Goal: Information Seeking & Learning: Find specific page/section

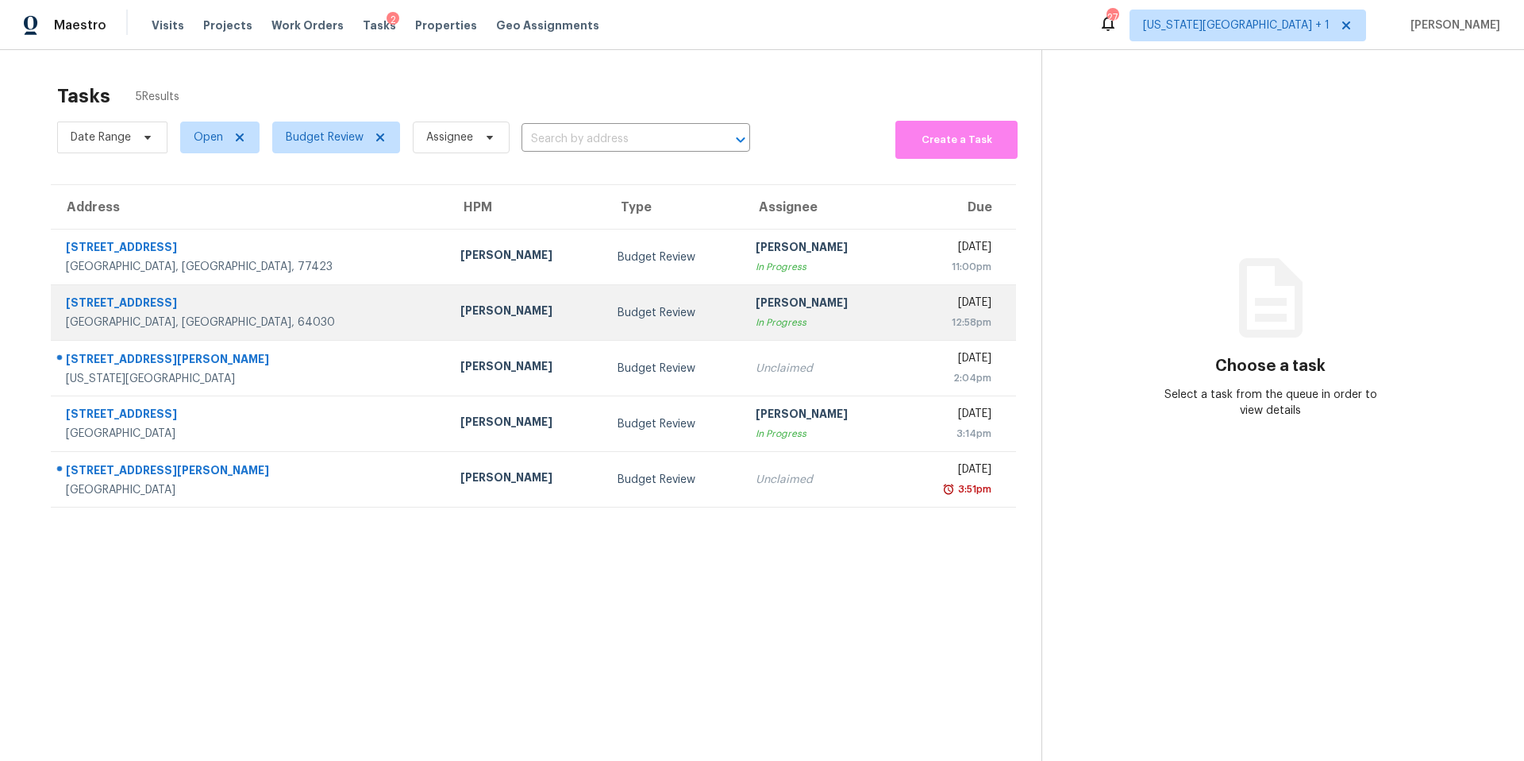
click at [461, 310] on div "[PERSON_NAME]" at bounding box center [527, 313] width 132 height 20
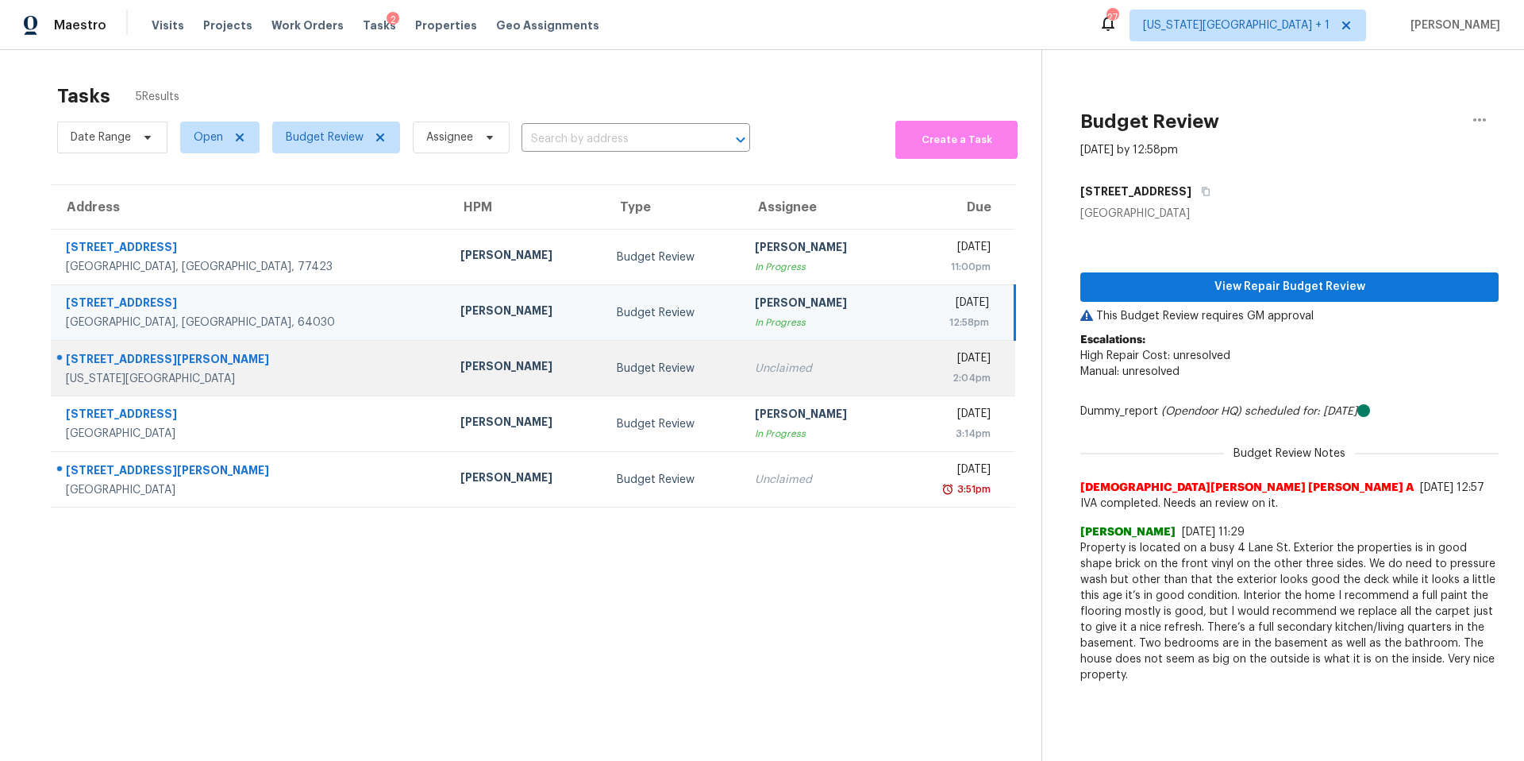
click at [448, 364] on td "[PERSON_NAME]" at bounding box center [526, 369] width 157 height 56
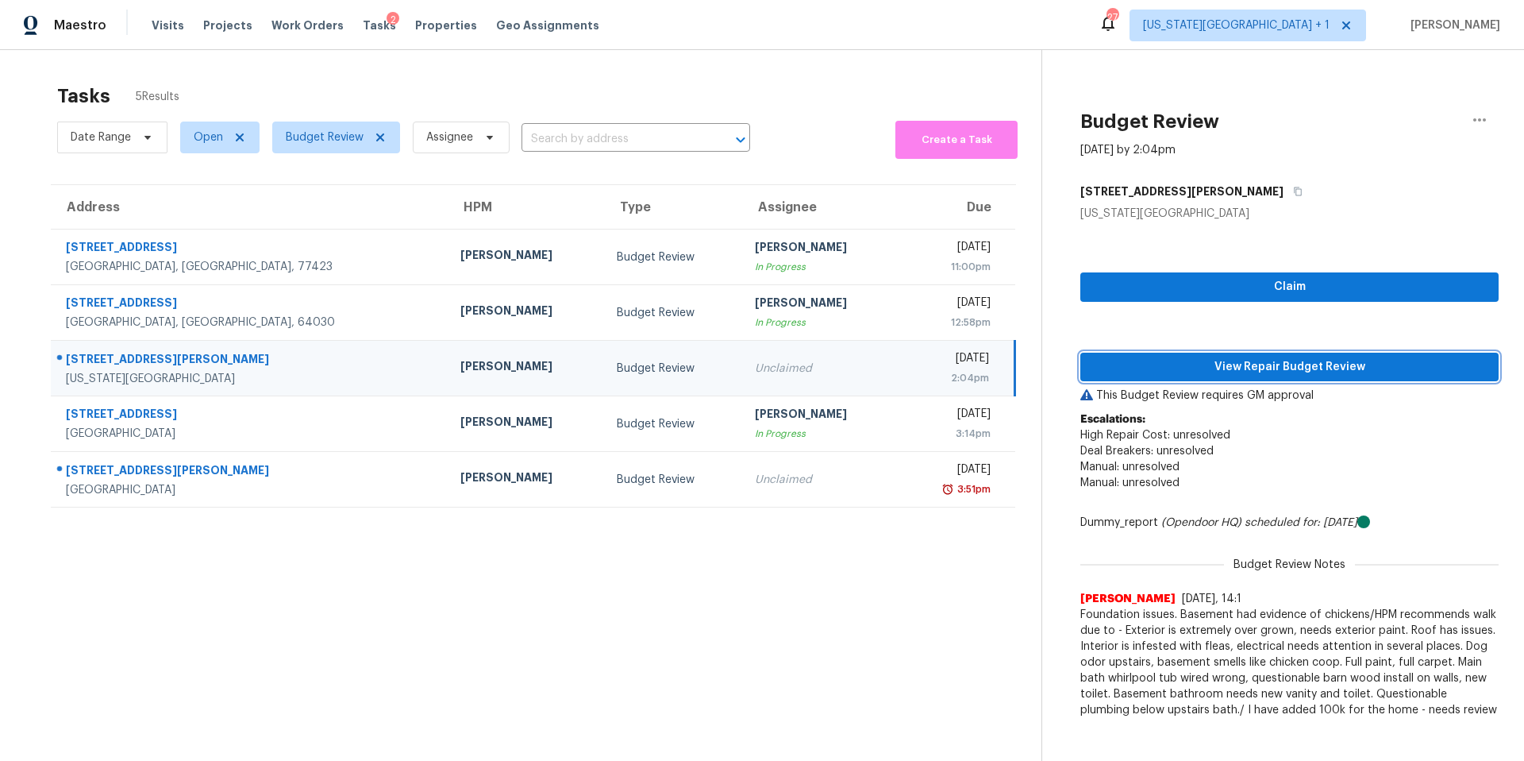
click at [1156, 370] on span "View Repair Budget Review" at bounding box center [1289, 367] width 393 height 20
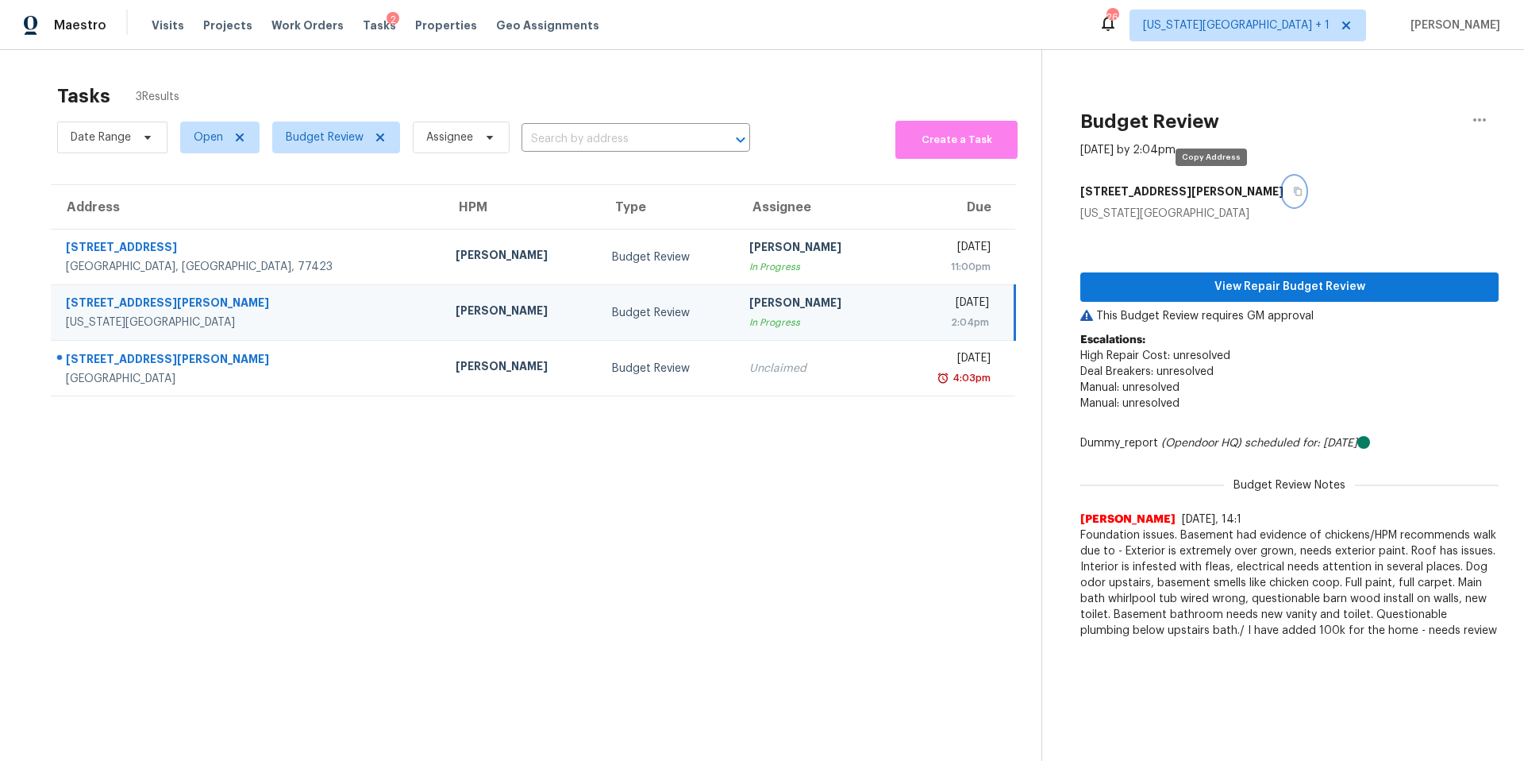
click at [1293, 192] on icon "button" at bounding box center [1298, 192] width 10 height 10
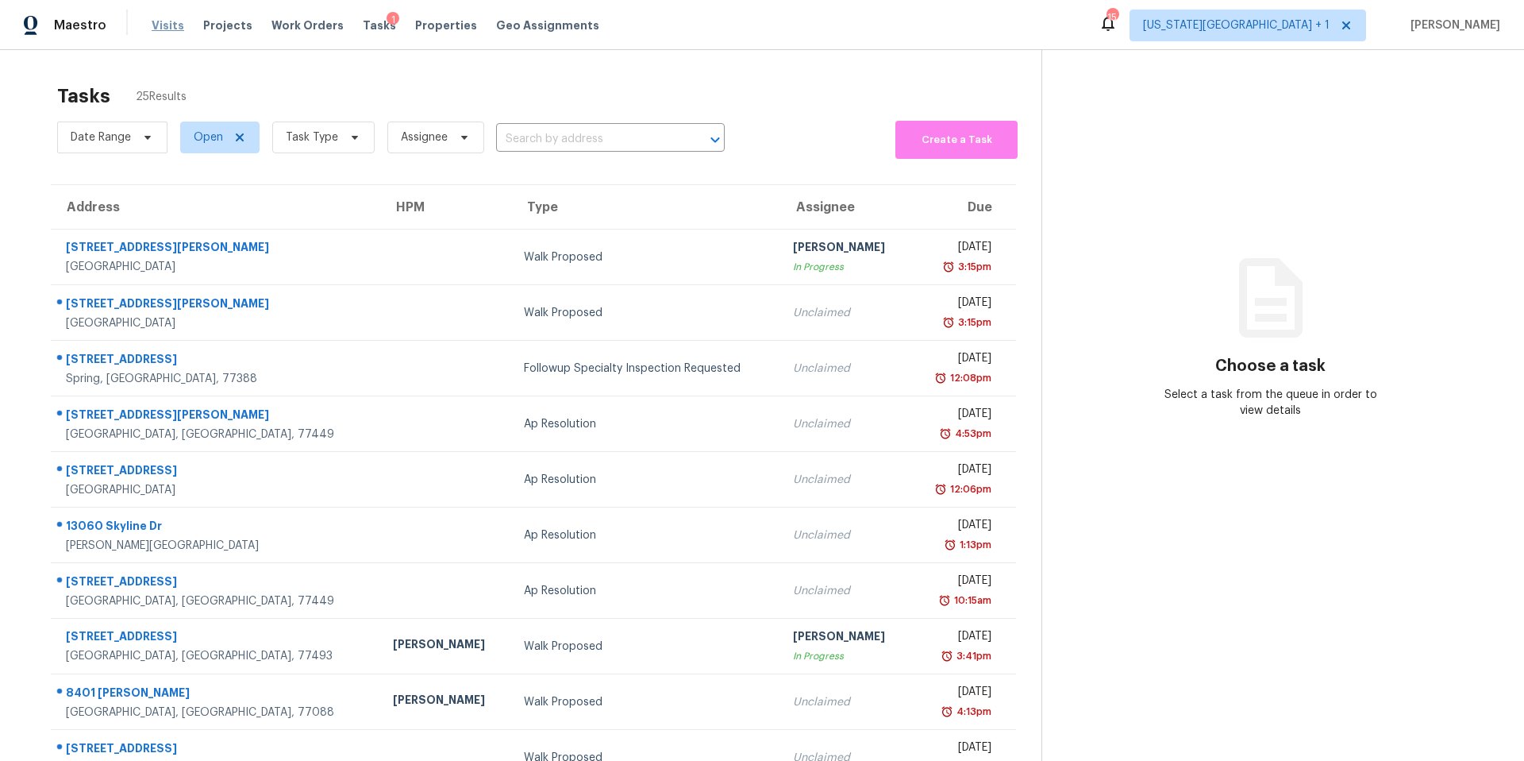
click at [159, 25] on span "Visits" at bounding box center [168, 25] width 33 height 16
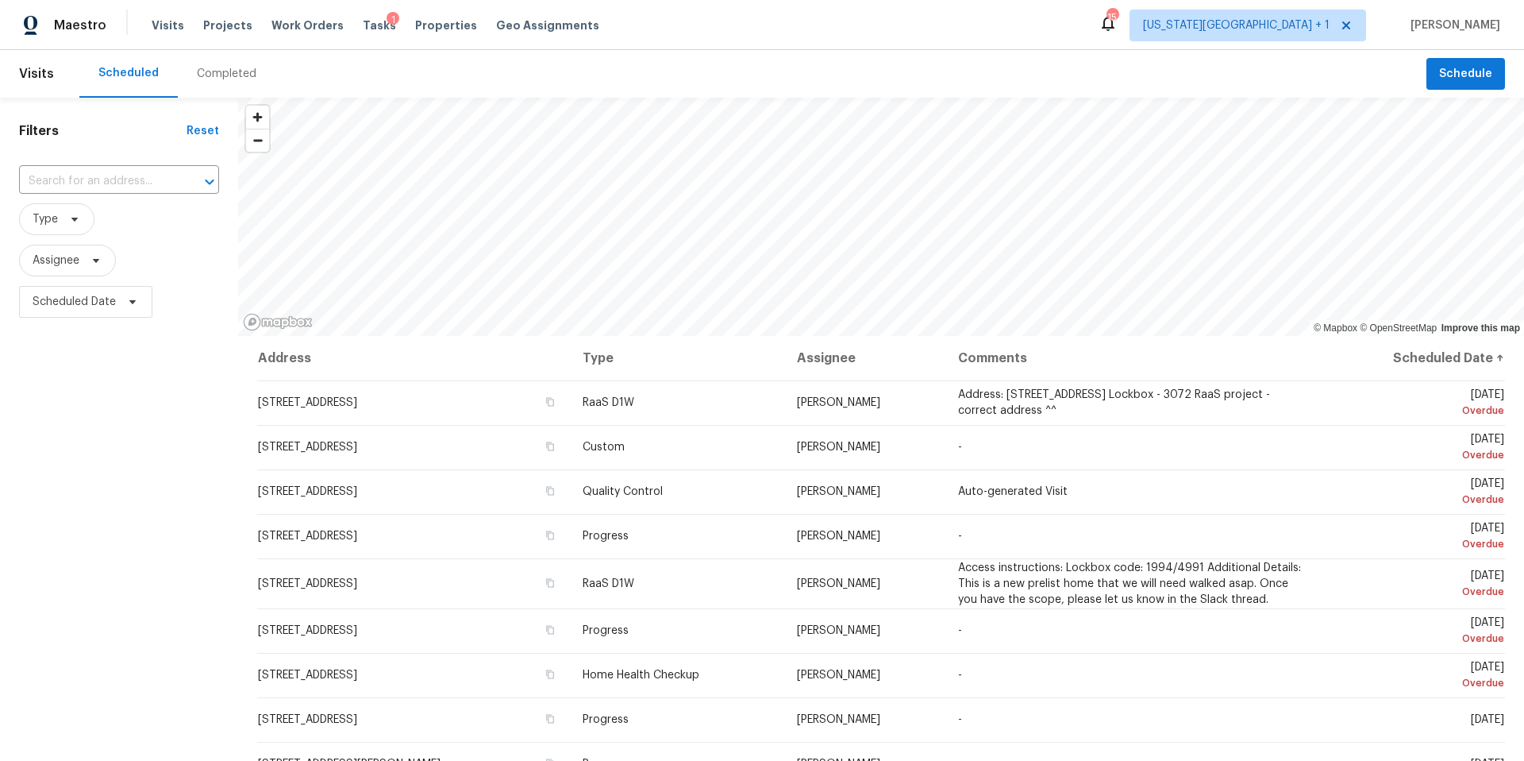
click at [210, 76] on div "Completed" at bounding box center [227, 74] width 60 height 16
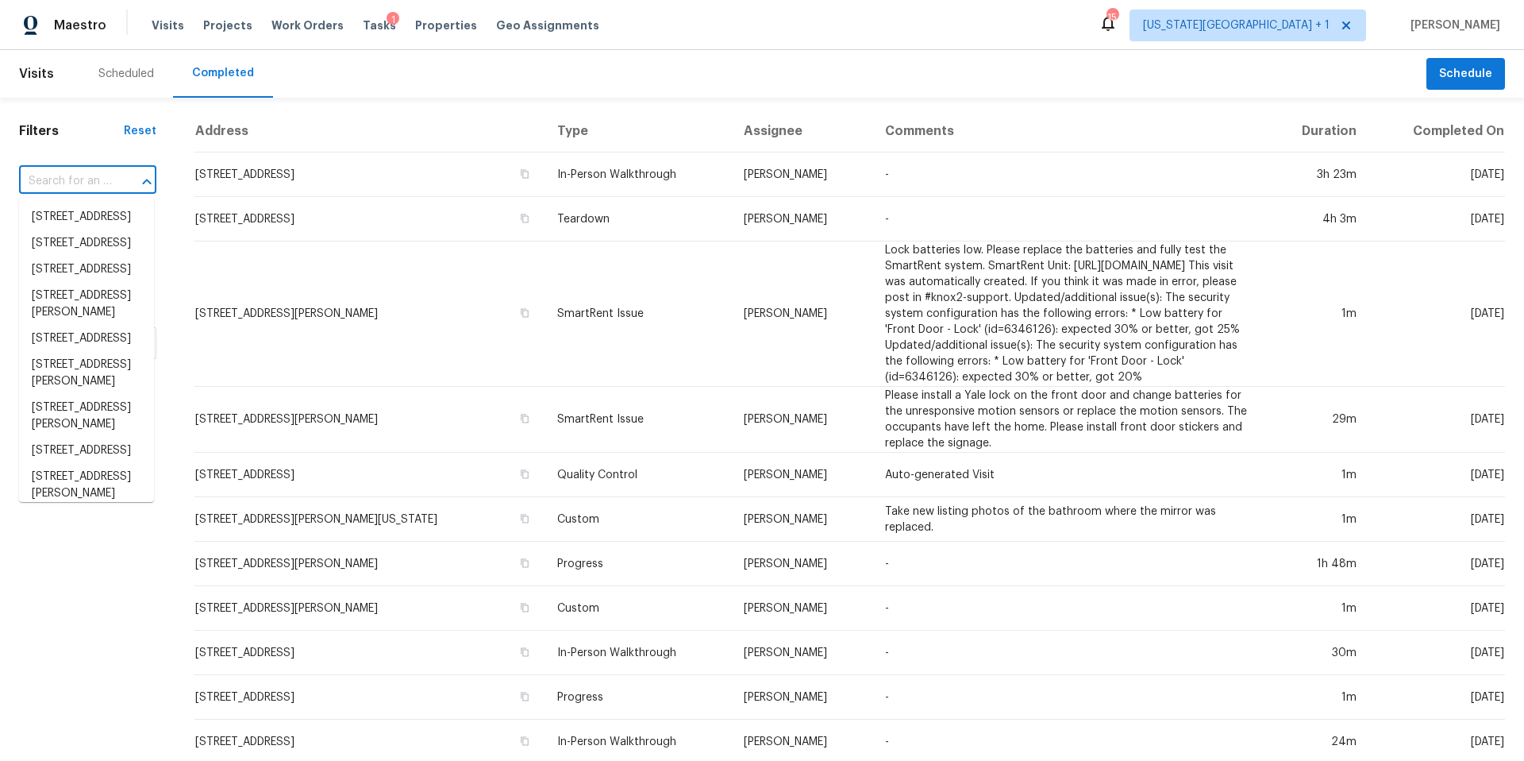
click at [78, 180] on input "text" at bounding box center [65, 181] width 93 height 25
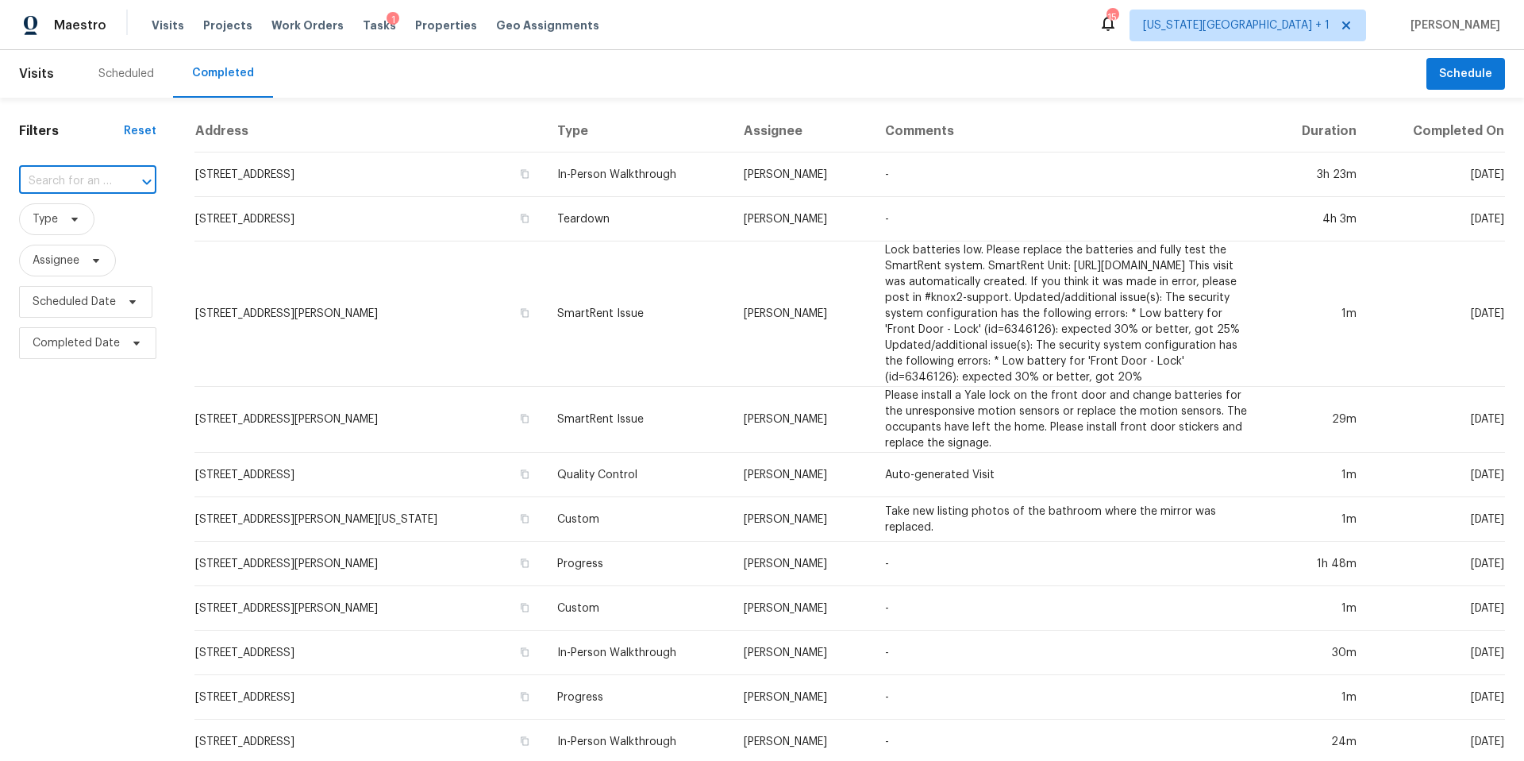
paste input "[STREET_ADDRESS]"
type input "[STREET_ADDRESS]"
click at [92, 230] on li "[STREET_ADDRESS]" at bounding box center [86, 217] width 135 height 26
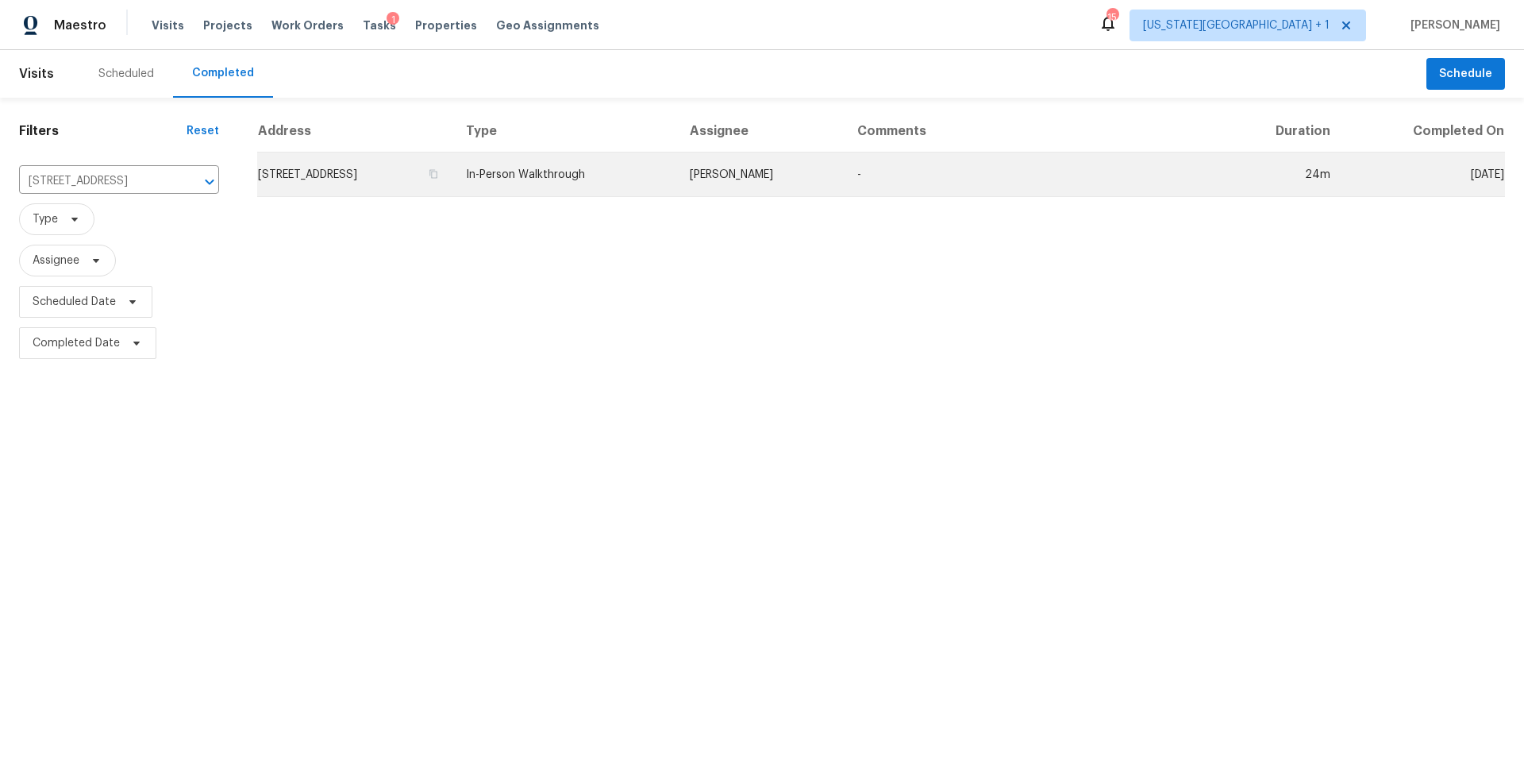
click at [368, 175] on td "[STREET_ADDRESS]" at bounding box center [355, 174] width 196 height 44
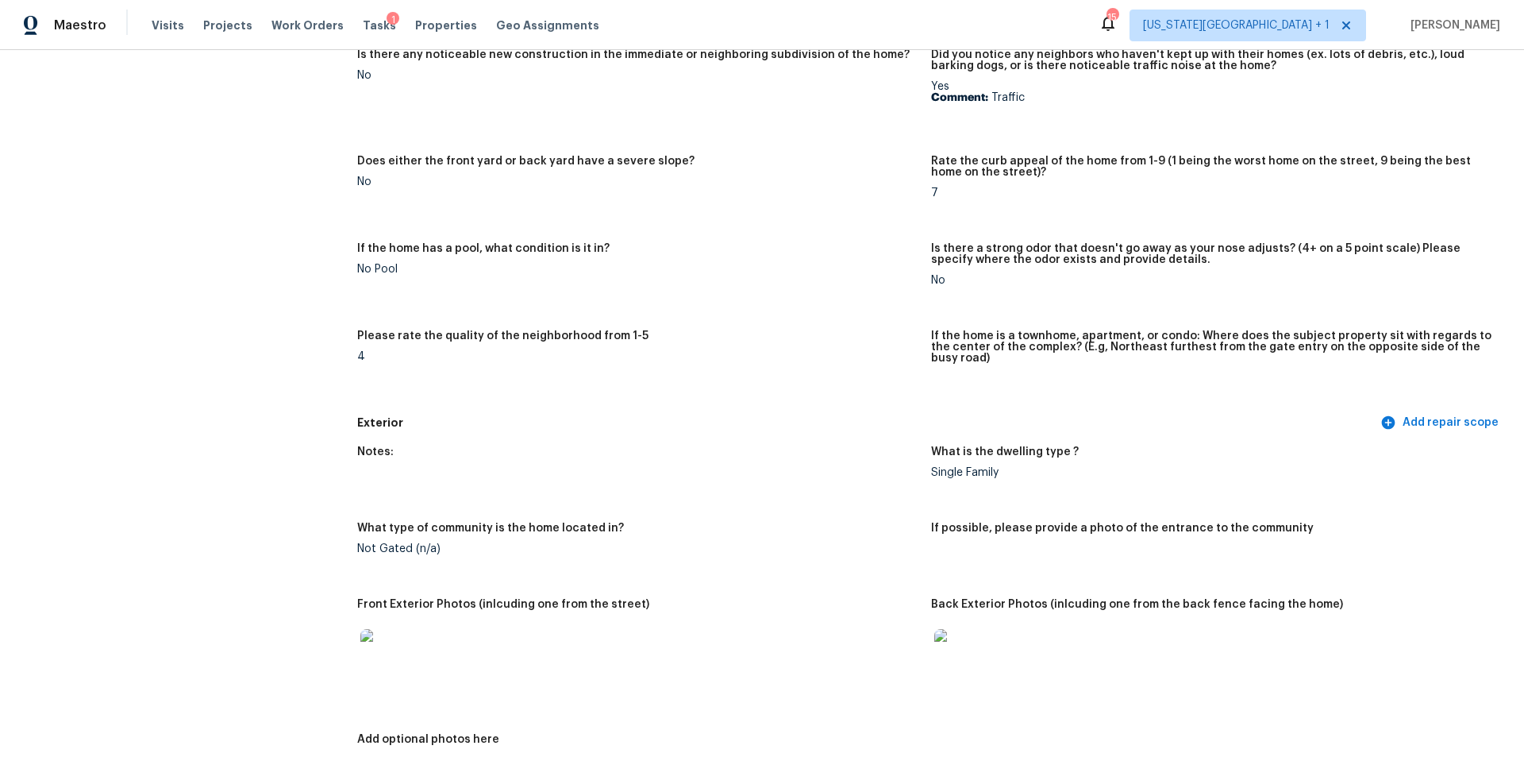
scroll to position [422, 0]
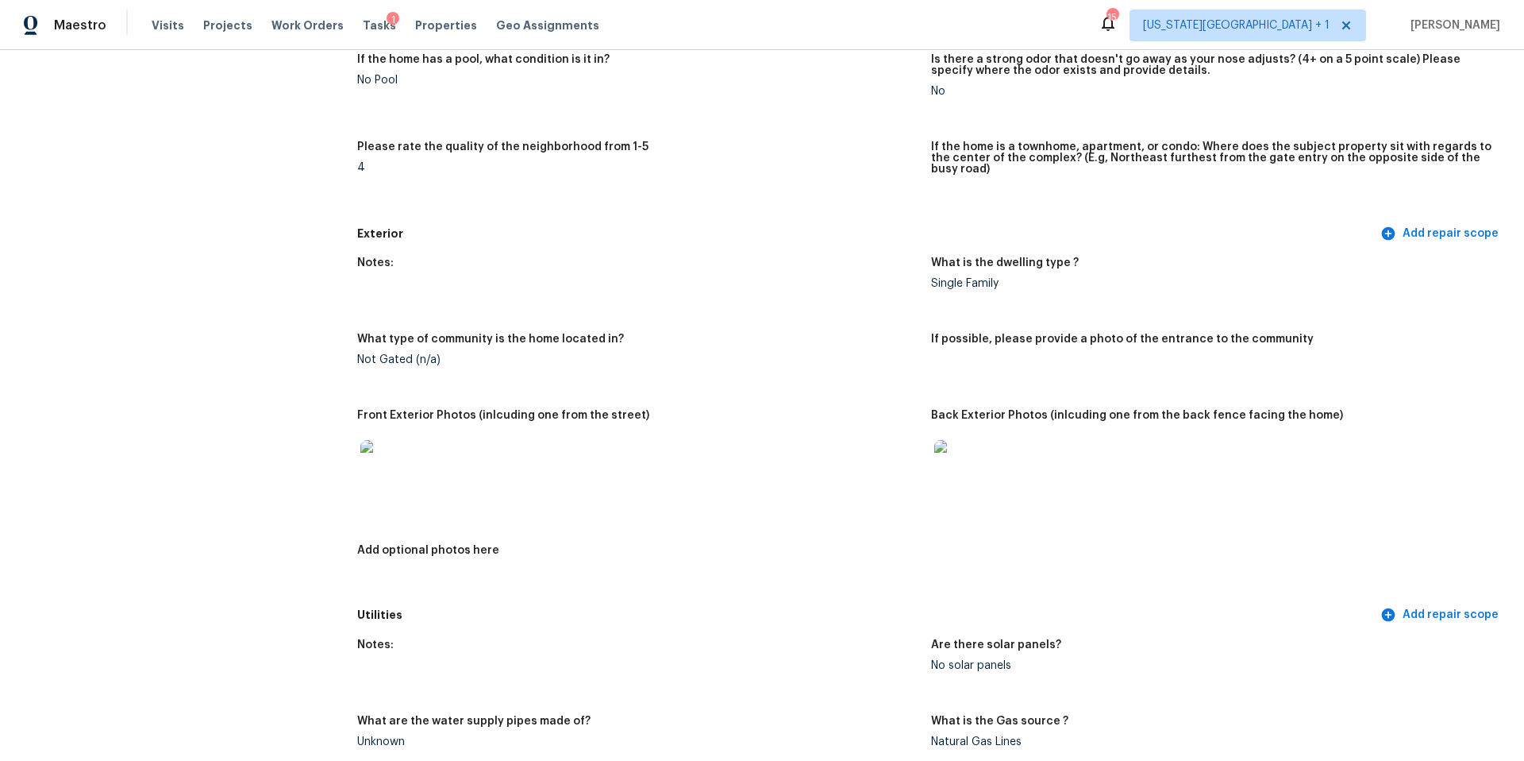
click at [395, 443] on img at bounding box center [385, 465] width 51 height 51
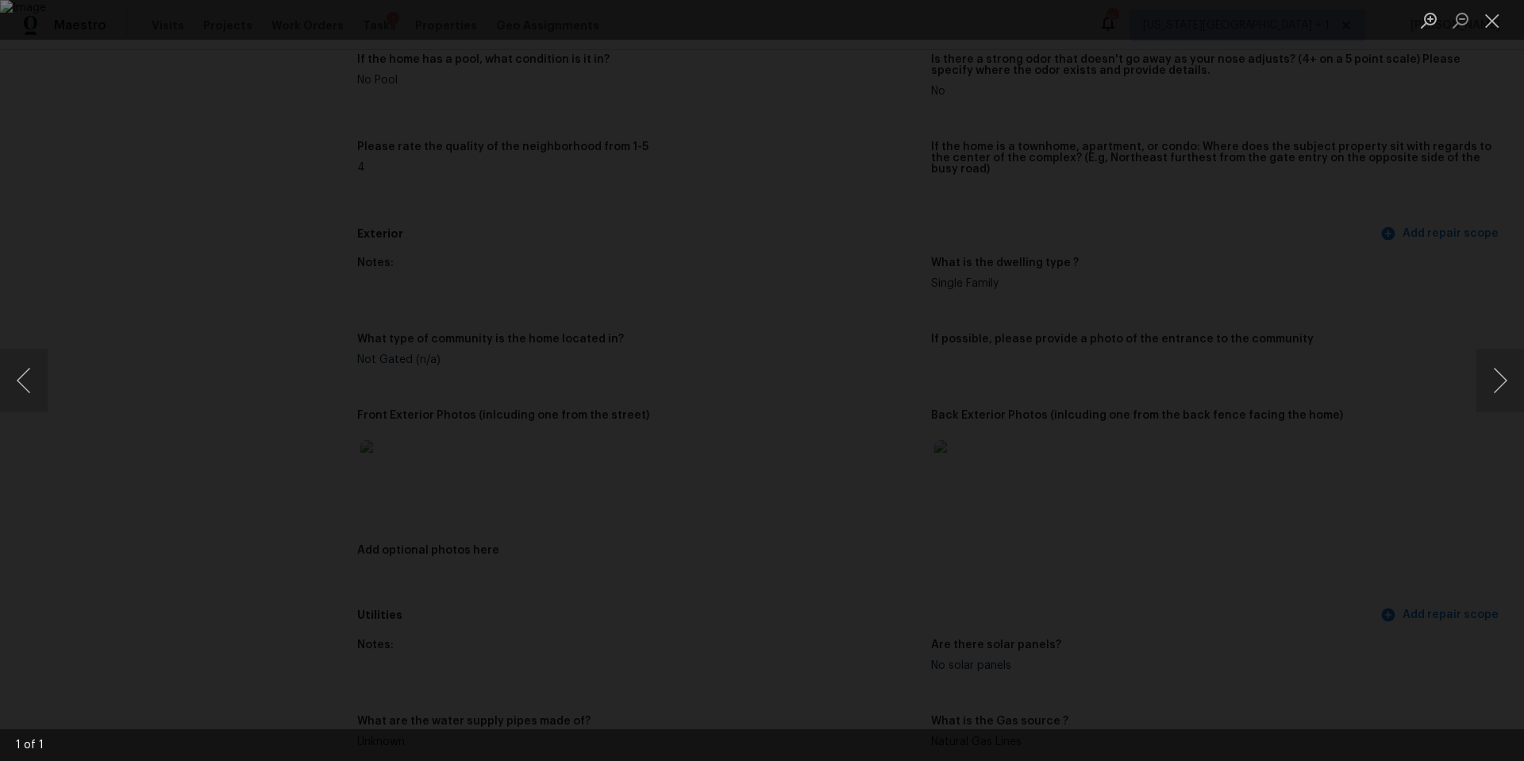
click at [859, 410] on img "Lightbox" at bounding box center [762, 380] width 1524 height 761
click at [1505, 390] on button "Next image" at bounding box center [1501, 381] width 48 height 64
click at [1518, 383] on button "Next image" at bounding box center [1501, 381] width 48 height 64
click at [1391, 408] on div "Lightbox" at bounding box center [762, 380] width 1524 height 761
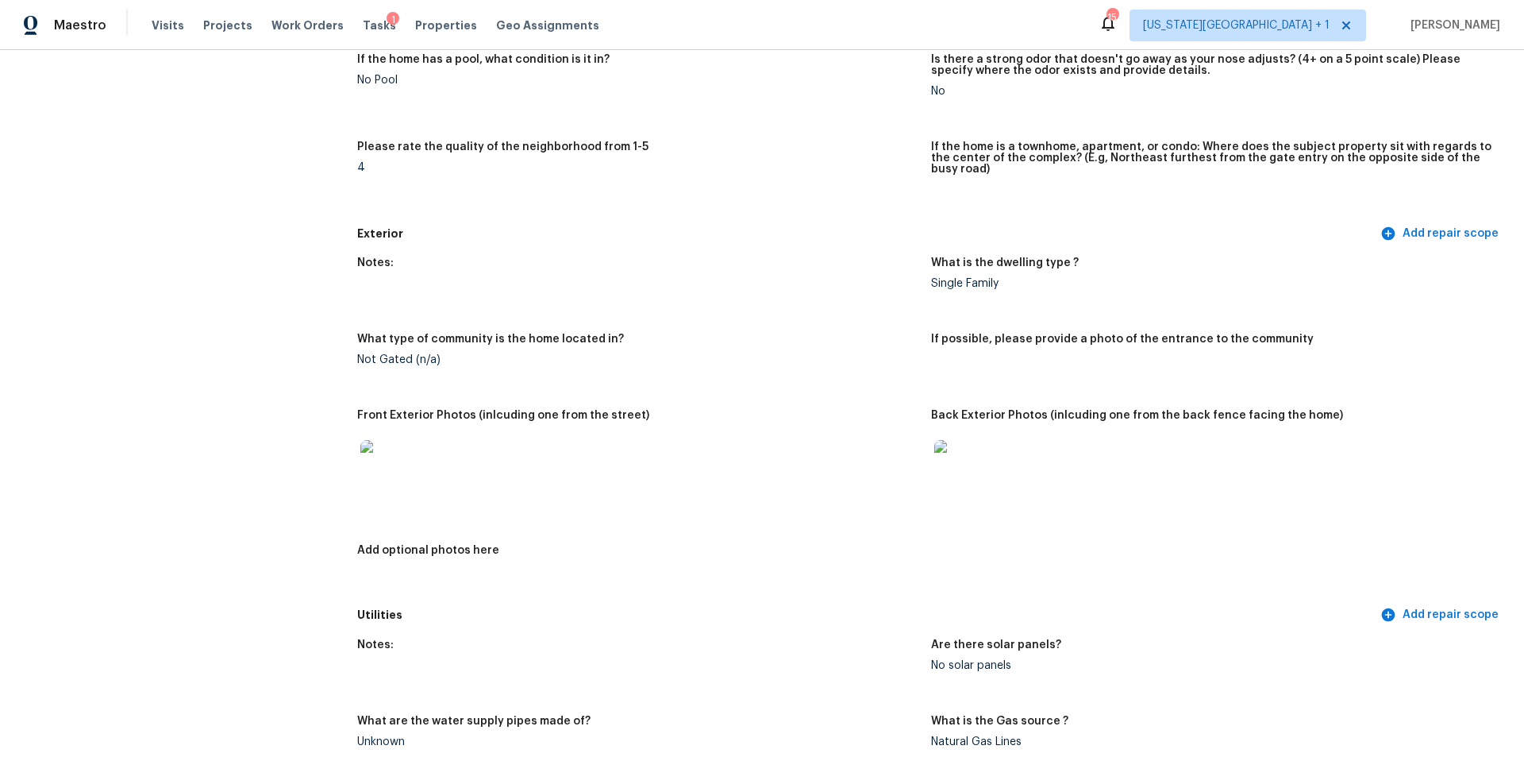
click at [960, 458] on img at bounding box center [959, 465] width 51 height 51
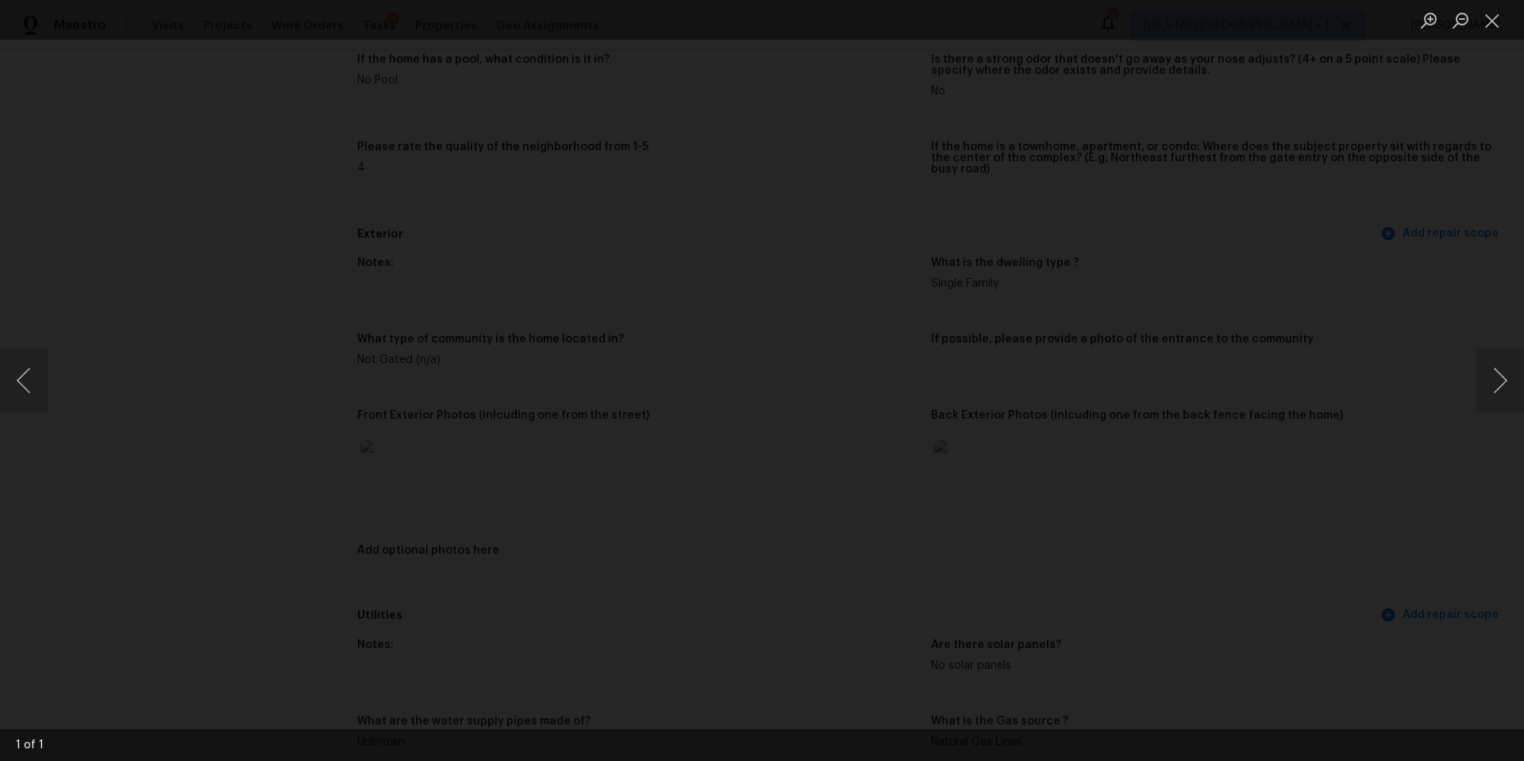
click at [1408, 376] on div "Lightbox" at bounding box center [762, 380] width 1524 height 761
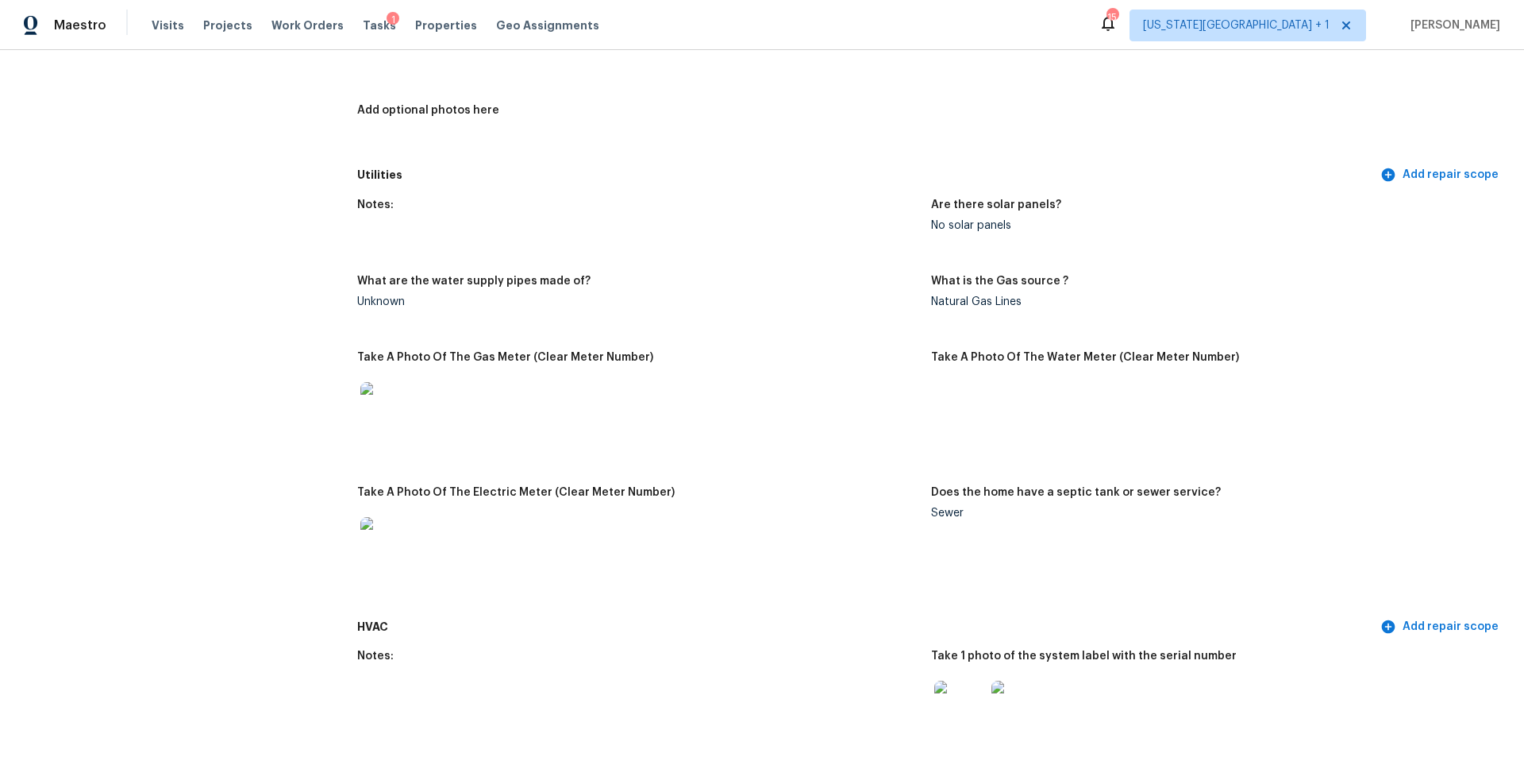
scroll to position [928, 0]
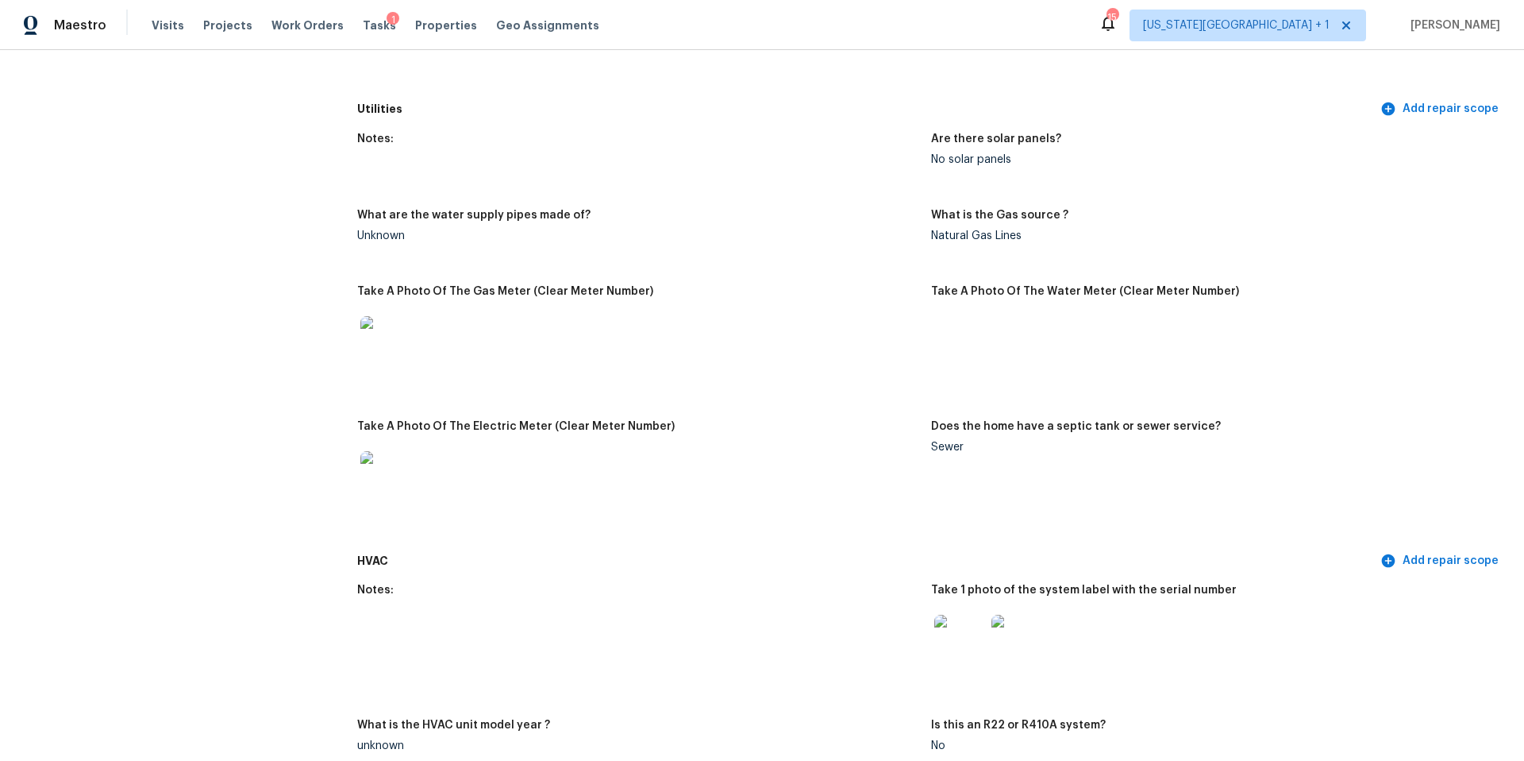
click at [389, 330] on img at bounding box center [385, 341] width 51 height 51
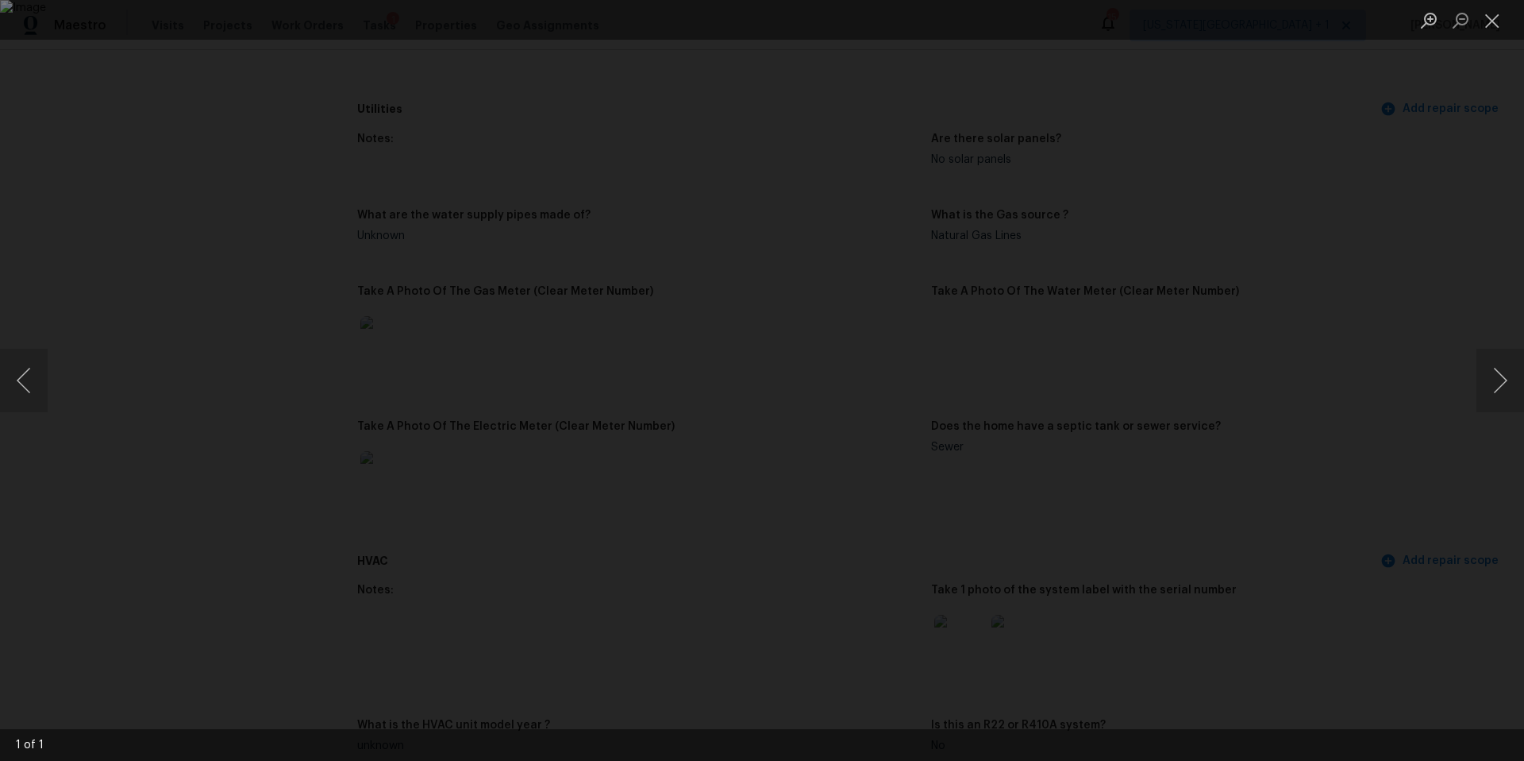
click at [1284, 441] on div "Lightbox" at bounding box center [762, 380] width 1524 height 761
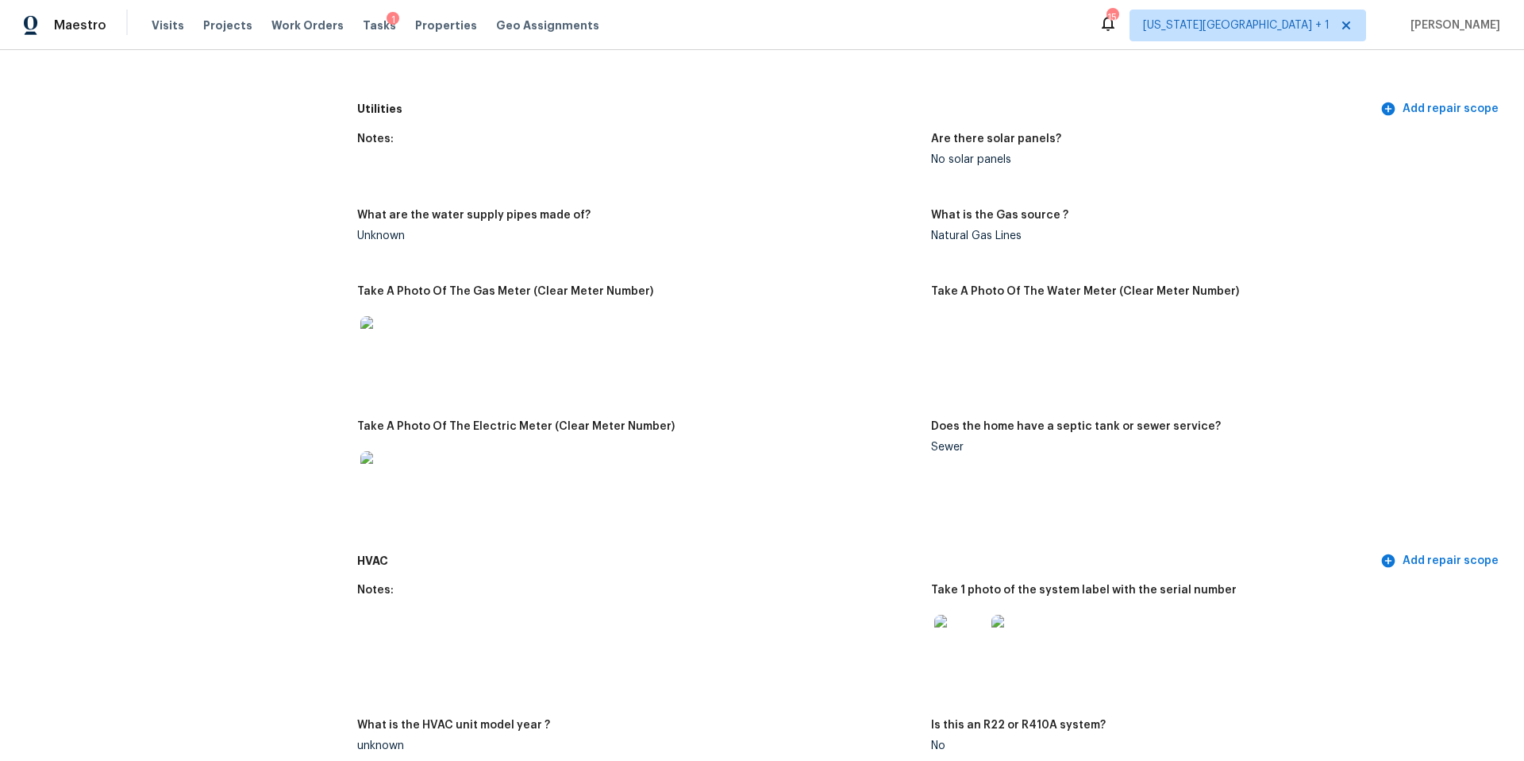
click at [964, 623] on img at bounding box center [959, 640] width 51 height 51
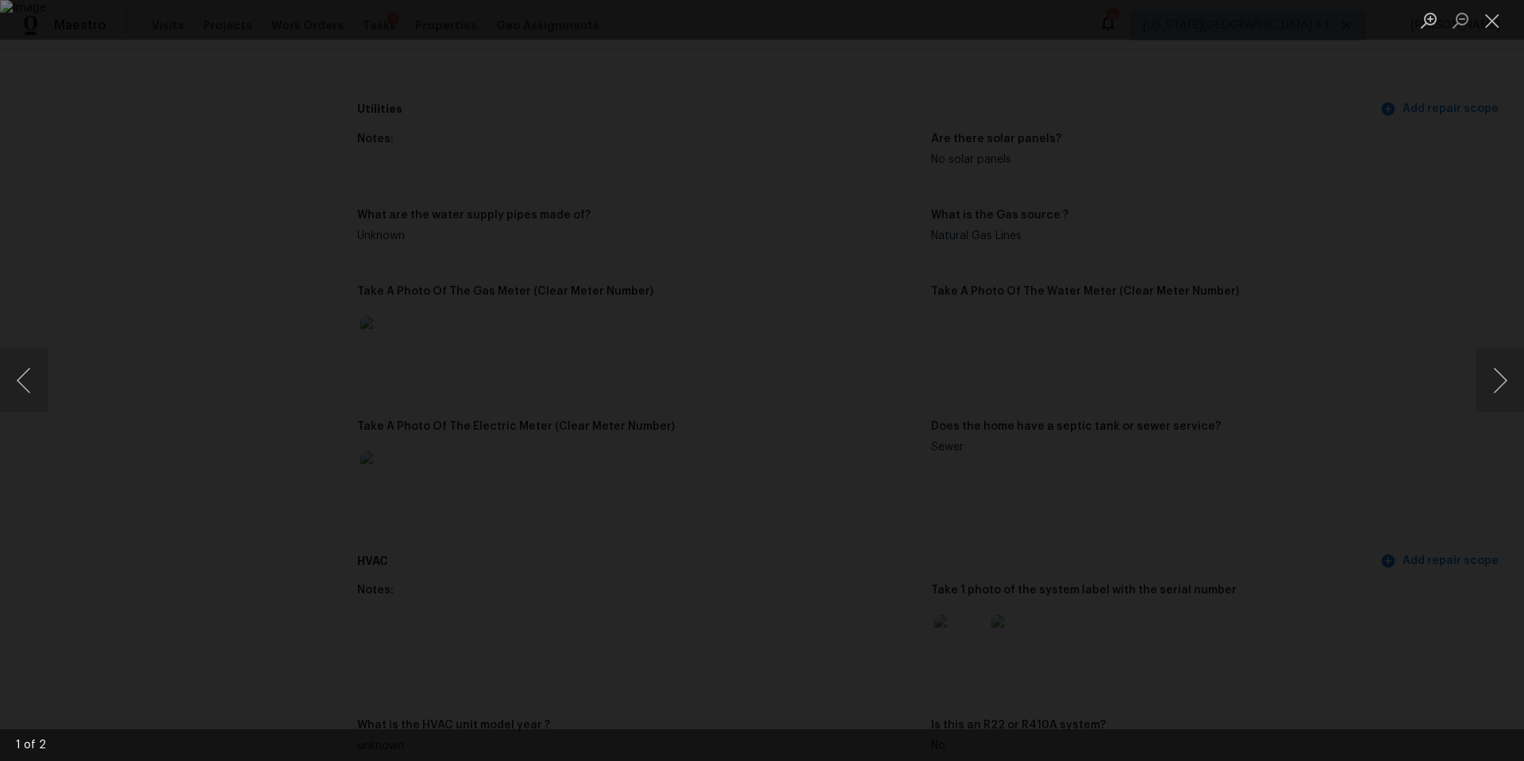
click at [1469, 471] on div "Lightbox" at bounding box center [762, 380] width 1524 height 761
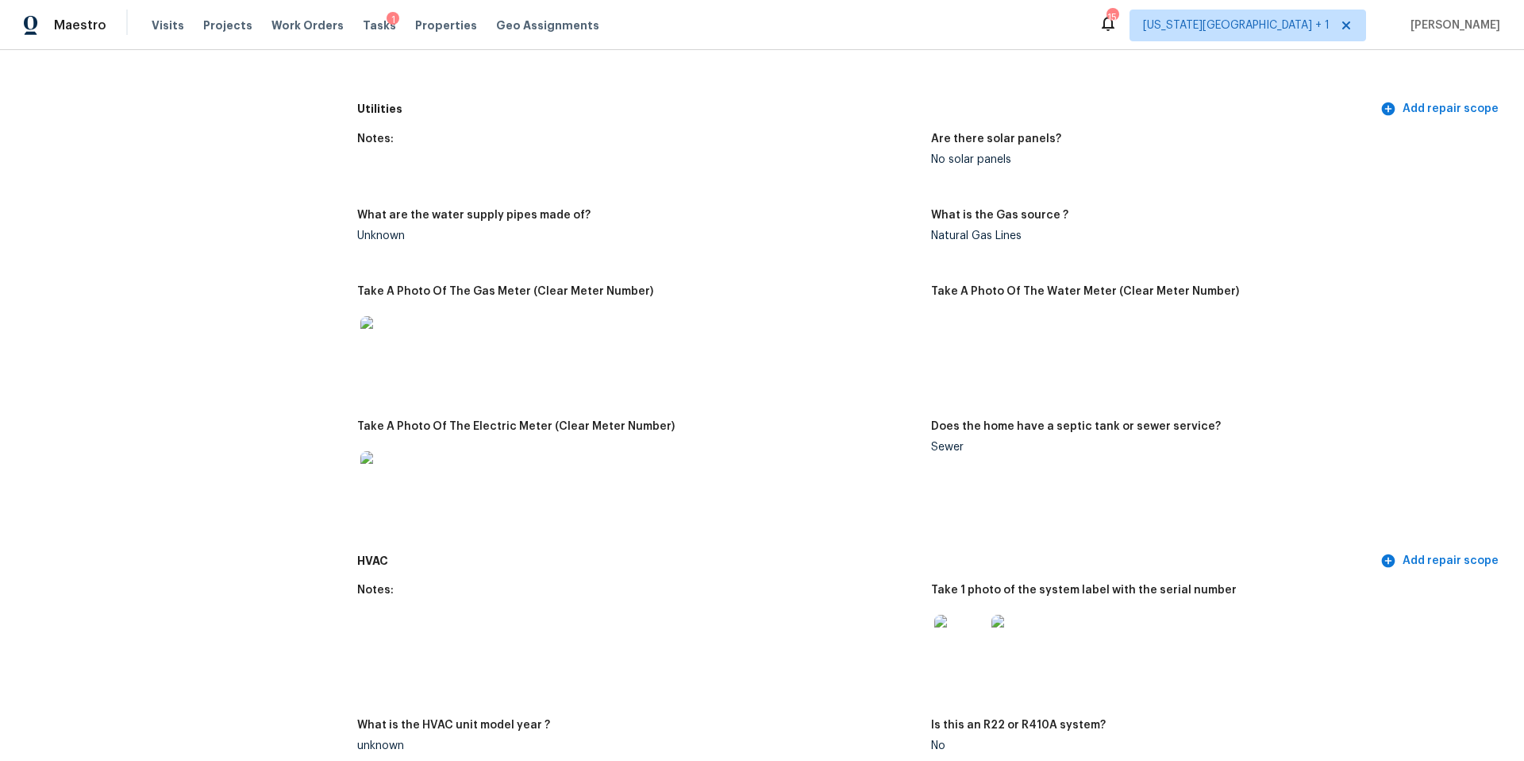
click at [1026, 620] on img at bounding box center [1017, 640] width 51 height 51
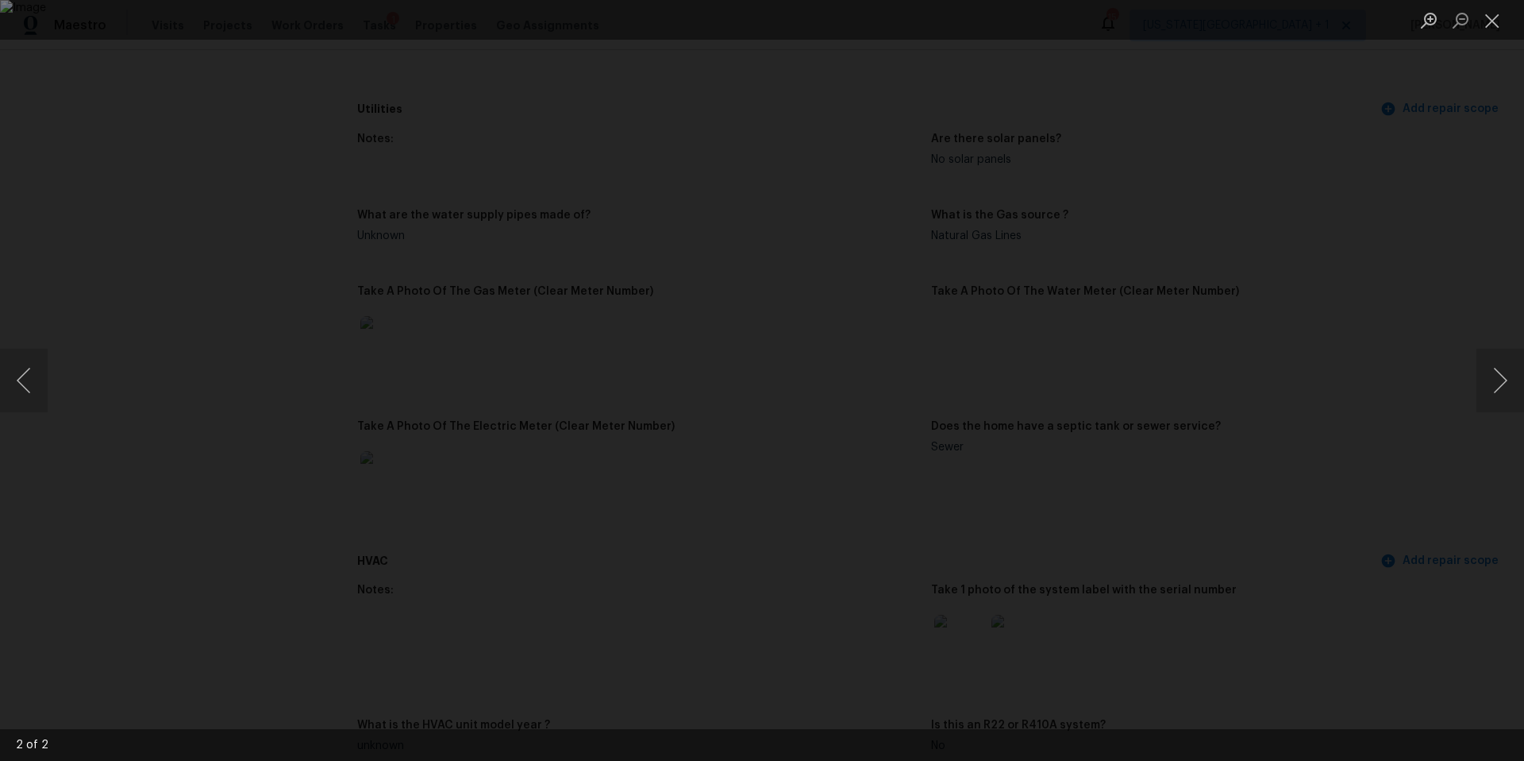
click at [1360, 492] on div "Lightbox" at bounding box center [762, 380] width 1524 height 761
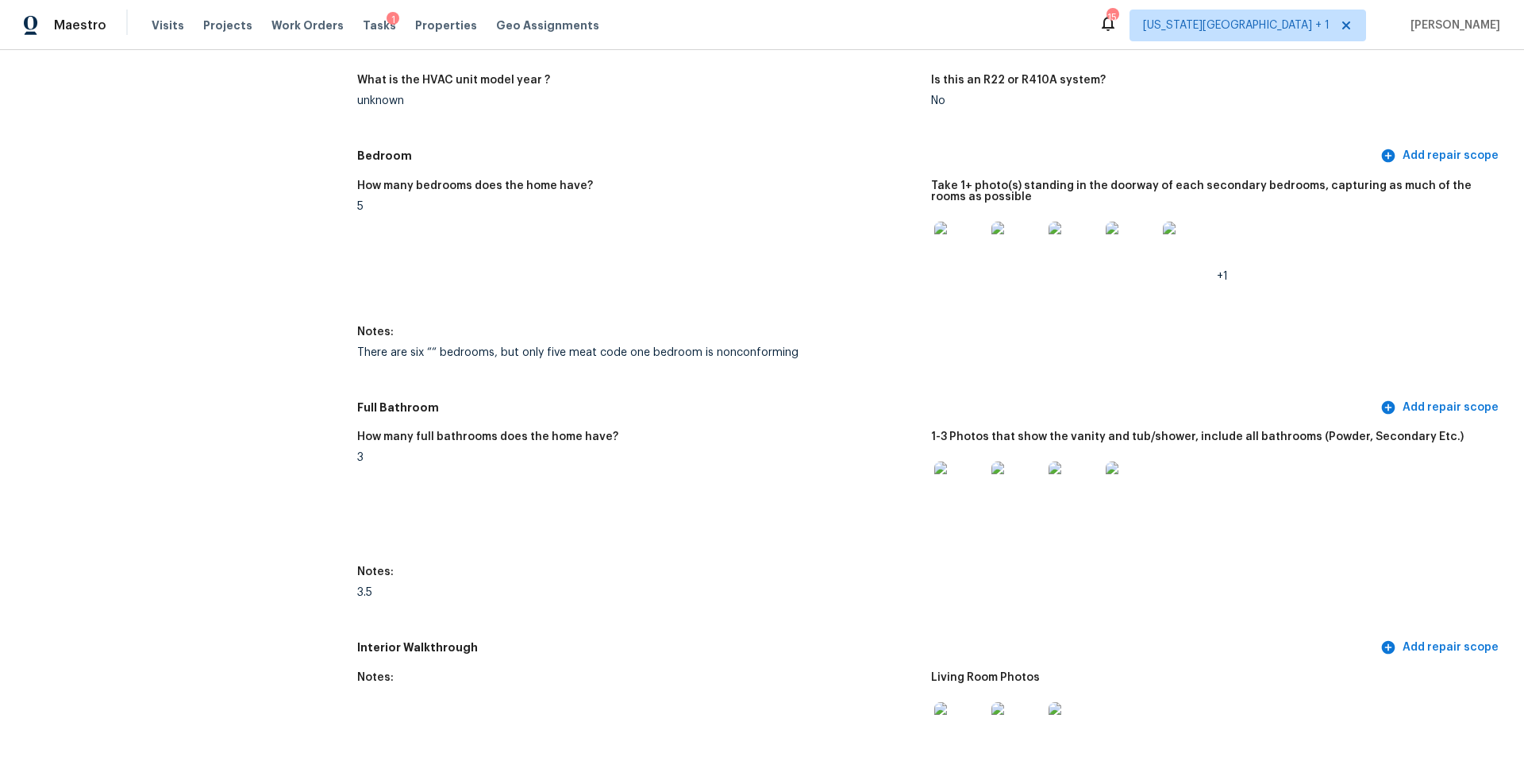
scroll to position [1591, 0]
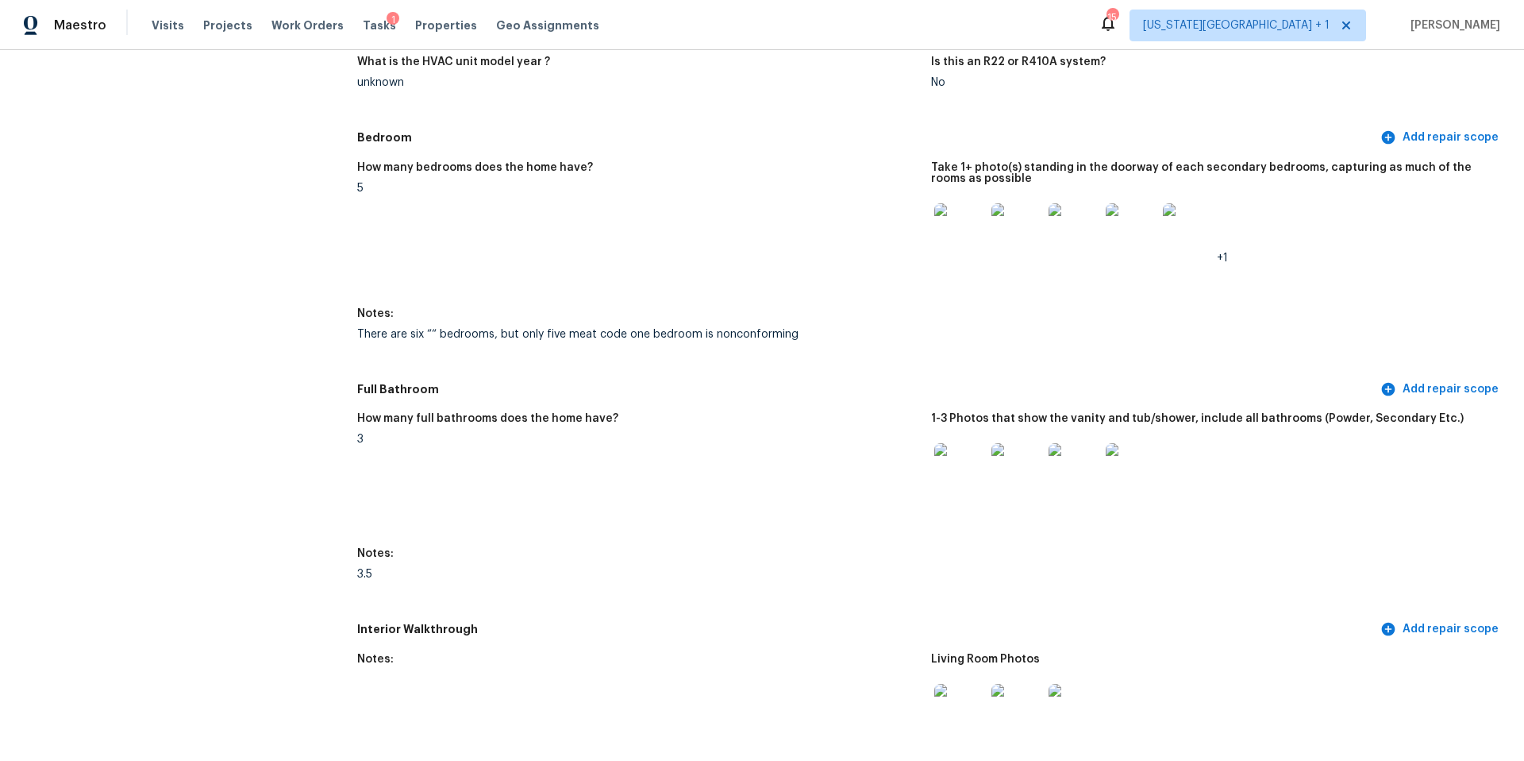
click at [965, 222] on img at bounding box center [959, 228] width 51 height 51
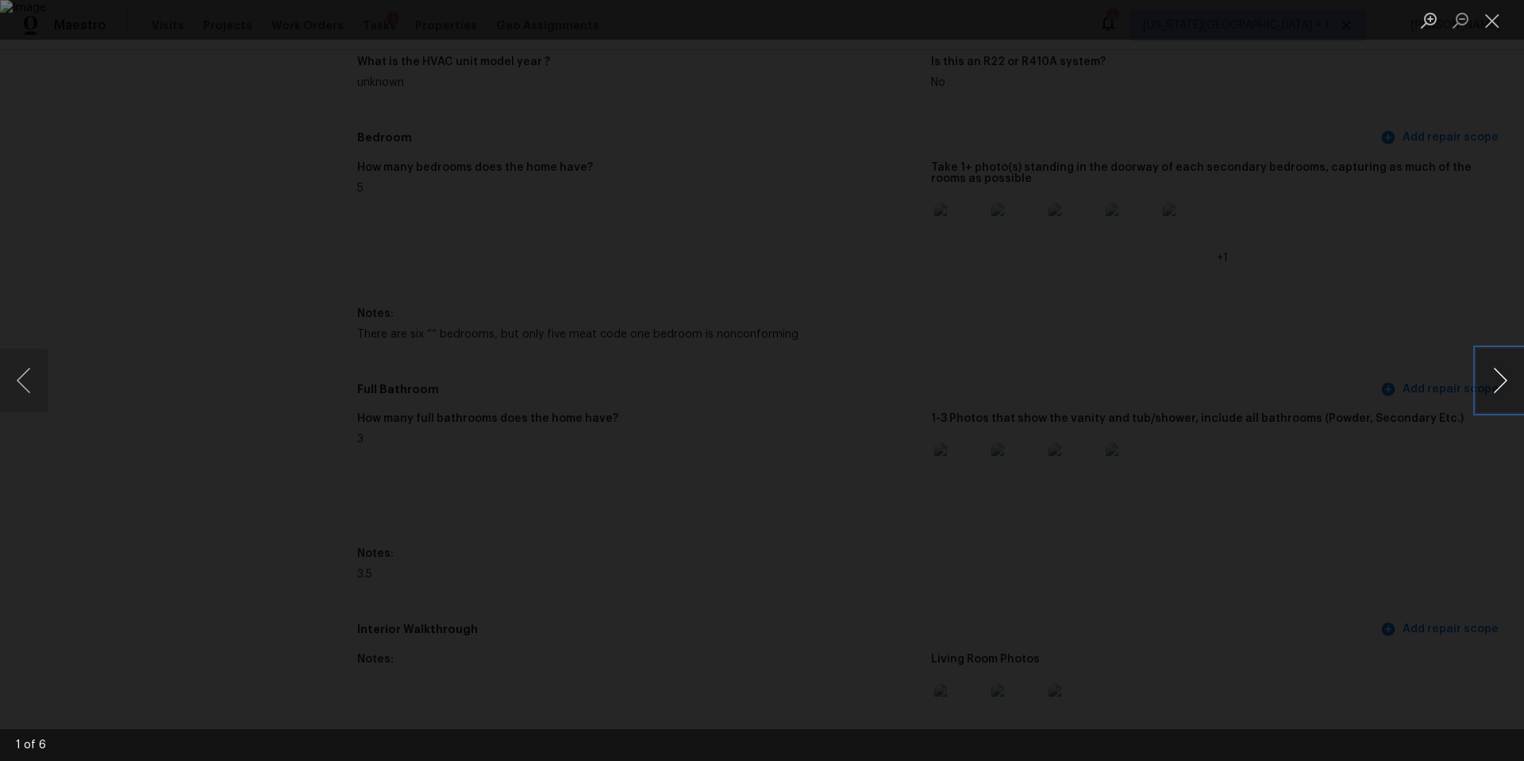
click at [1489, 401] on button "Next image" at bounding box center [1501, 381] width 48 height 64
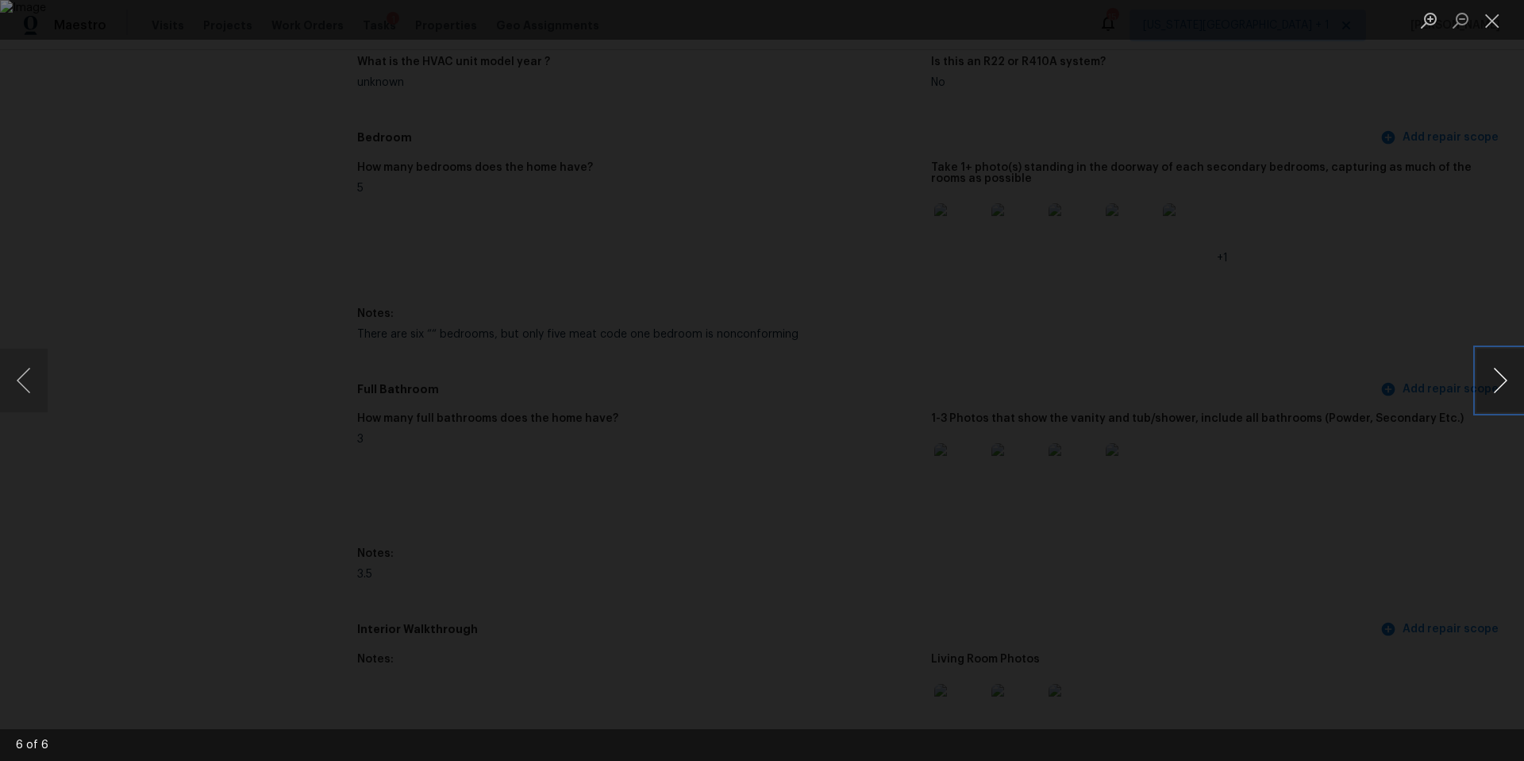
click at [1489, 401] on button "Next image" at bounding box center [1501, 381] width 48 height 64
click at [1347, 346] on div "Lightbox" at bounding box center [762, 380] width 1524 height 761
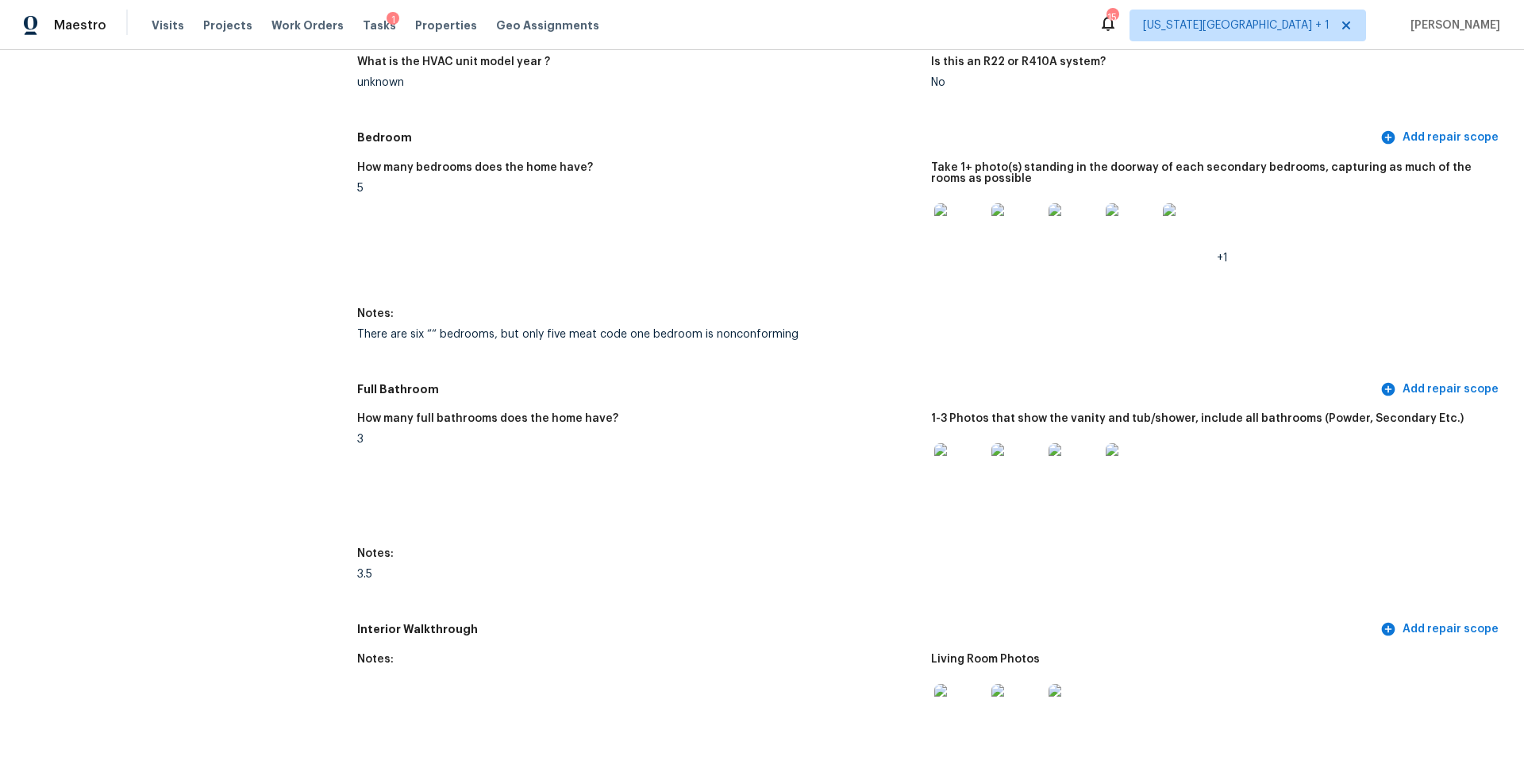
click at [941, 708] on img at bounding box center [959, 709] width 51 height 51
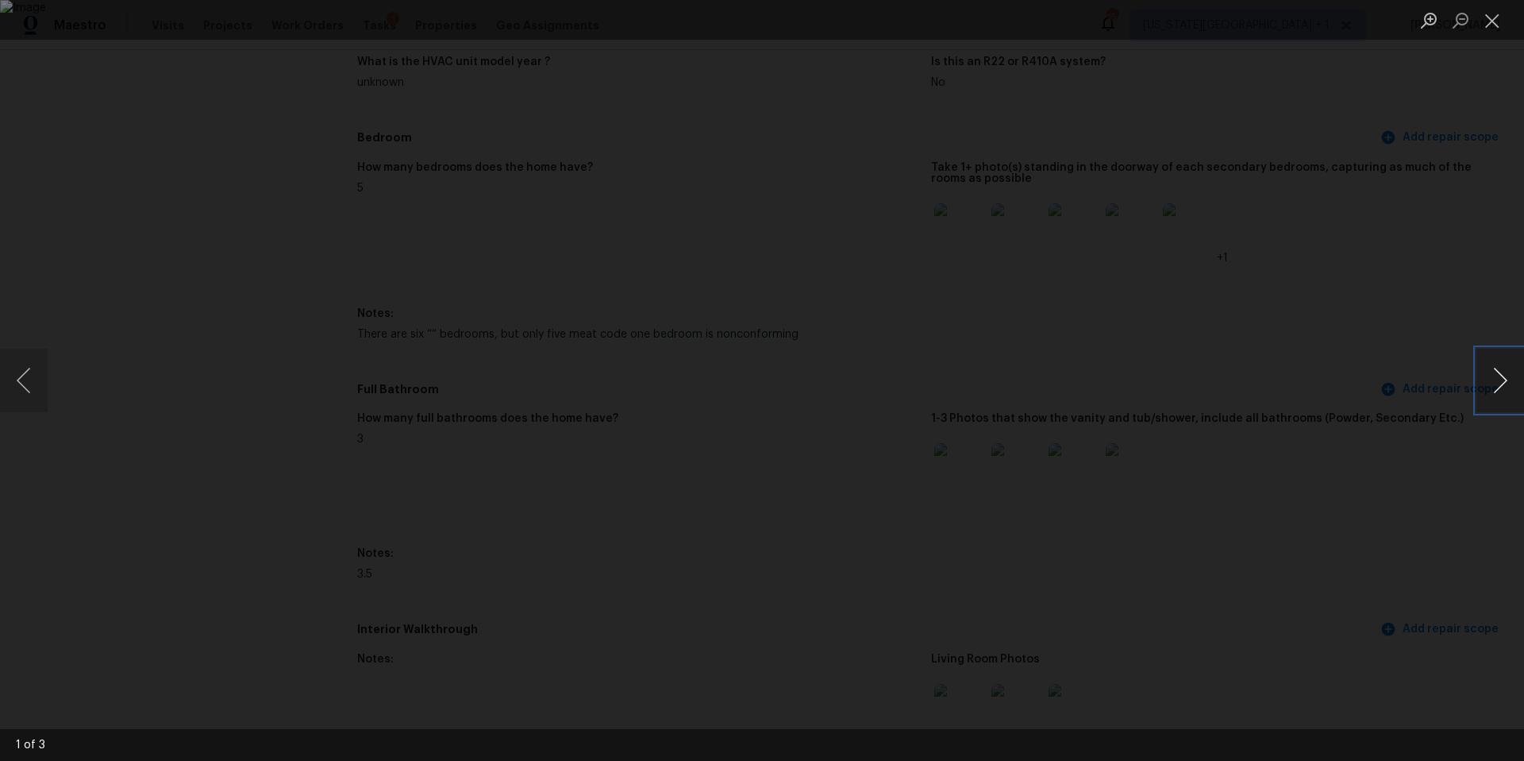
click at [1506, 387] on button "Next image" at bounding box center [1501, 381] width 48 height 64
click at [1417, 494] on div "Lightbox" at bounding box center [762, 380] width 1524 height 761
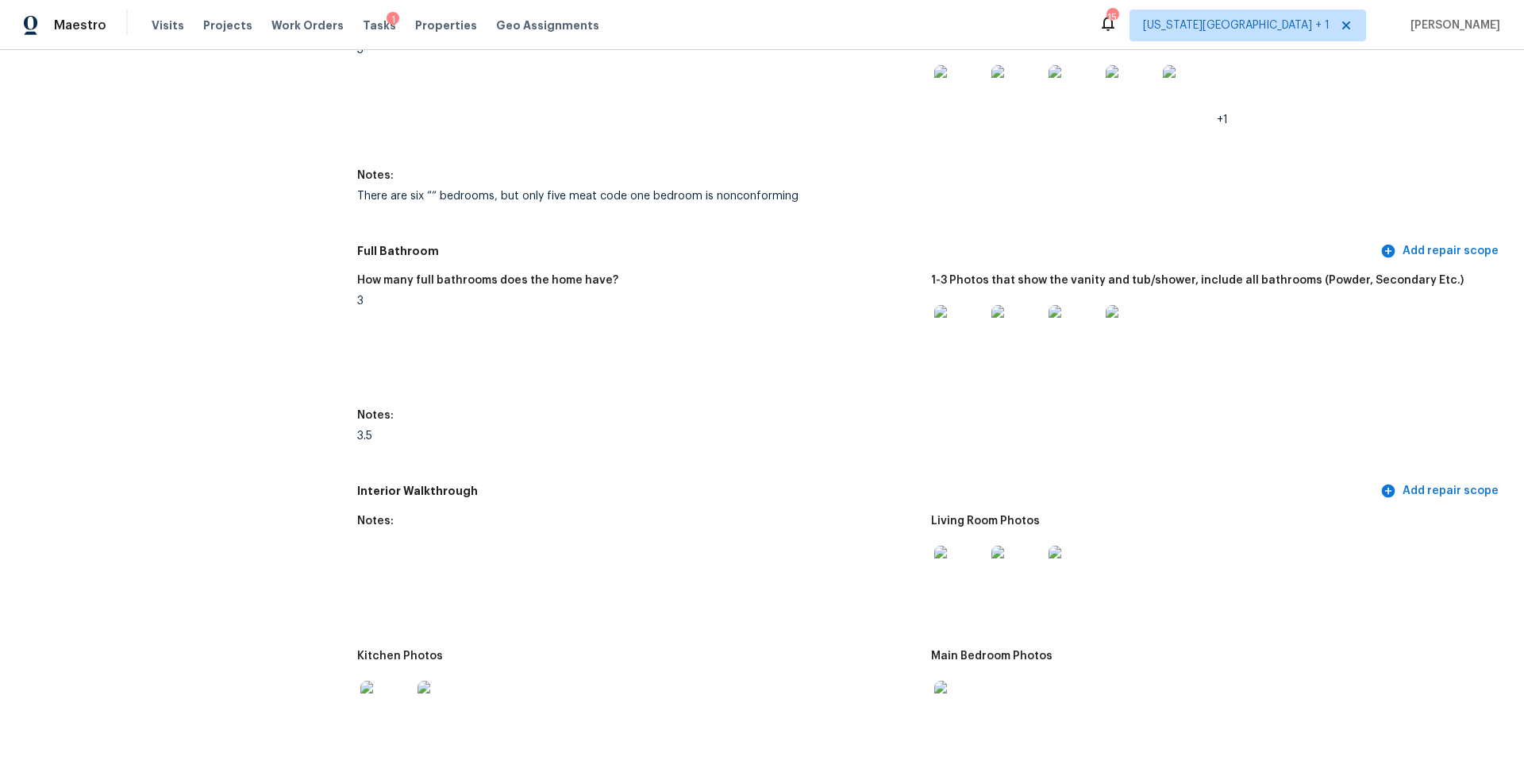
scroll to position [1948, 0]
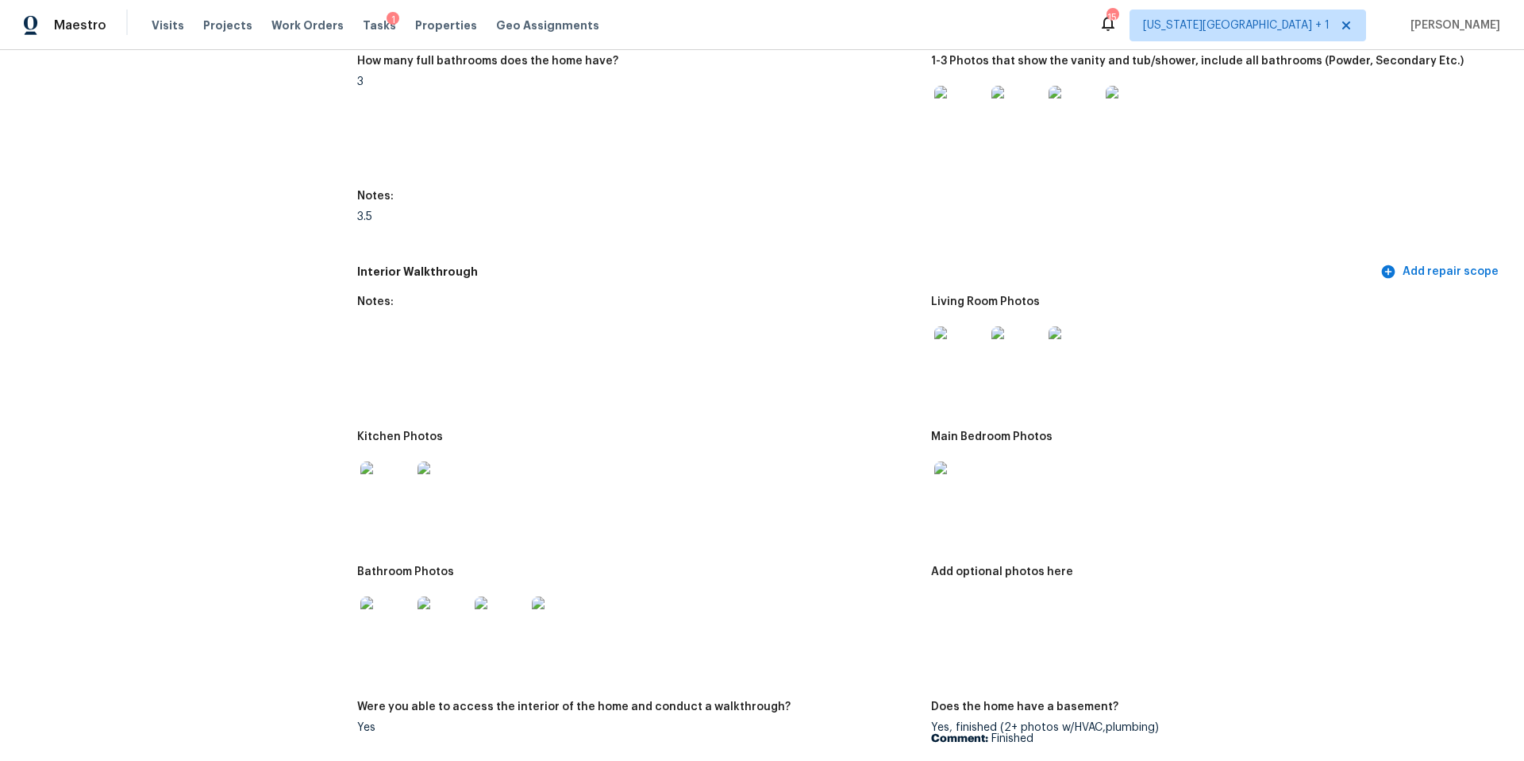
click at [958, 482] on img at bounding box center [959, 486] width 51 height 51
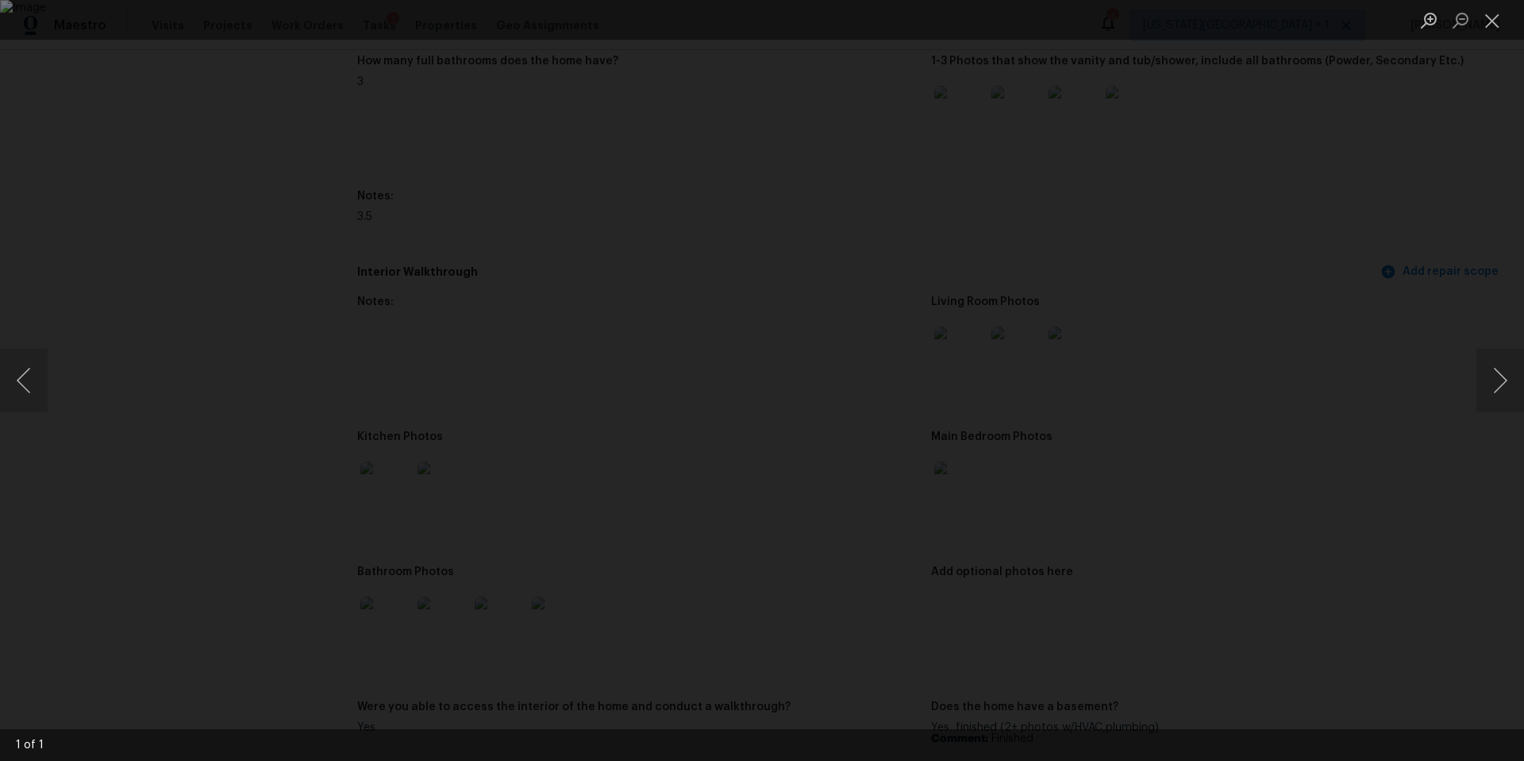
click at [1396, 464] on div "Lightbox" at bounding box center [762, 380] width 1524 height 761
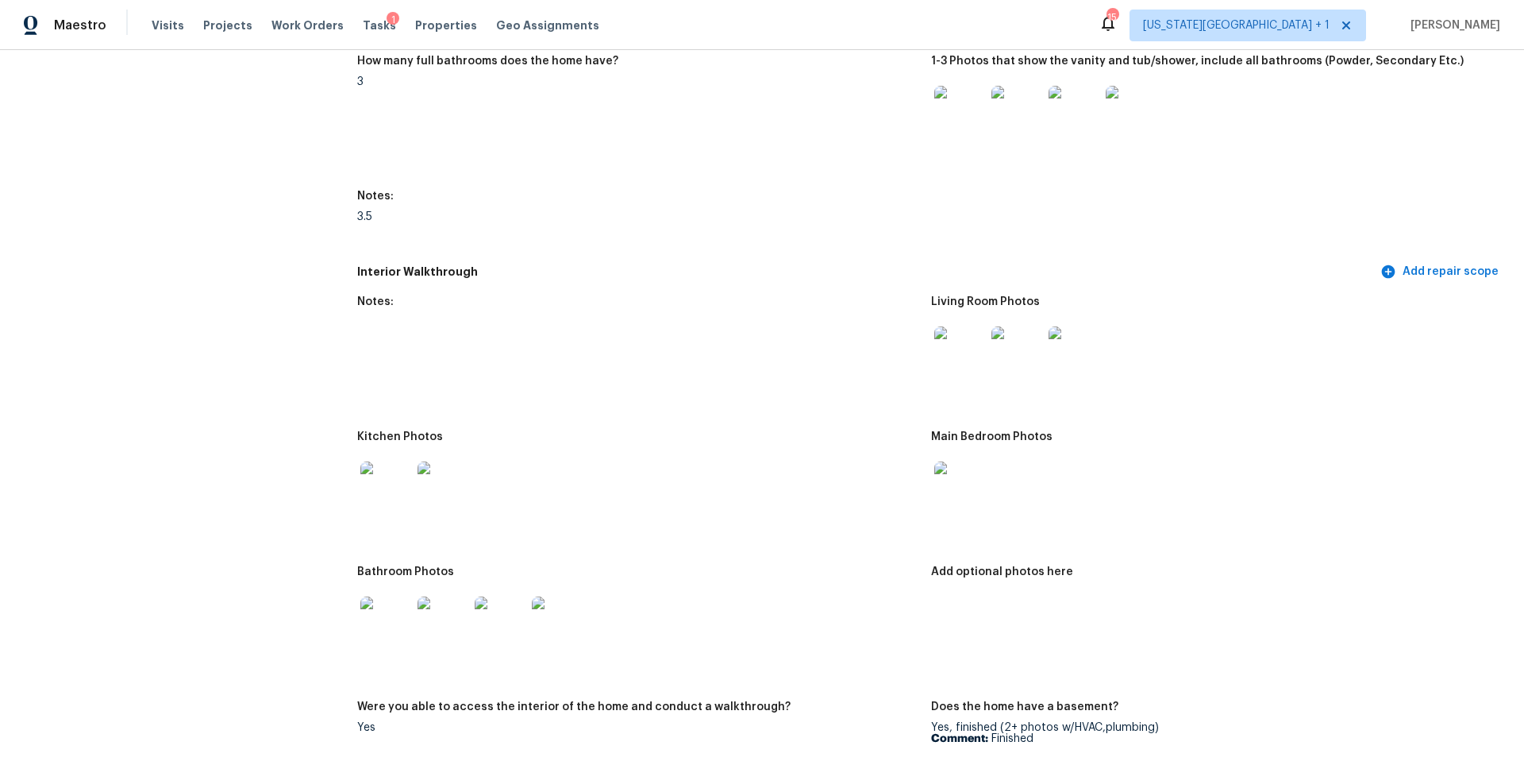
click at [394, 468] on img at bounding box center [385, 486] width 51 height 51
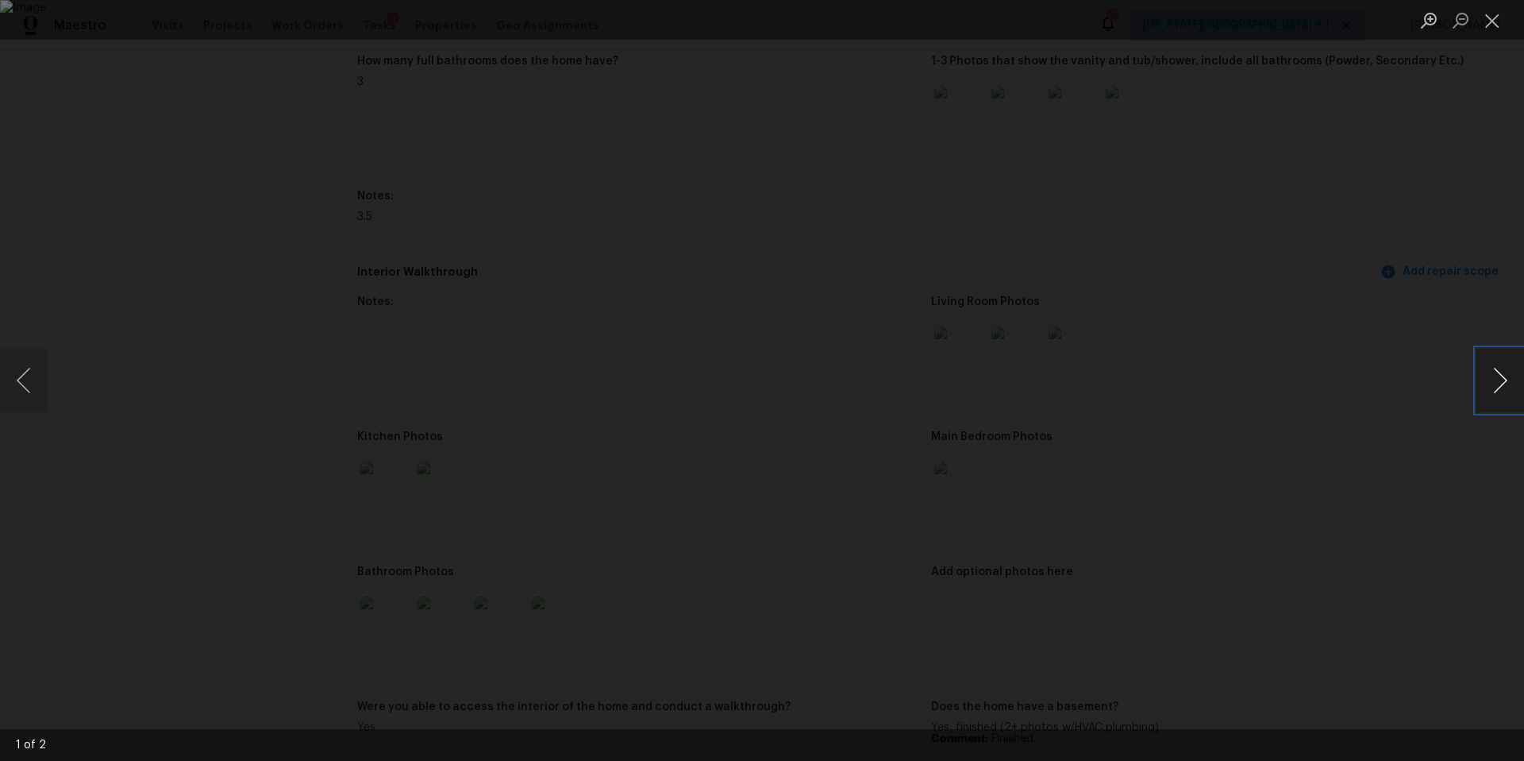
click at [1497, 377] on button "Next image" at bounding box center [1501, 381] width 48 height 64
click at [1395, 438] on div "Lightbox" at bounding box center [762, 380] width 1524 height 761
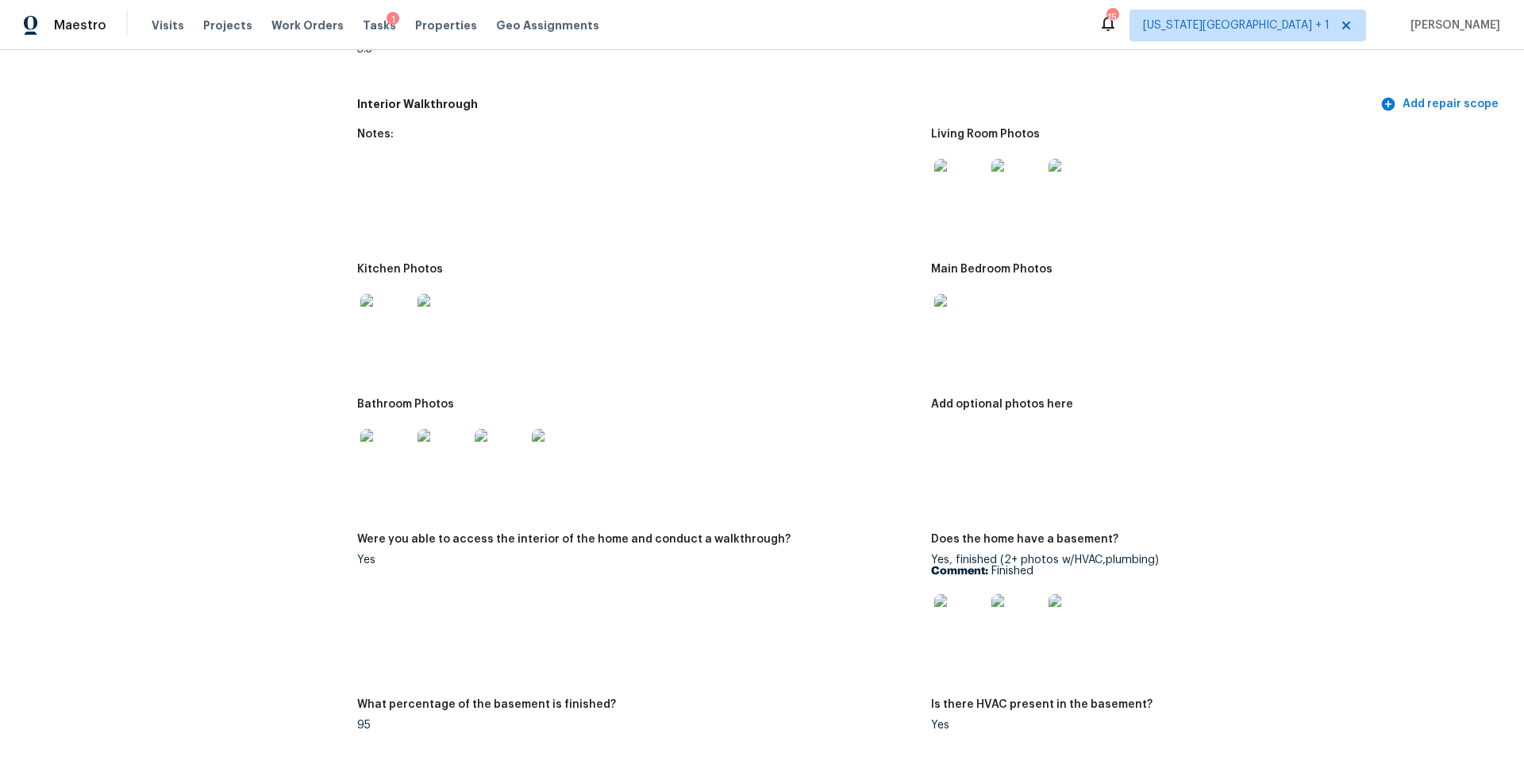
scroll to position [2234, 0]
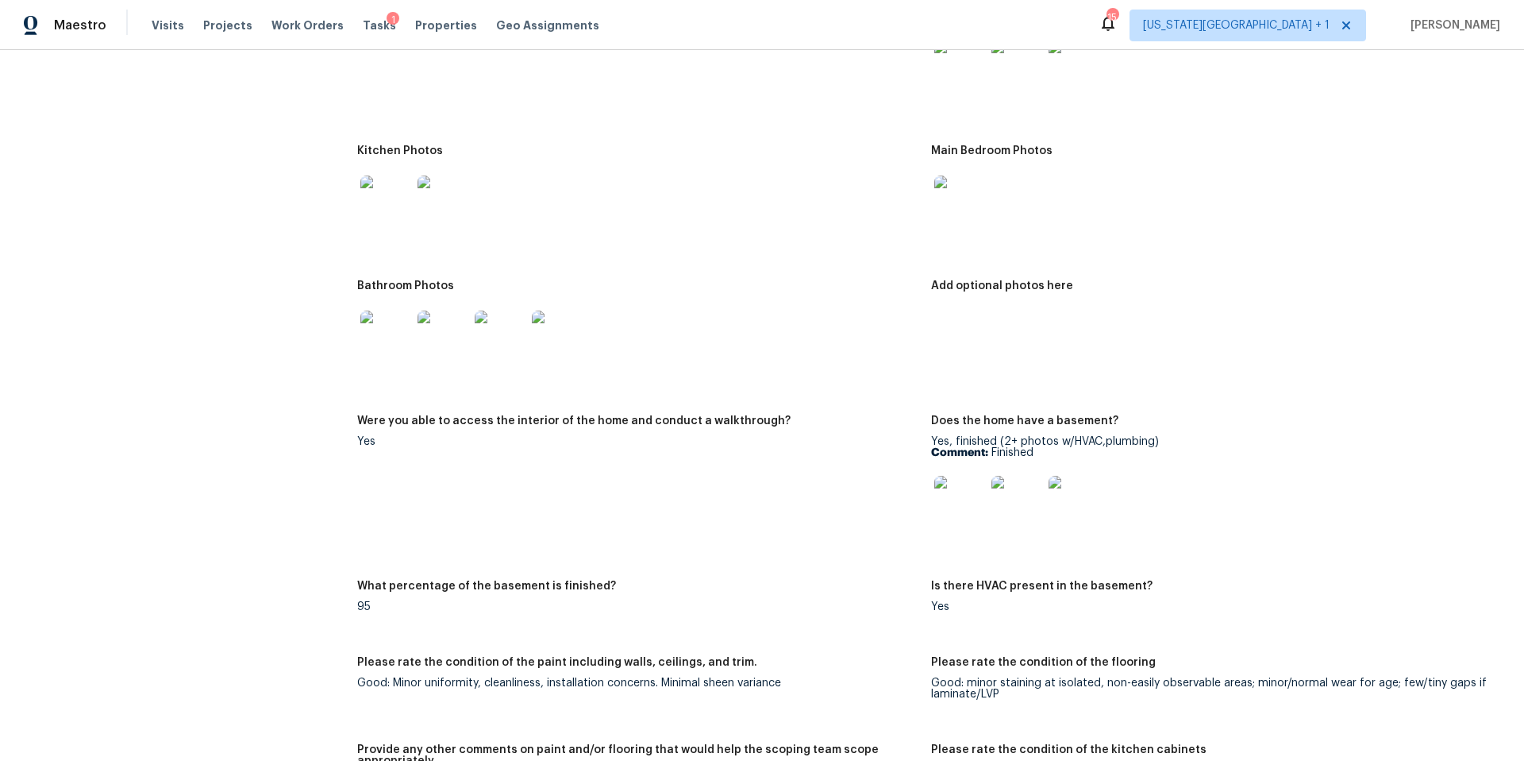
click at [384, 320] on img at bounding box center [385, 335] width 51 height 51
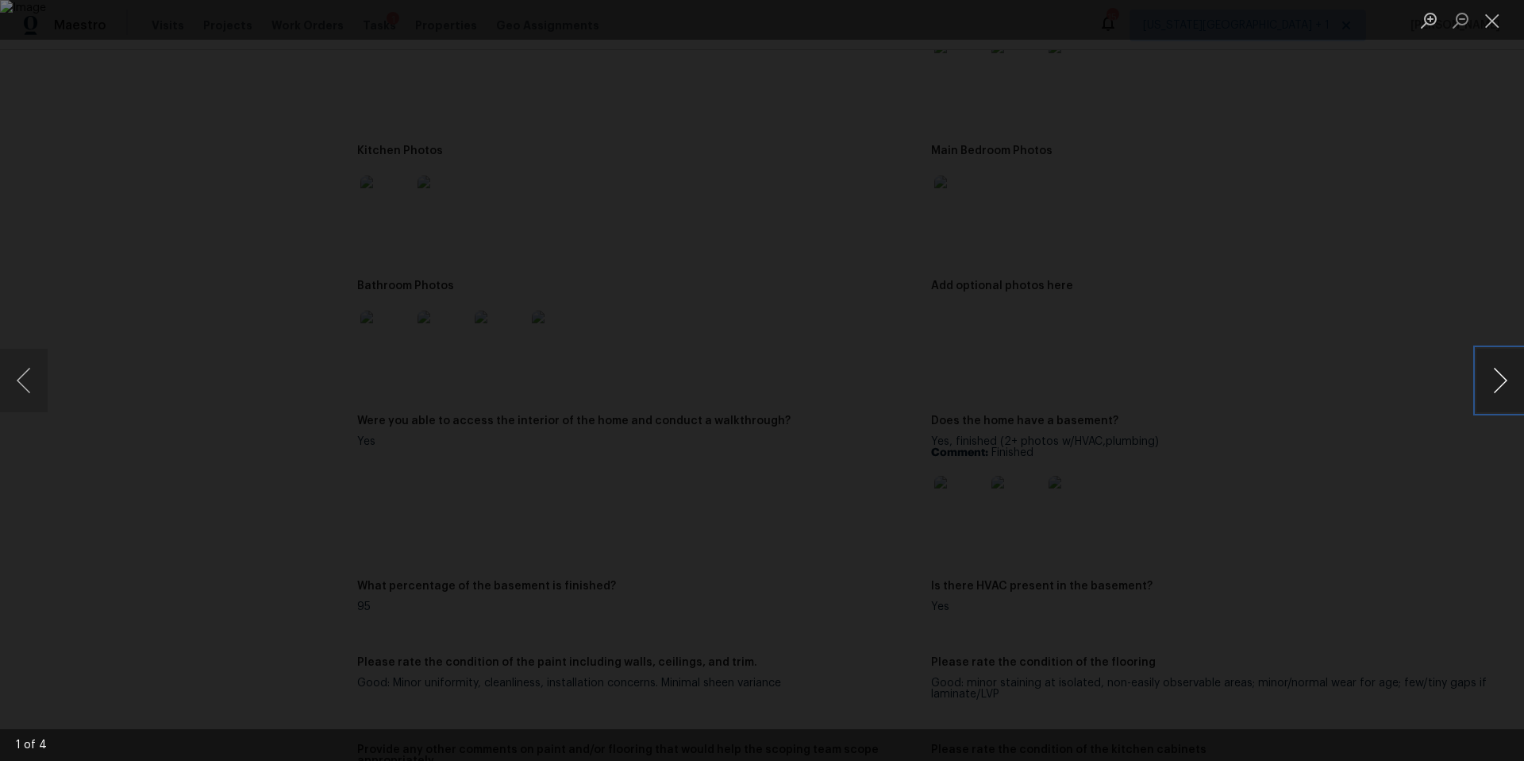
click at [1505, 386] on button "Next image" at bounding box center [1501, 381] width 48 height 64
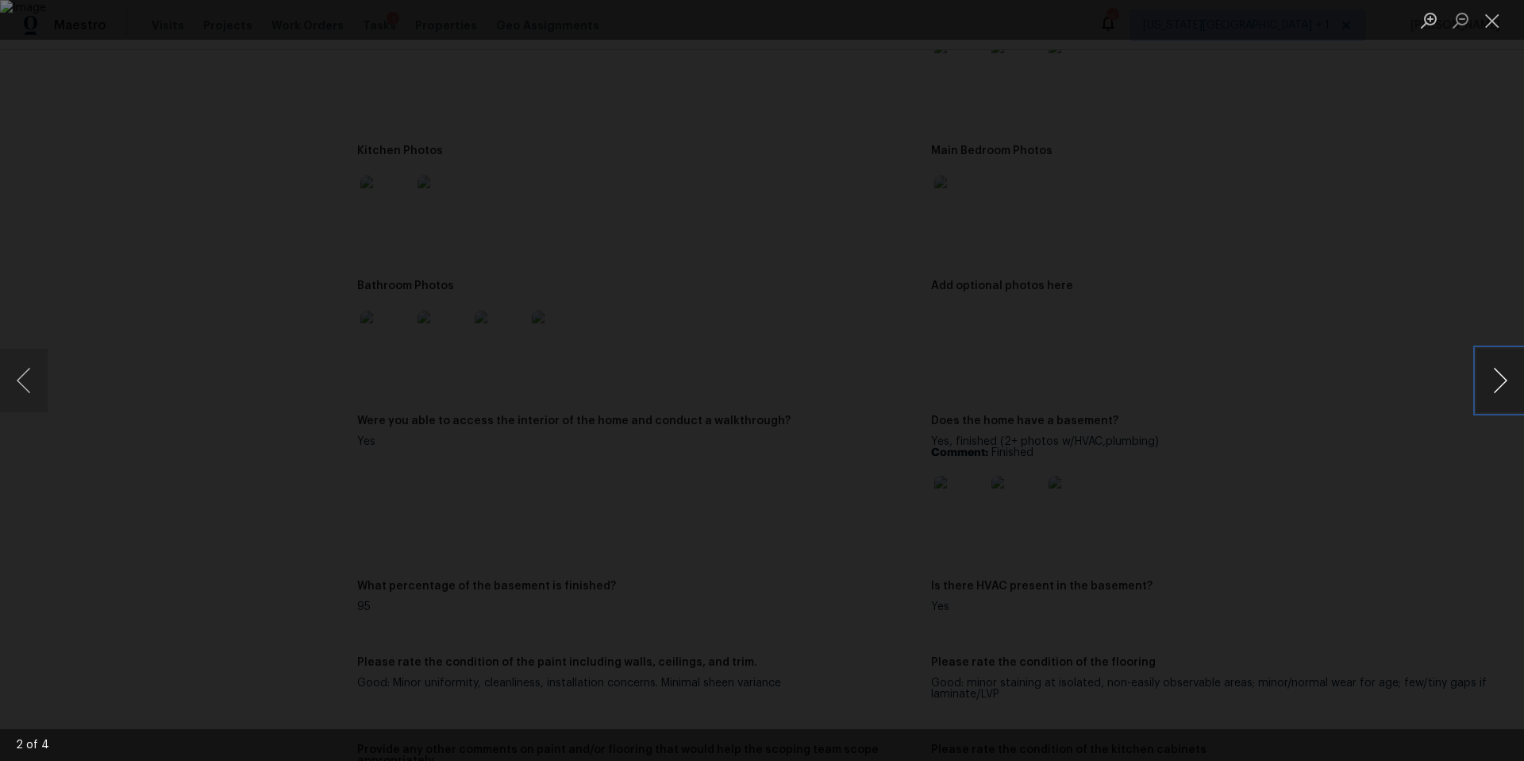
click at [1505, 386] on button "Next image" at bounding box center [1501, 381] width 48 height 64
click at [1420, 318] on div "Lightbox" at bounding box center [762, 380] width 1524 height 761
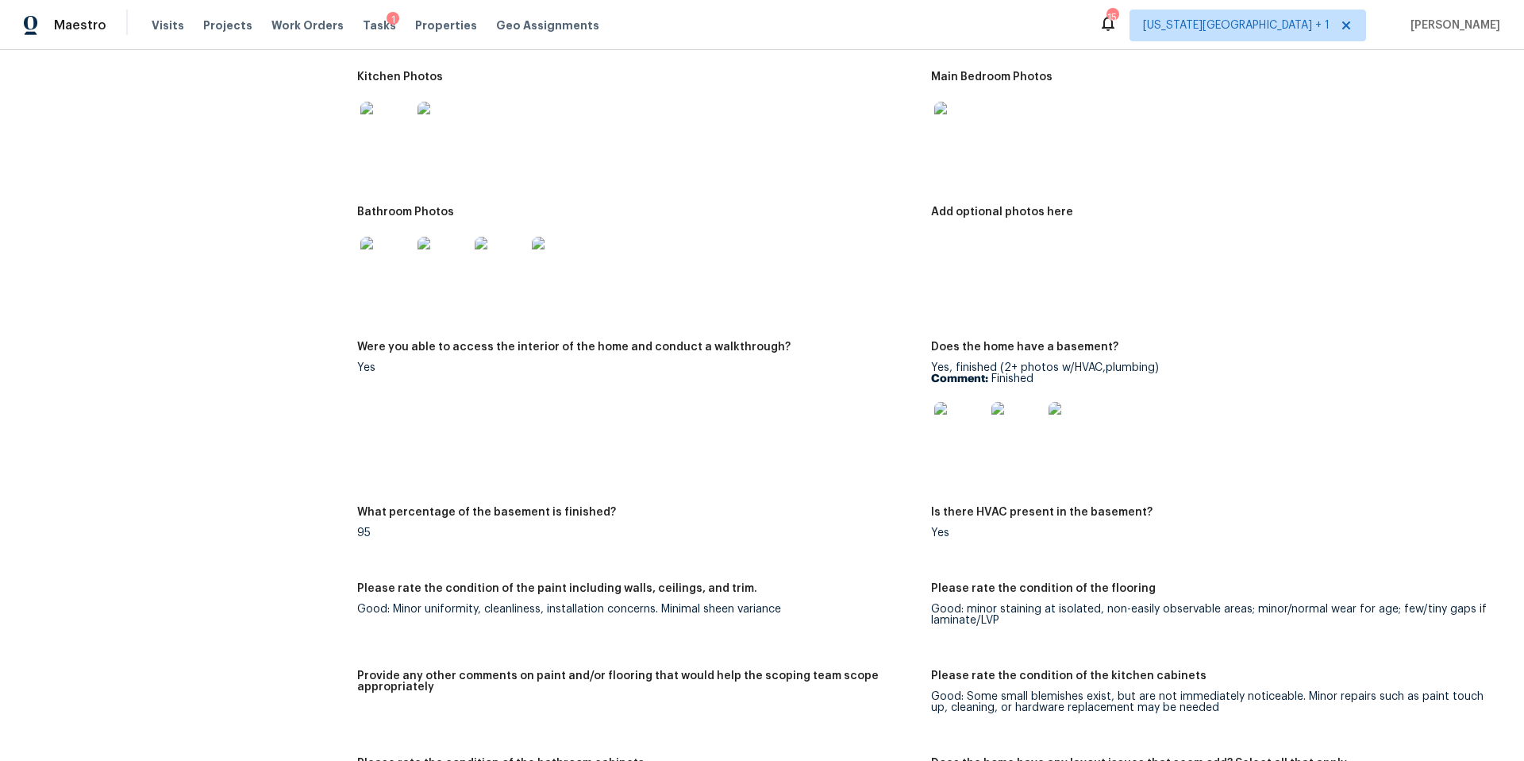
scroll to position [2366, 0]
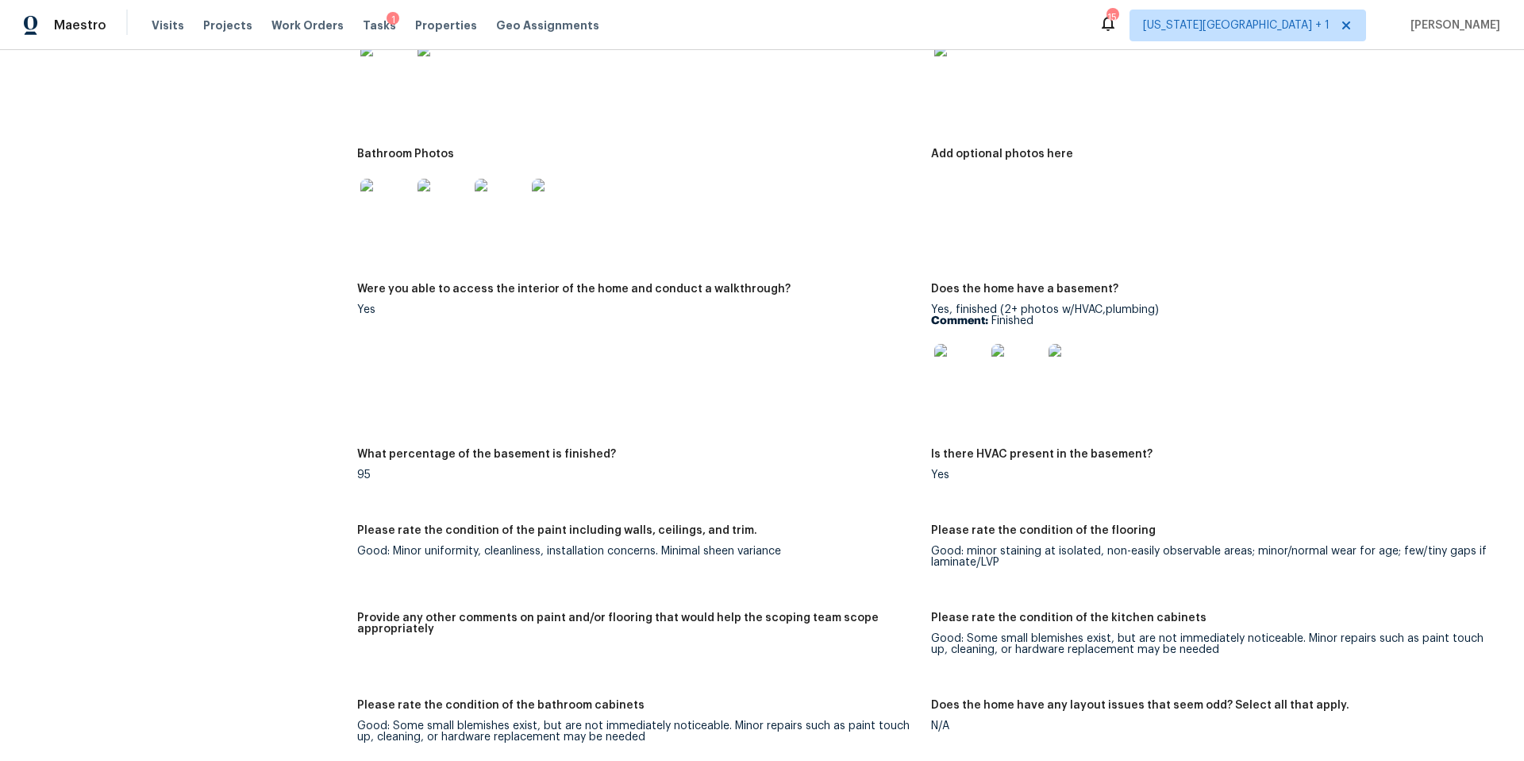
click at [969, 344] on img at bounding box center [959, 369] width 51 height 51
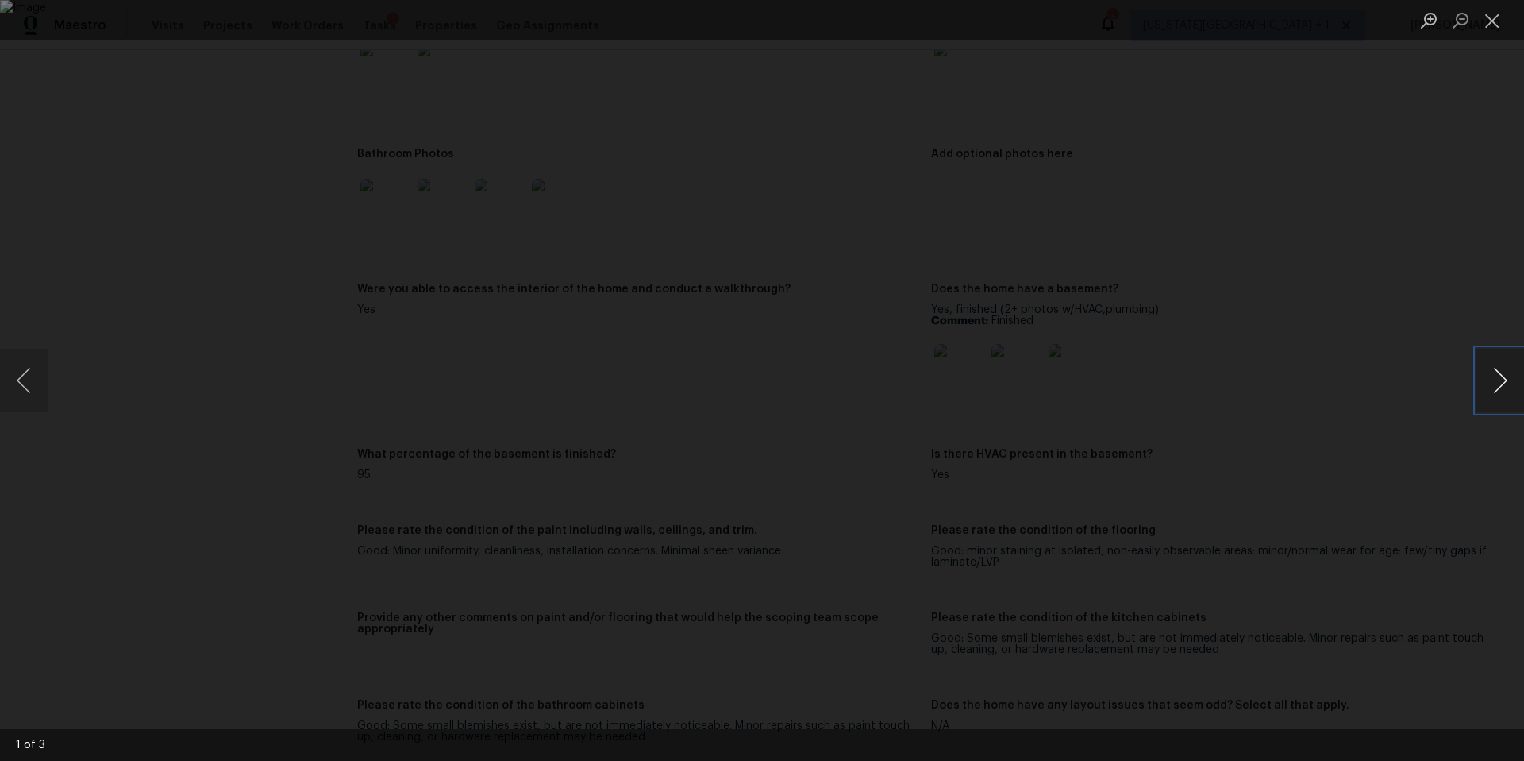
click at [1498, 388] on button "Next image" at bounding box center [1501, 381] width 48 height 64
click at [1505, 391] on button "Next image" at bounding box center [1501, 381] width 48 height 64
click at [1393, 396] on div "Lightbox" at bounding box center [762, 380] width 1524 height 761
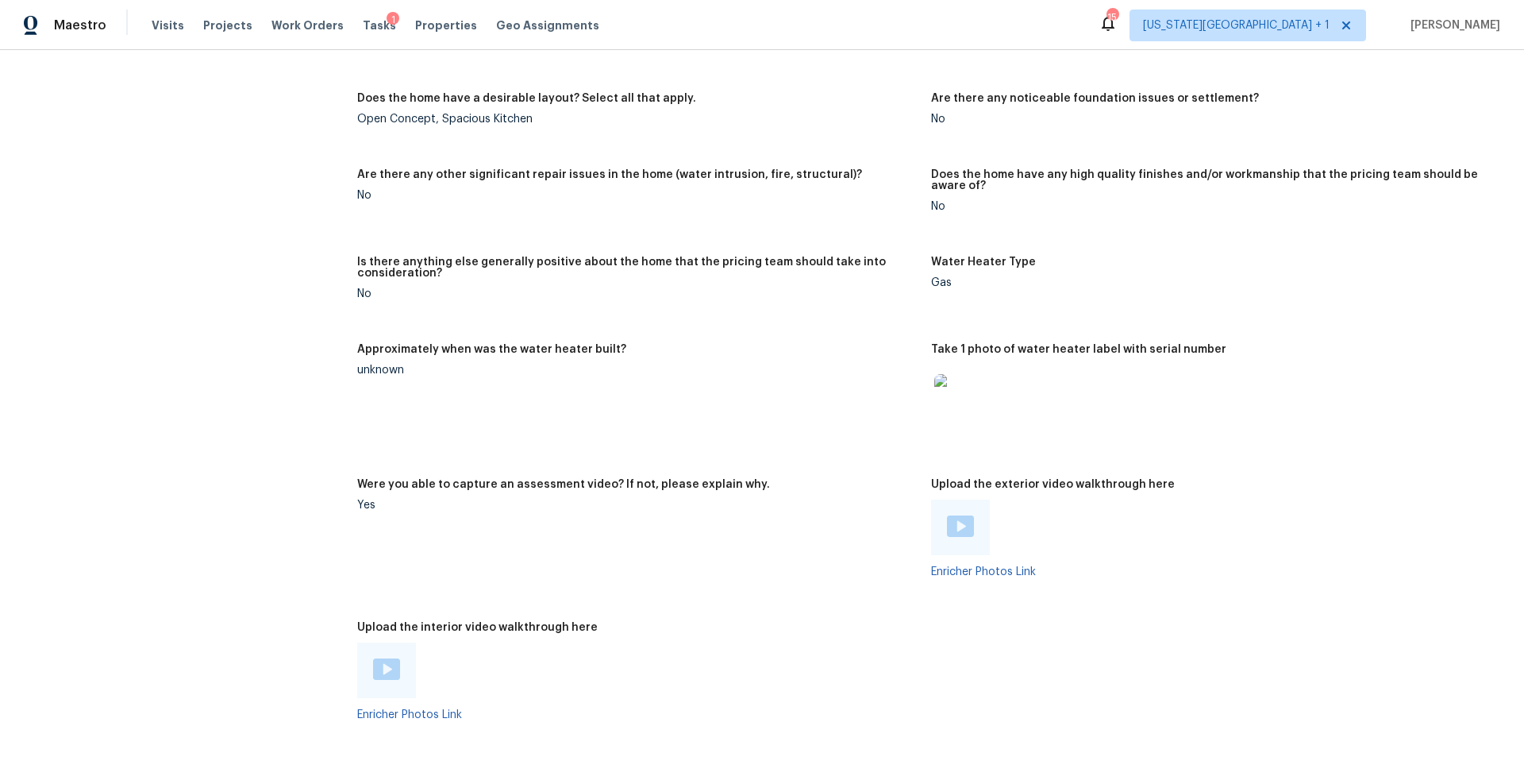
scroll to position [3094, 0]
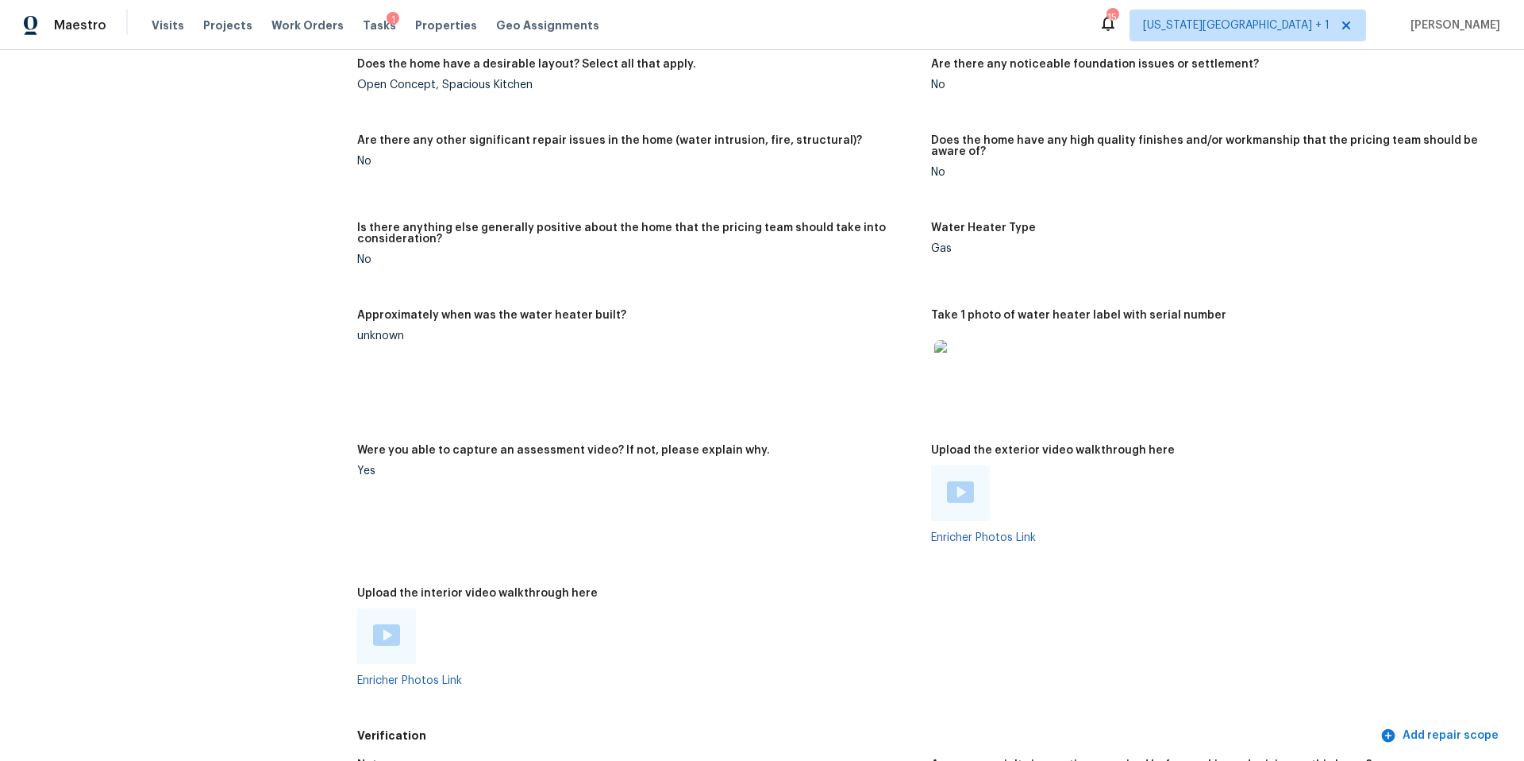
click at [949, 491] on img at bounding box center [960, 491] width 27 height 21
click at [164, 24] on span "Visits" at bounding box center [168, 25] width 33 height 16
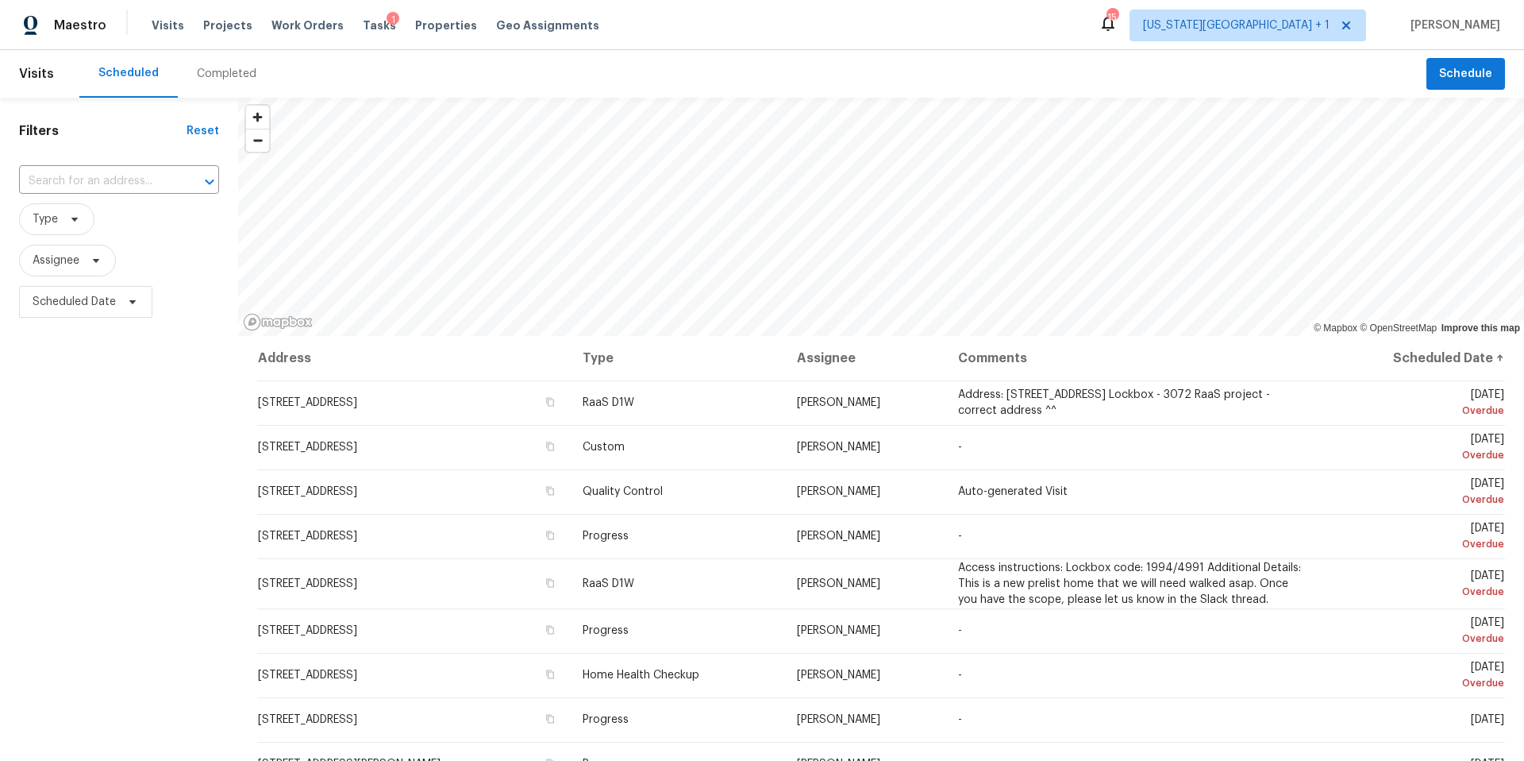
click at [220, 70] on div "Completed" at bounding box center [227, 74] width 60 height 16
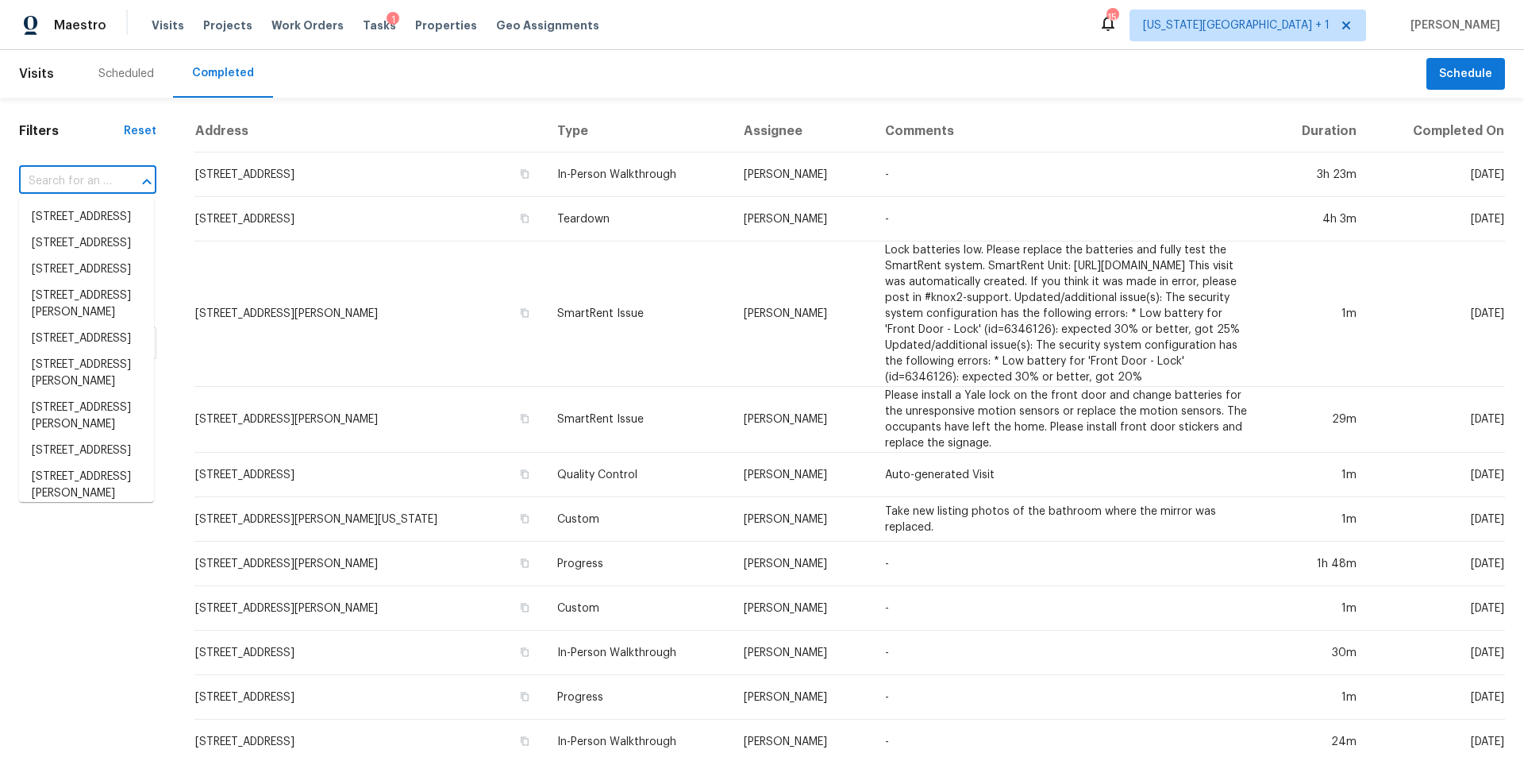
click at [65, 179] on input "text" at bounding box center [65, 181] width 93 height 25
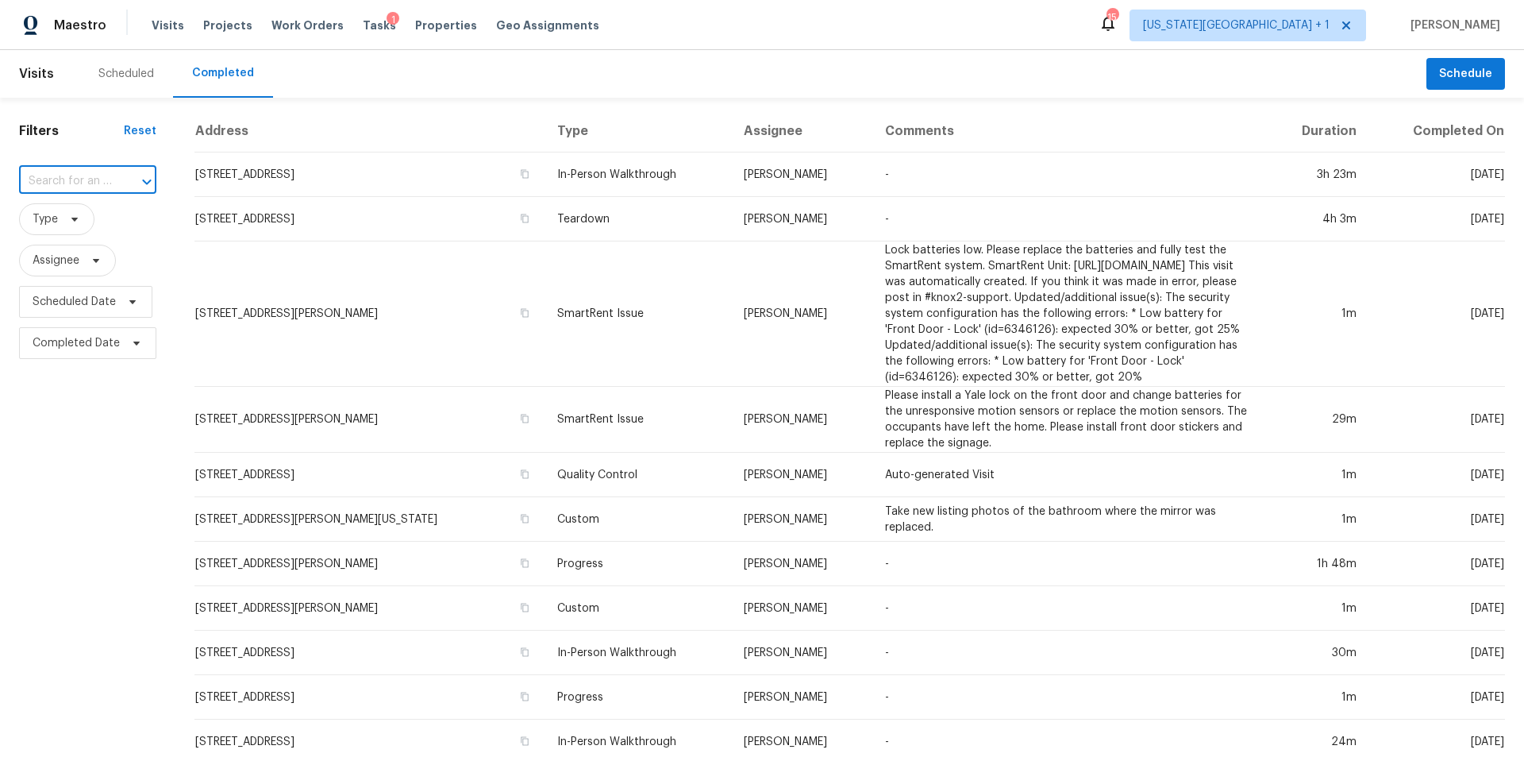
paste input "[STREET_ADDRESS][PERSON_NAME][US_STATE]"
type input "[STREET_ADDRESS][PERSON_NAME][US_STATE]"
click at [89, 226] on li "[STREET_ADDRESS][PERSON_NAME][US_STATE]" at bounding box center [86, 234] width 135 height 60
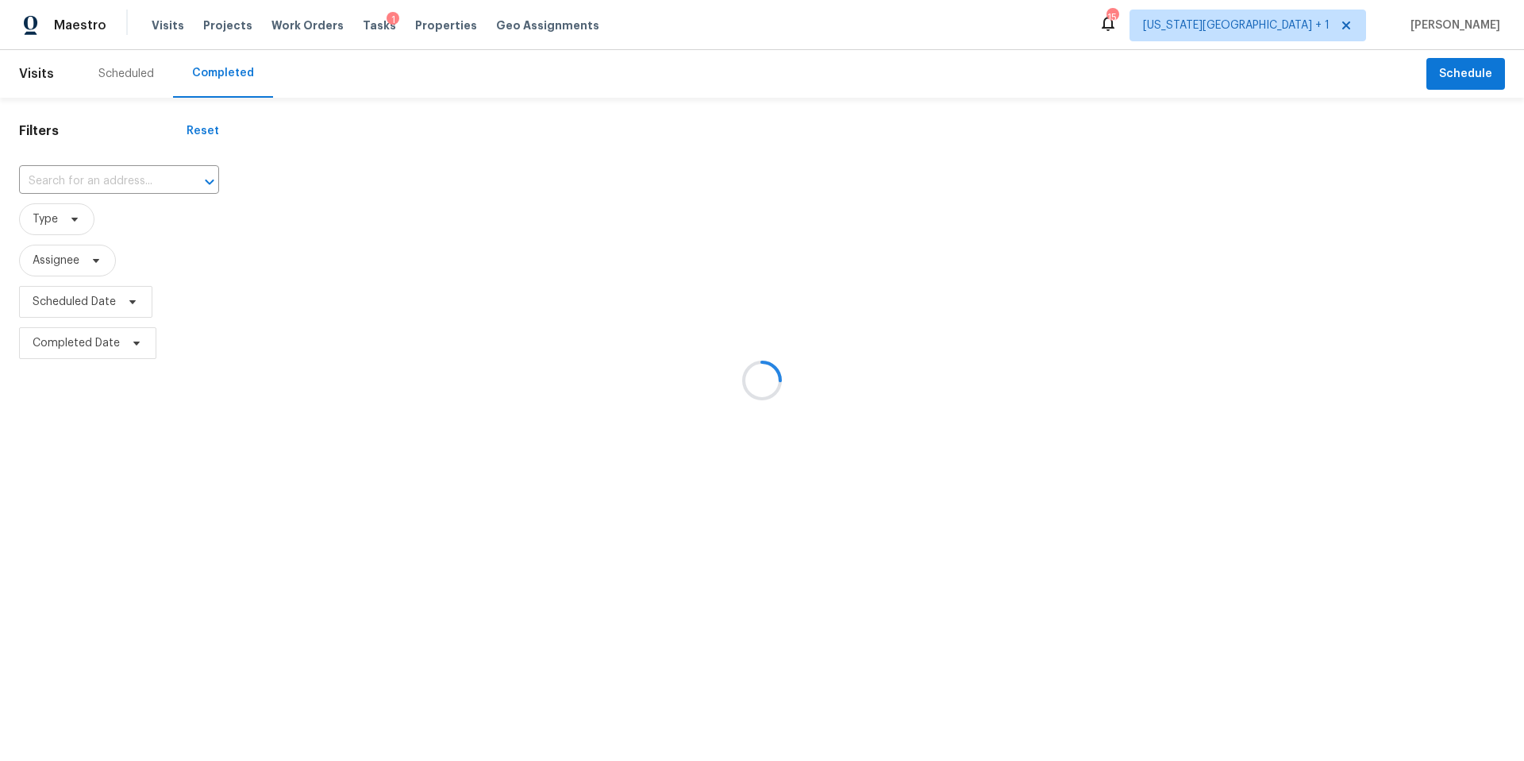
type input "[STREET_ADDRESS][PERSON_NAME][US_STATE]"
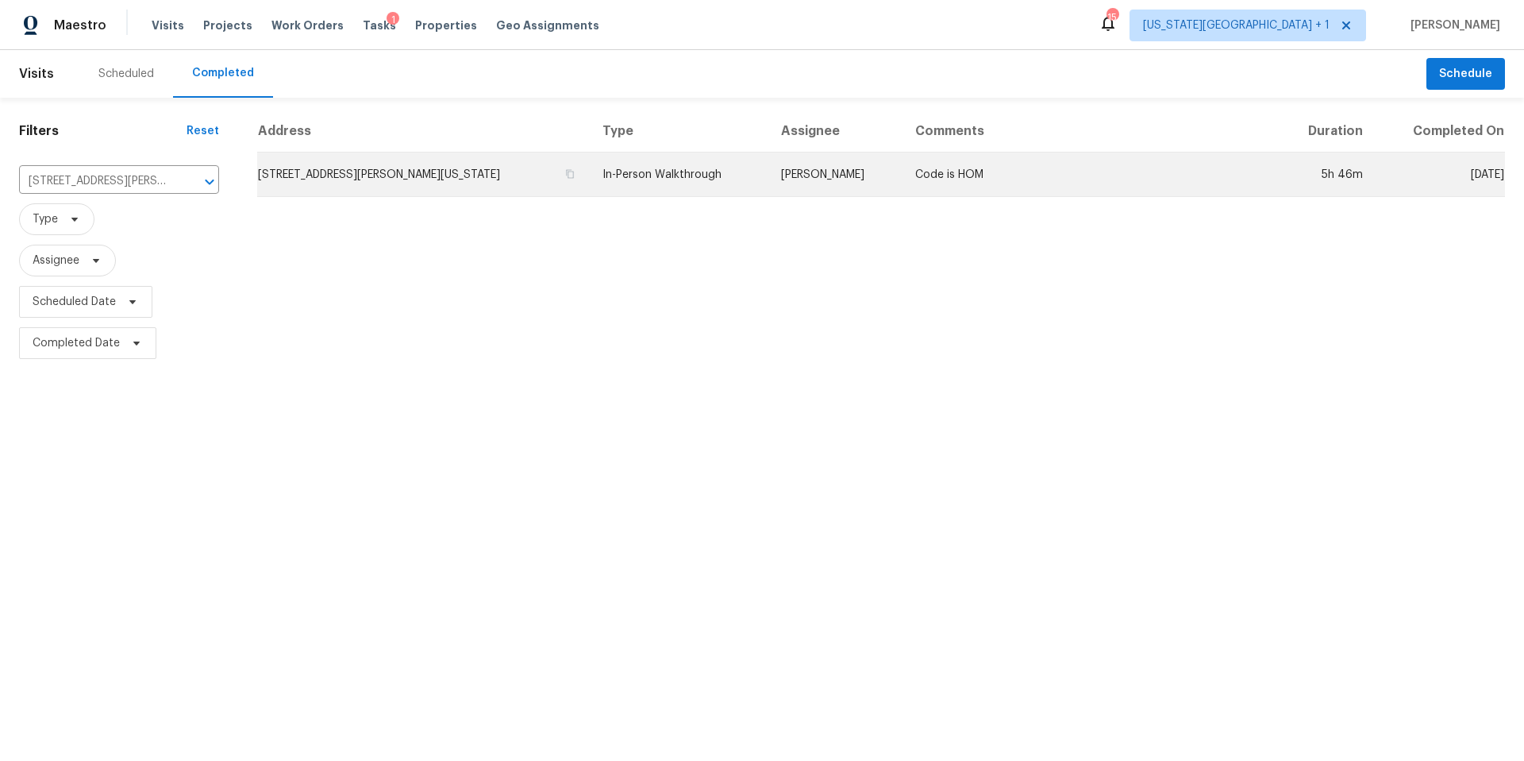
click at [318, 179] on td "[STREET_ADDRESS][PERSON_NAME][US_STATE]" at bounding box center [423, 174] width 333 height 44
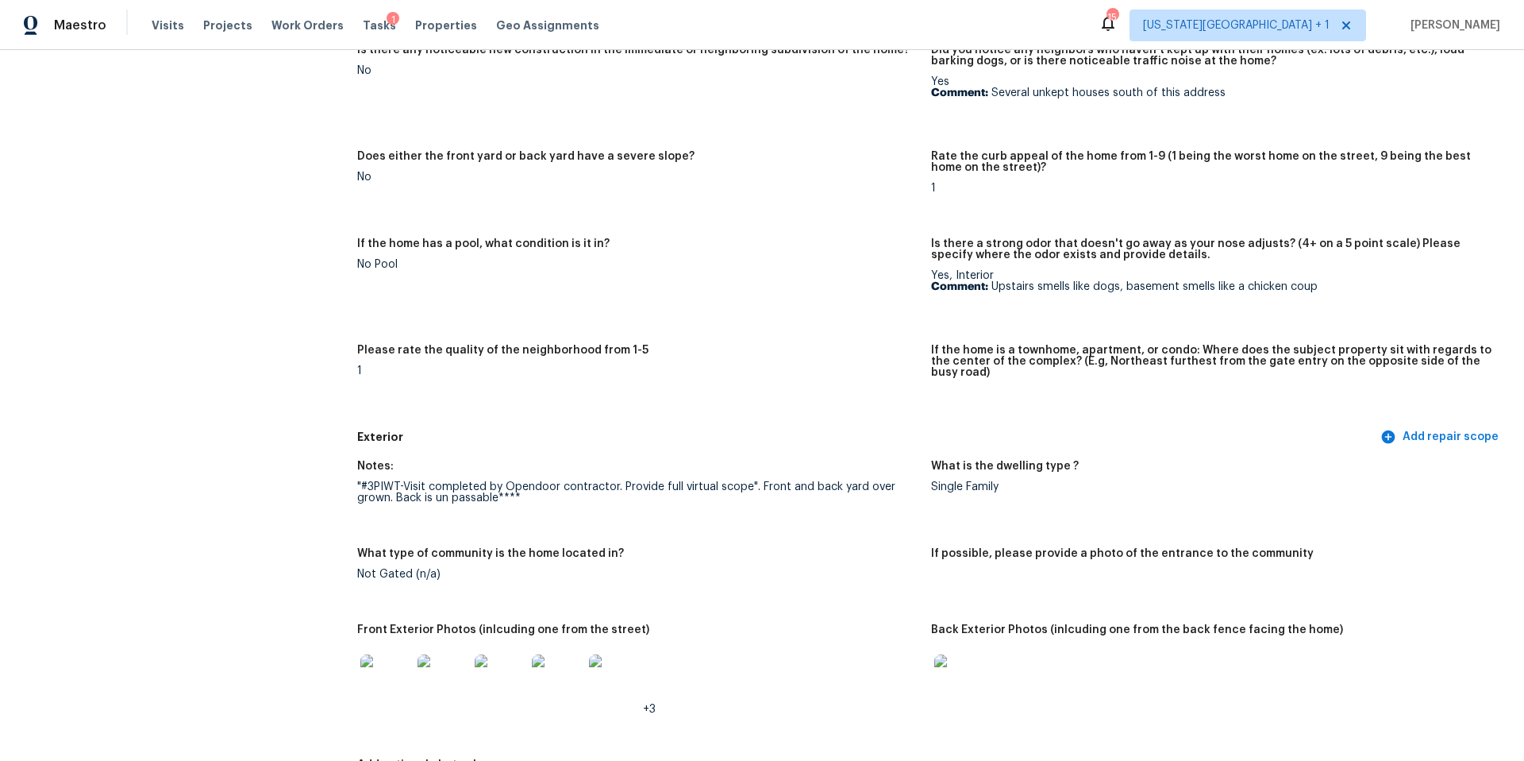
scroll to position [241, 0]
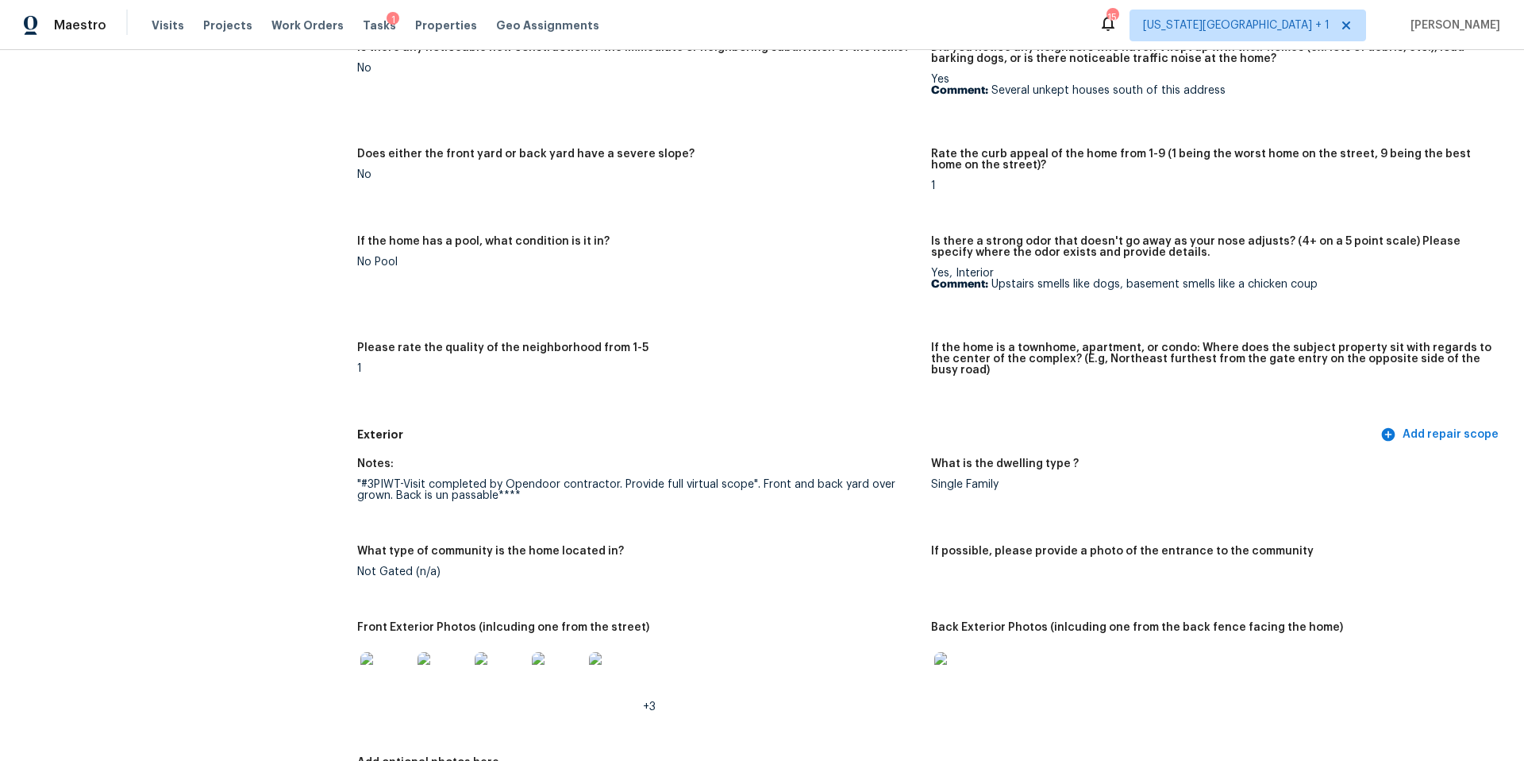
click at [371, 656] on img at bounding box center [385, 677] width 51 height 51
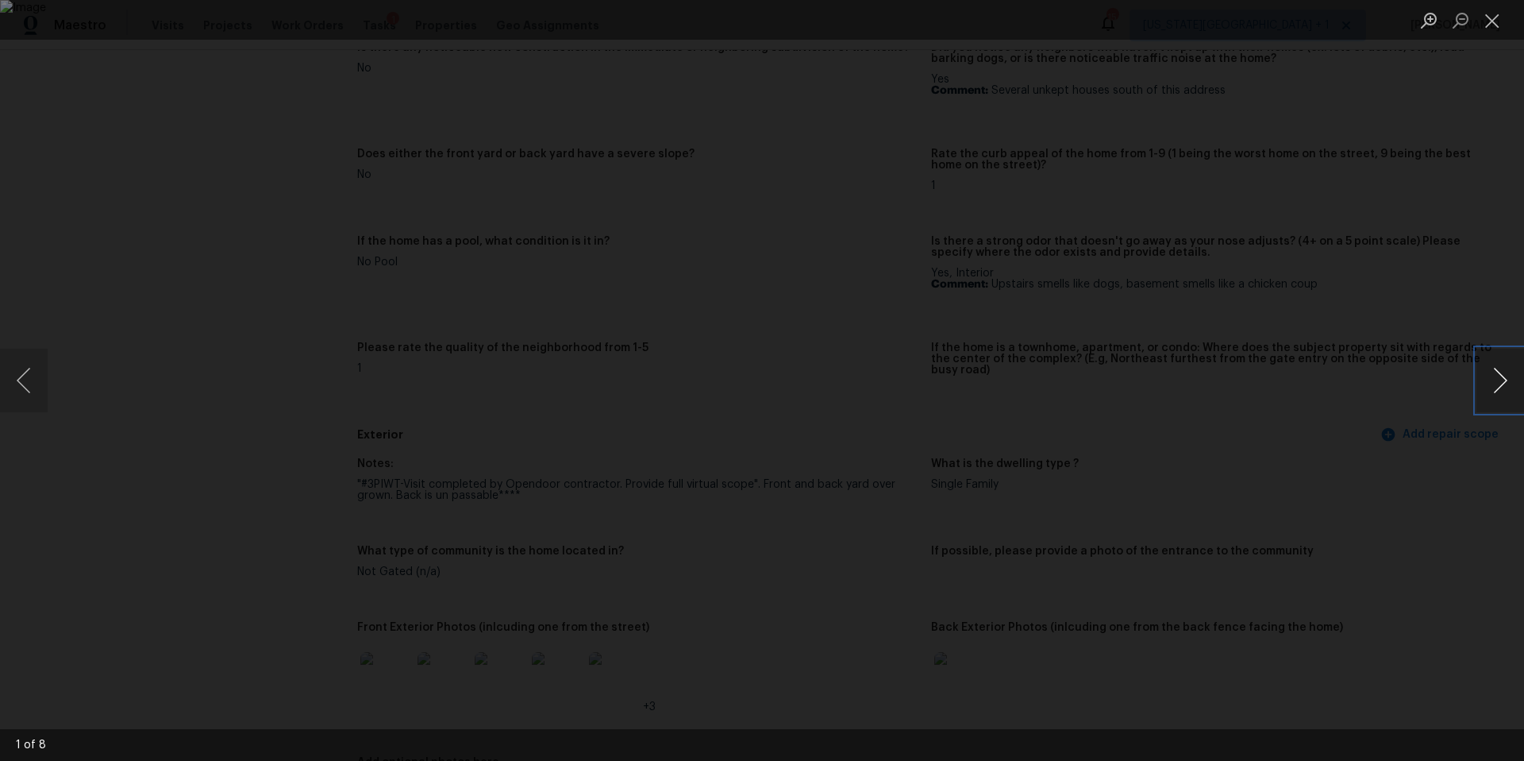
click at [1501, 381] on button "Next image" at bounding box center [1501, 381] width 48 height 64
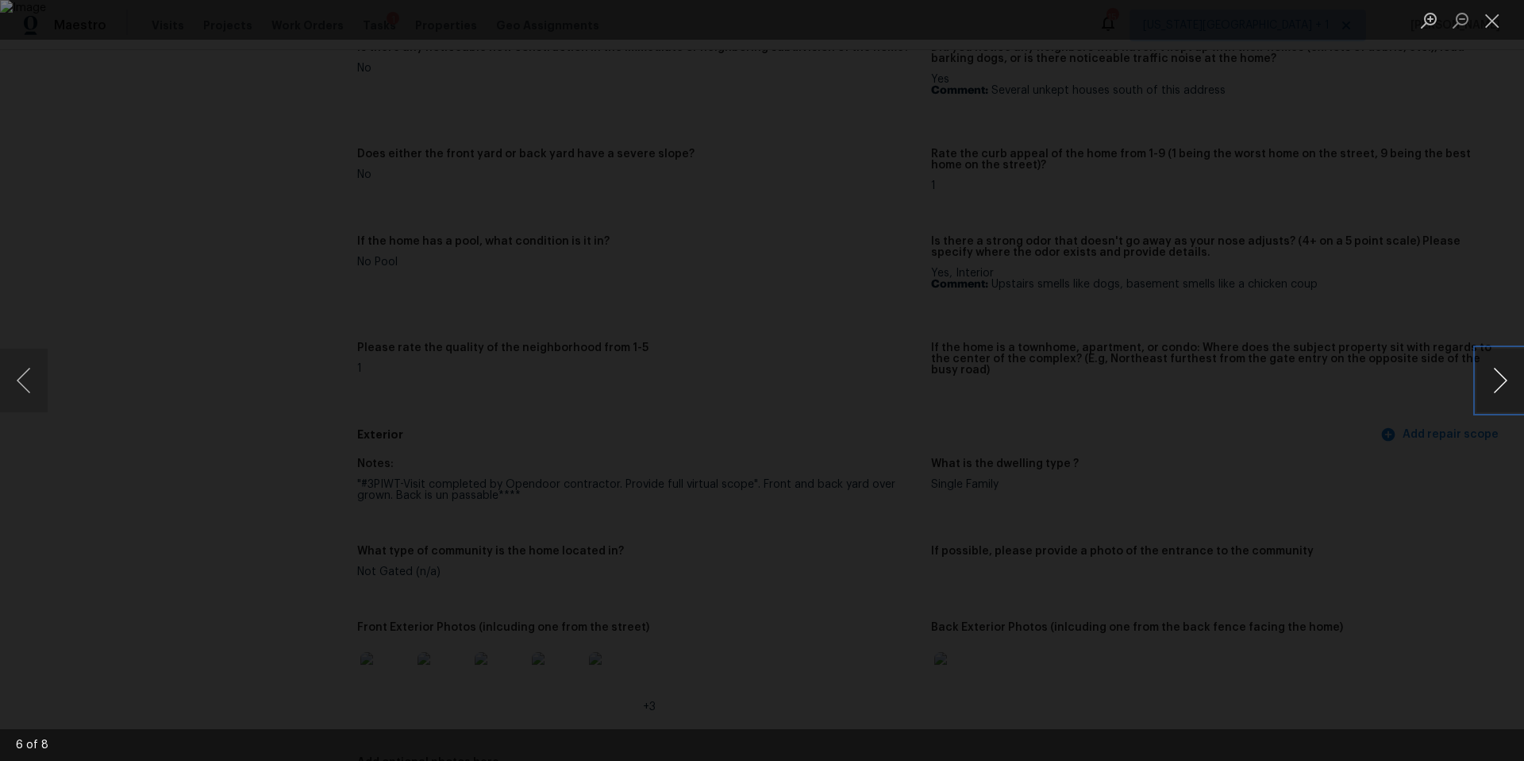
click at [1501, 381] on button "Next image" at bounding box center [1501, 381] width 48 height 64
click at [420, 58] on div "Lightbox" at bounding box center [762, 380] width 1524 height 761
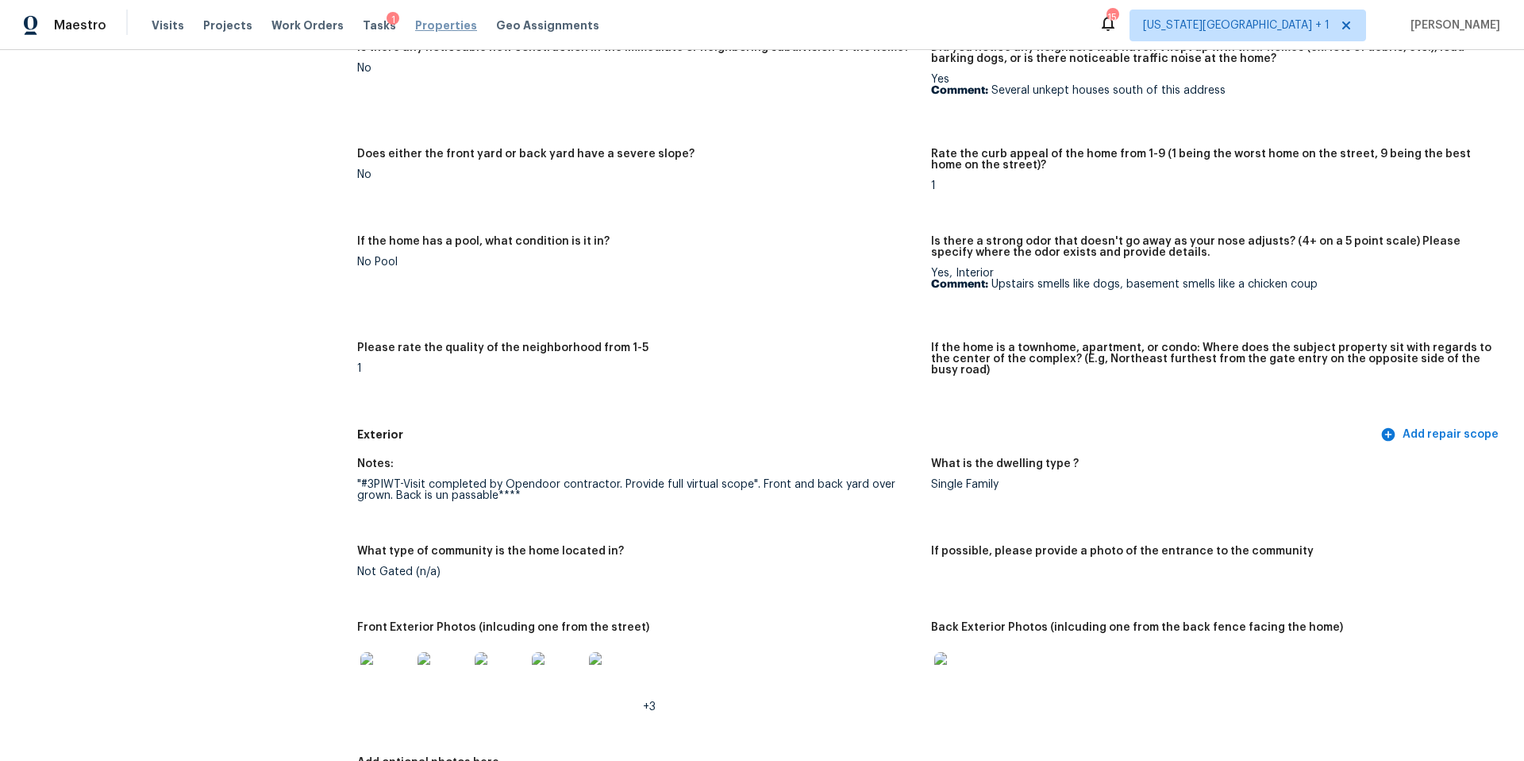
click at [425, 25] on span "Properties" at bounding box center [446, 25] width 62 height 16
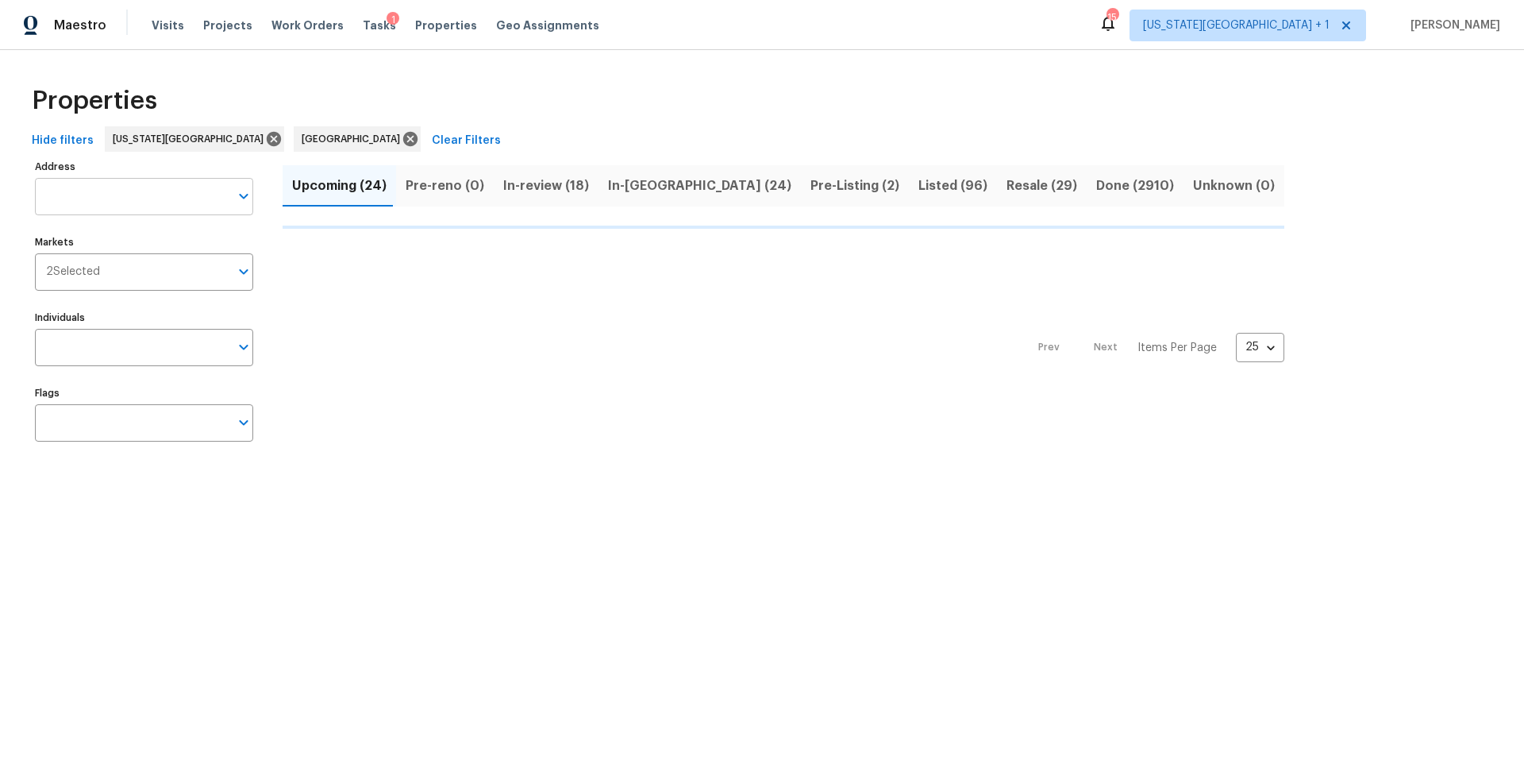
click at [70, 198] on input "Address" at bounding box center [132, 196] width 195 height 37
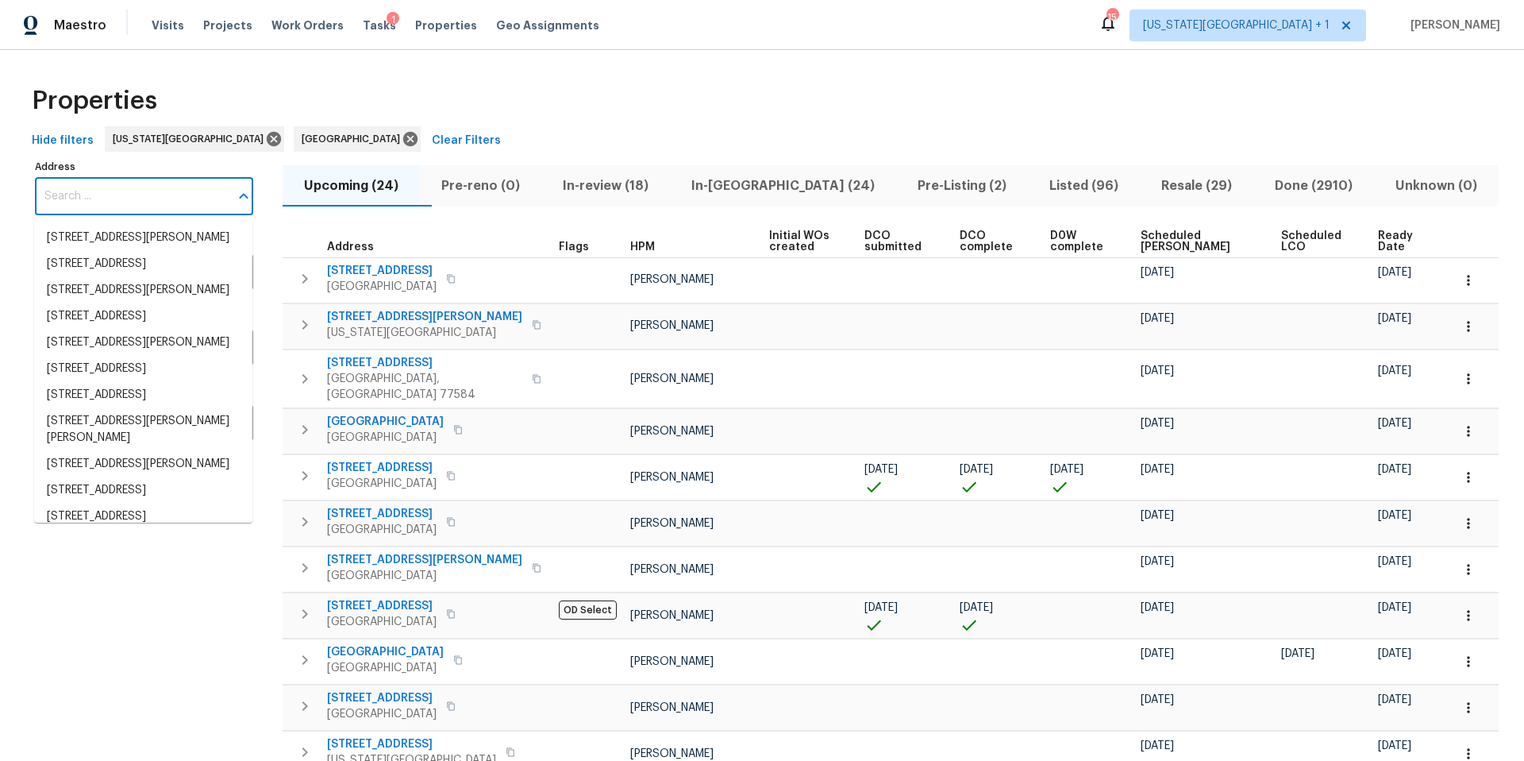
click at [70, 198] on input "Address" at bounding box center [132, 196] width 195 height 37
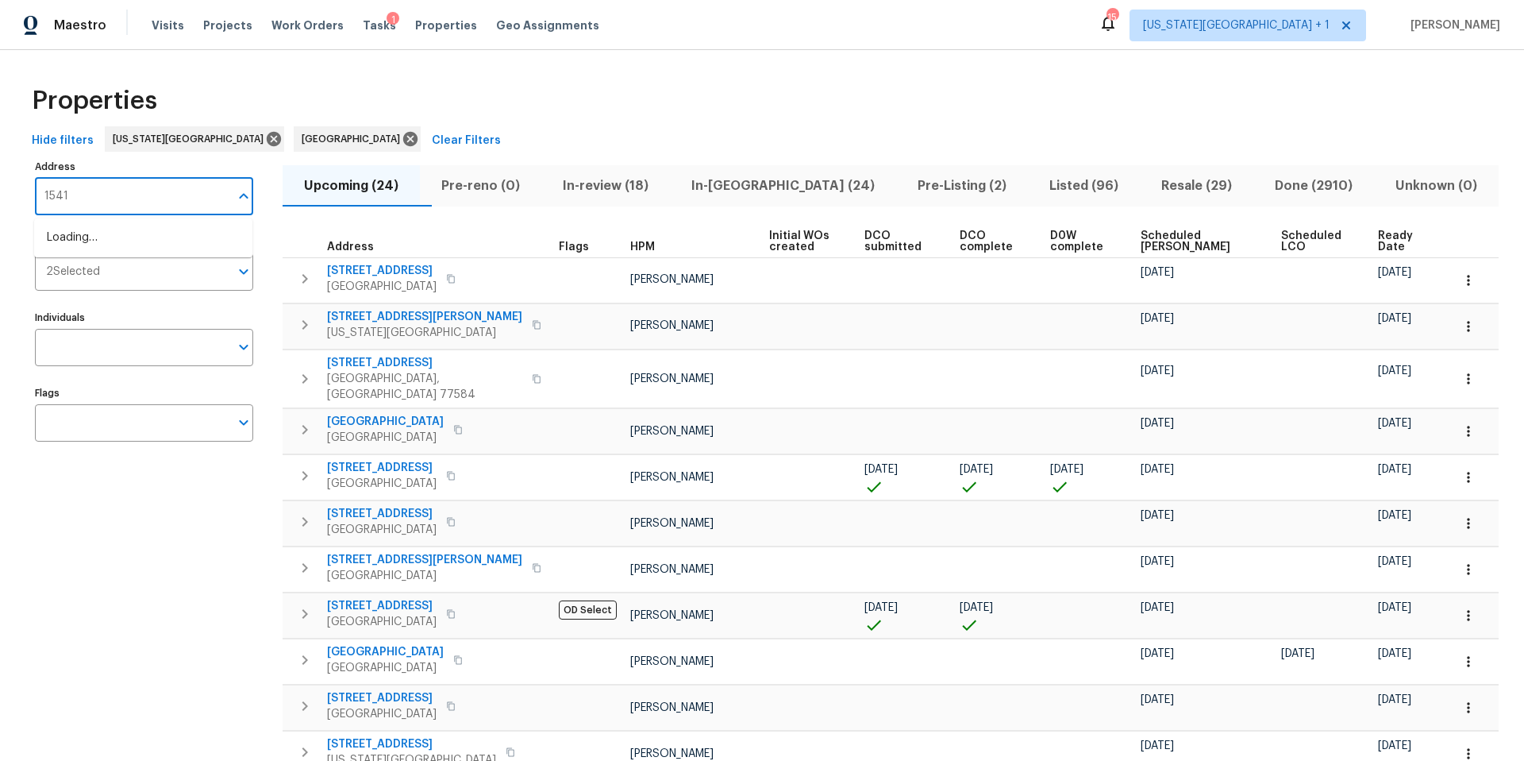
type input "15416"
click at [64, 277] on li "15416 Floyd St Overland Park KS 66223" at bounding box center [143, 264] width 218 height 26
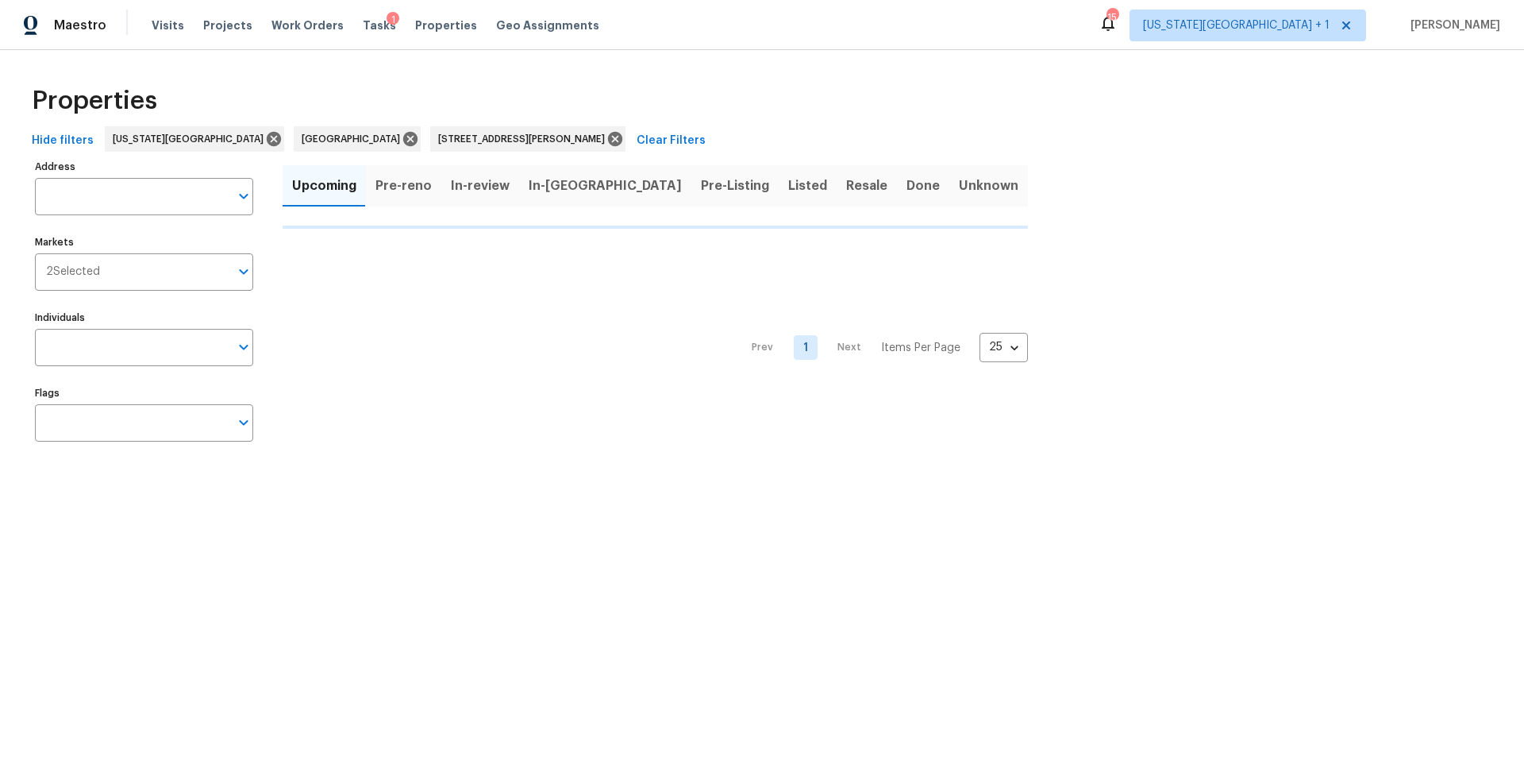
type input "15416 Floyd St Overland Park KS 66223"
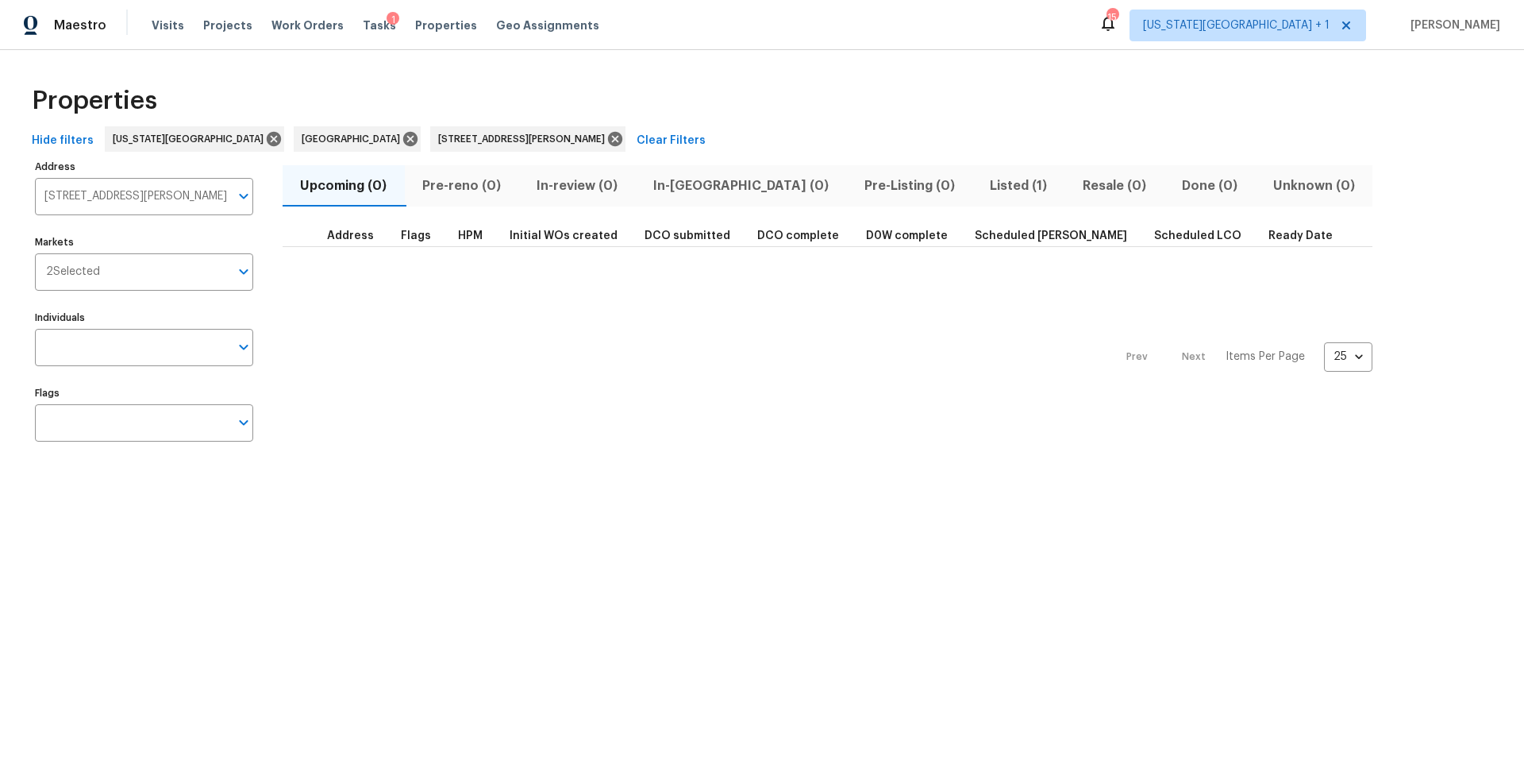
click at [982, 177] on span "Listed (1)" at bounding box center [1019, 186] width 74 height 22
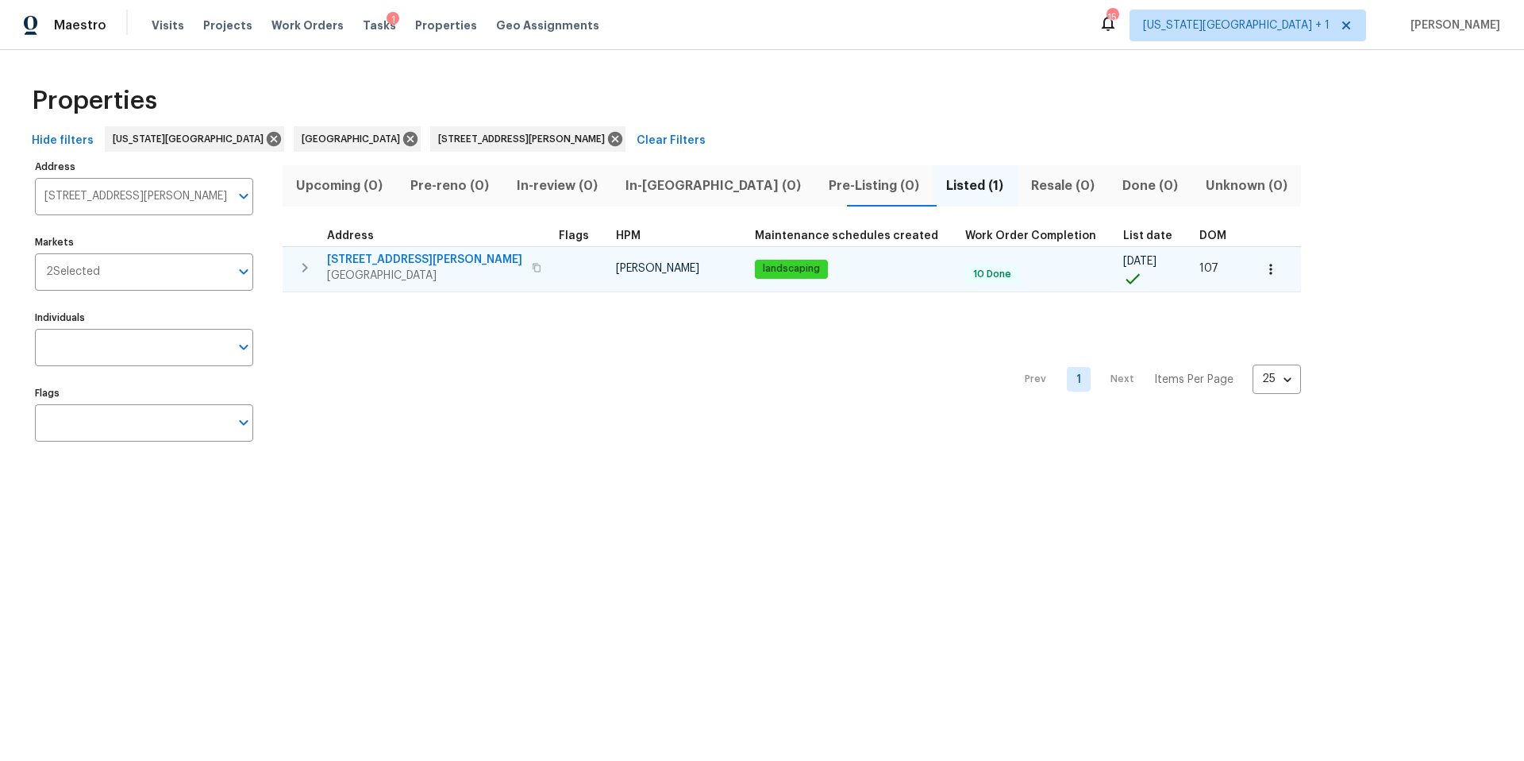
click at [359, 267] on div "15416 Floyd St Overland Park, KS 66223" at bounding box center [424, 268] width 195 height 32
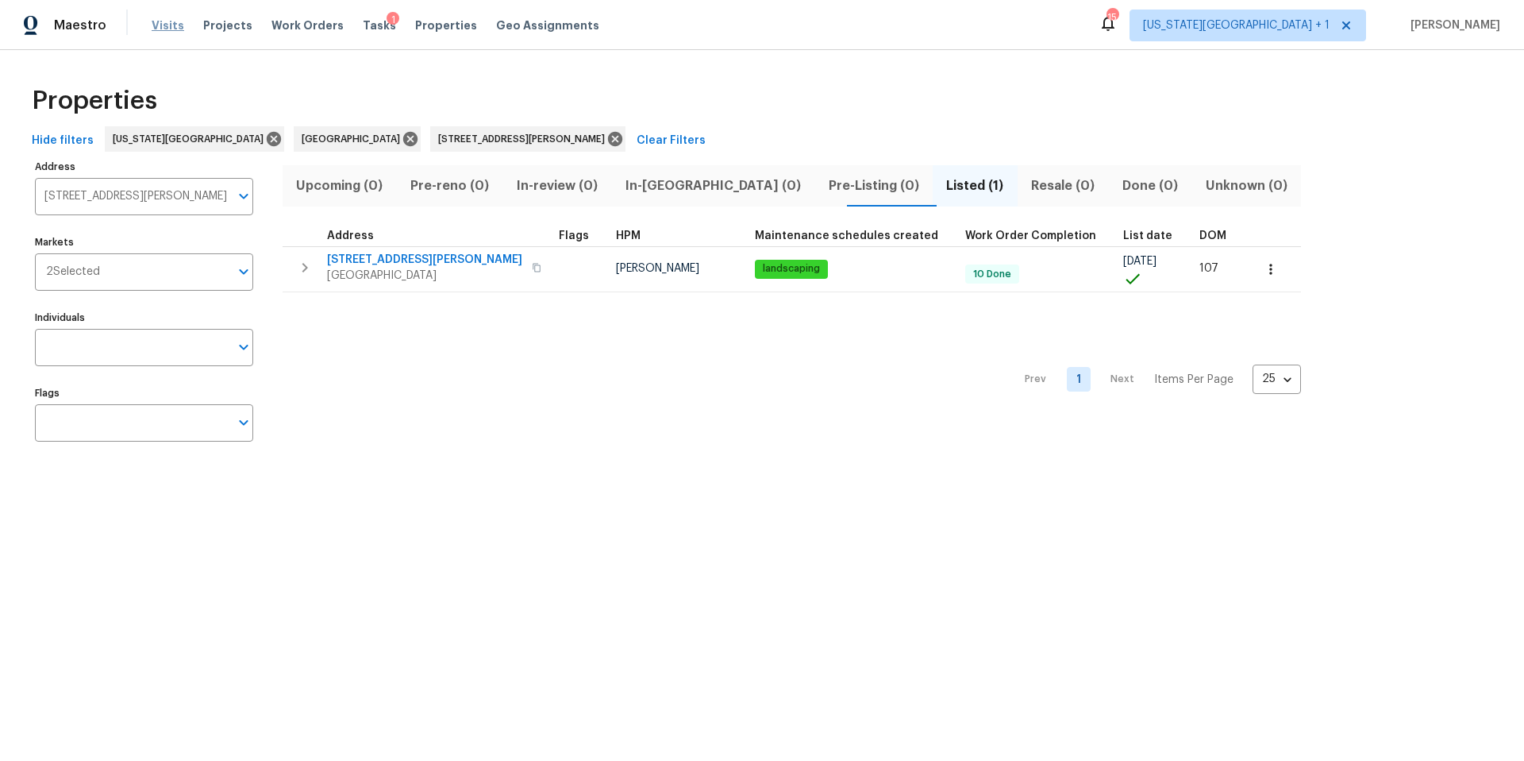
click at [156, 22] on span "Visits" at bounding box center [168, 25] width 33 height 16
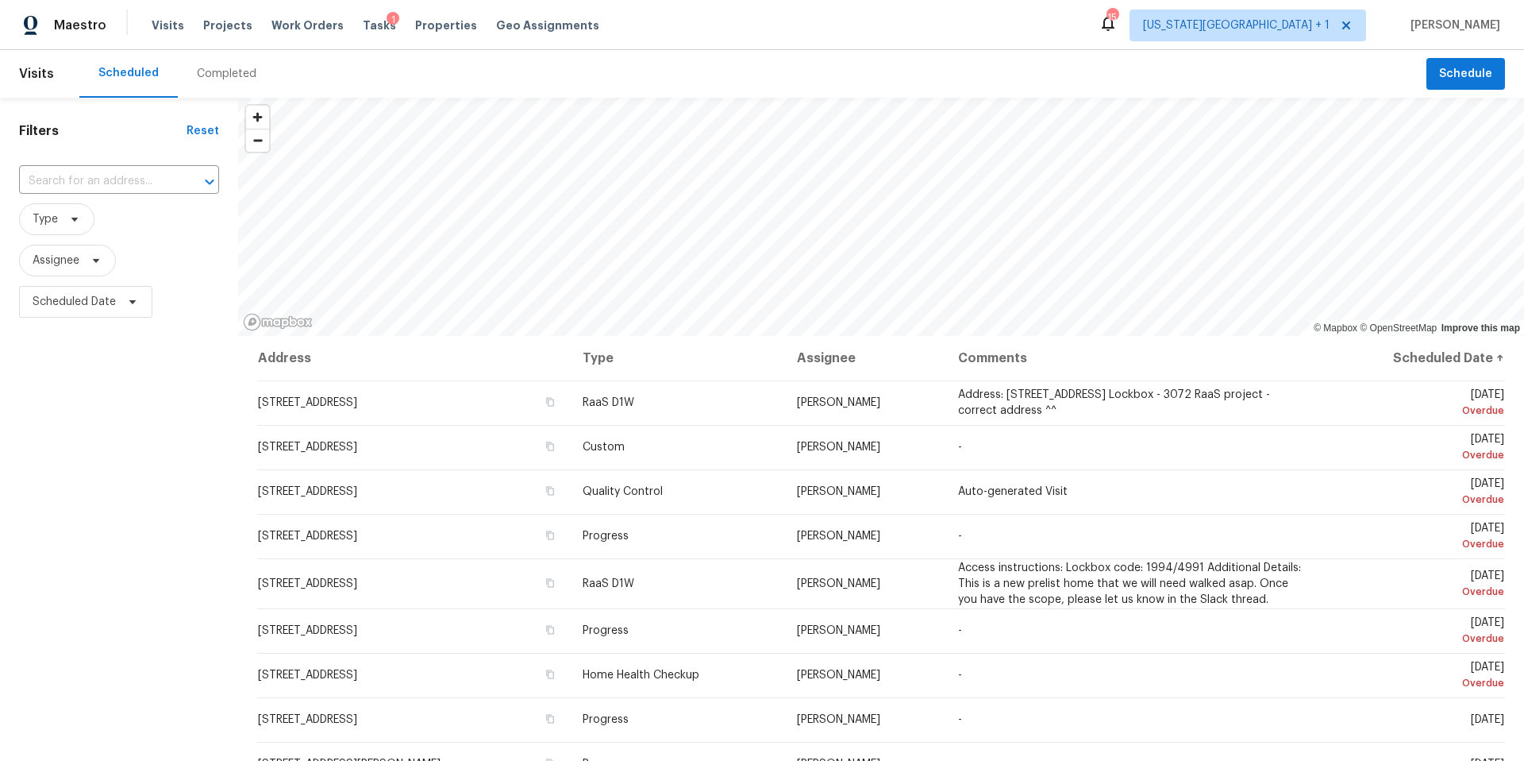
click at [235, 75] on div "Completed" at bounding box center [227, 74] width 60 height 16
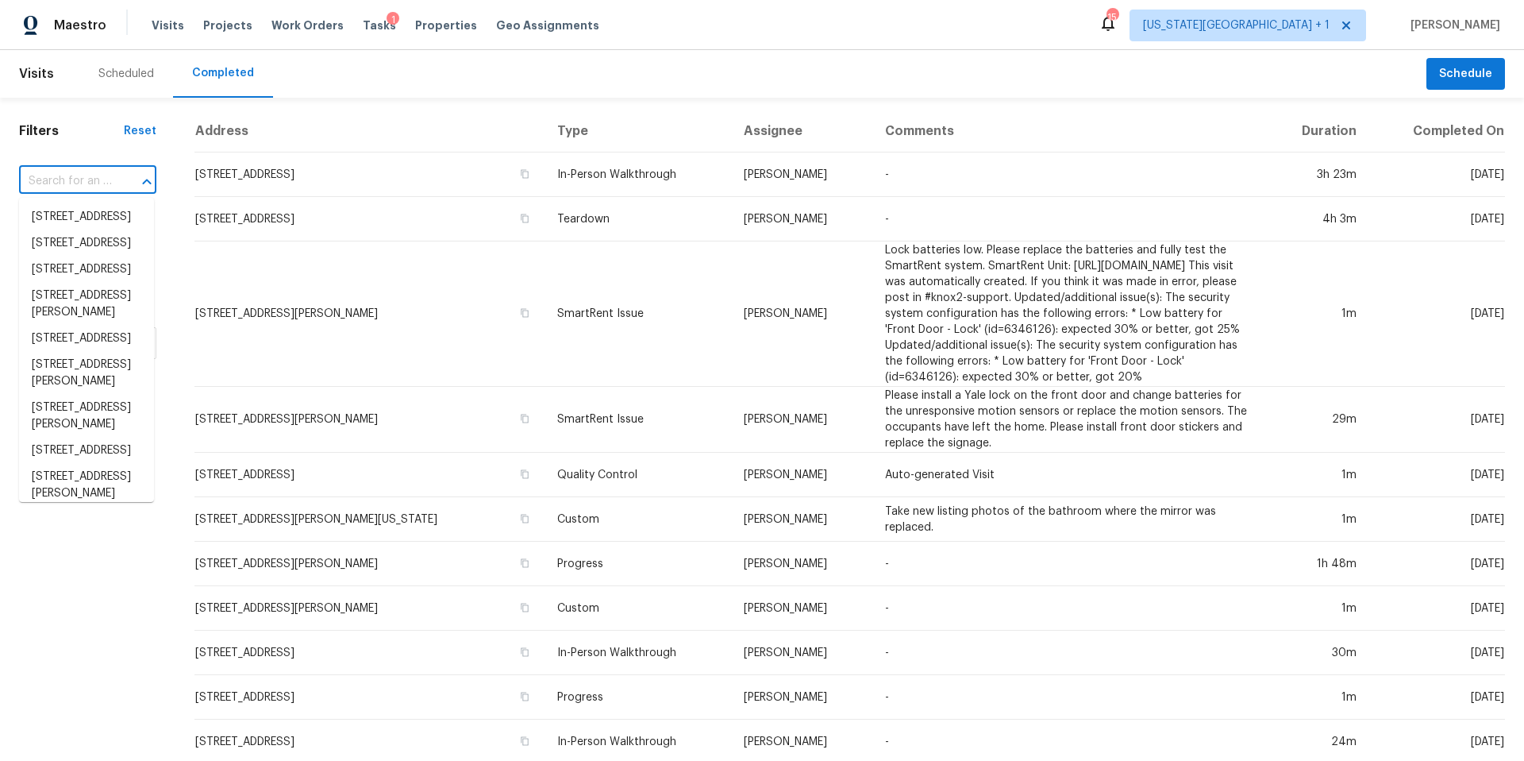
click at [71, 183] on input "text" at bounding box center [65, 181] width 93 height 25
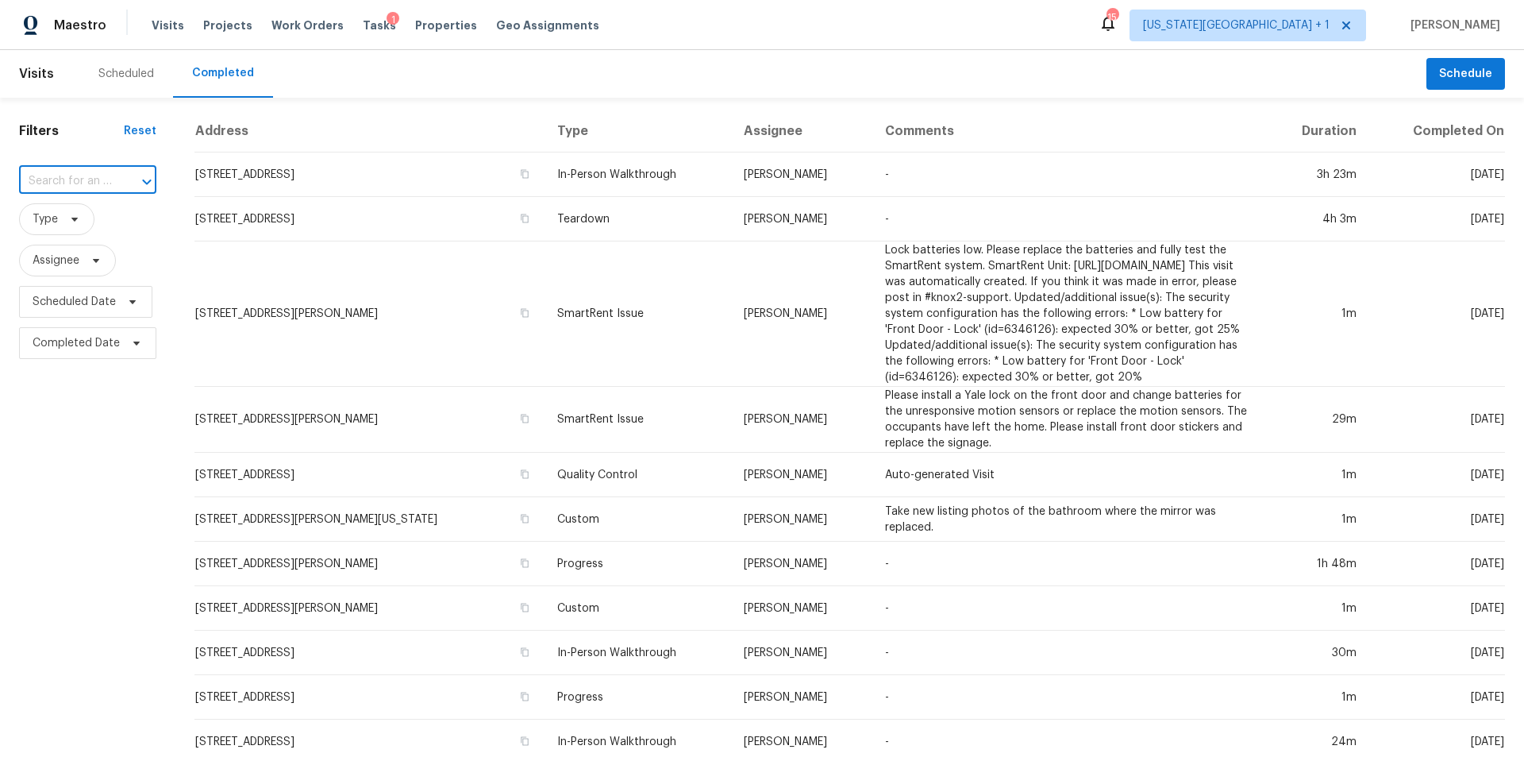
paste input "1403 Burke Rd, Pasadena, TX 77502"
type input "1403 Burke Rd, Pasadena, TX 77502"
click at [86, 227] on li "1403 Burke Rd, Pasadena, TX 77502" at bounding box center [86, 225] width 135 height 43
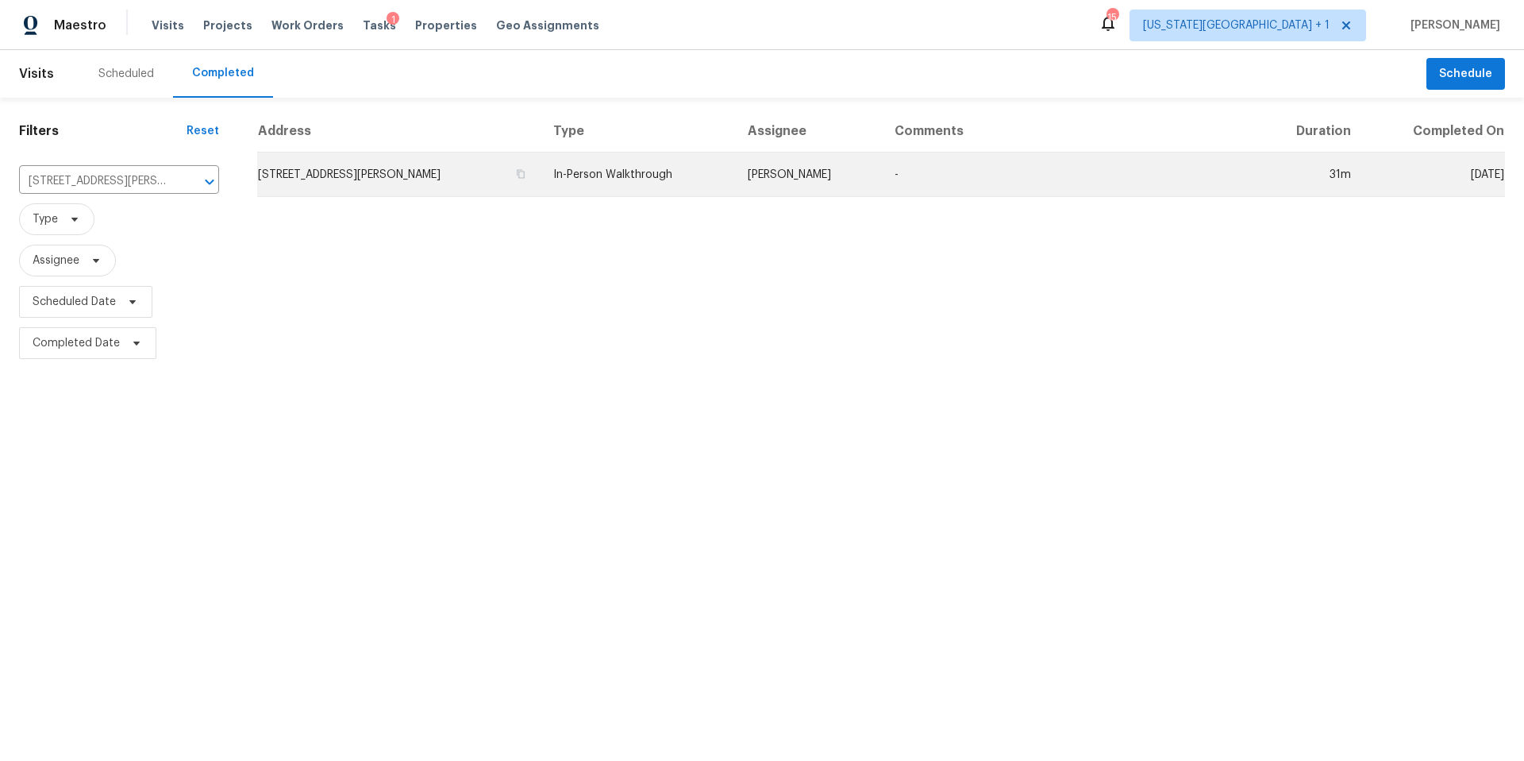
click at [327, 180] on td "1403 Burke Rd, Pasadena, TX 77502" at bounding box center [398, 174] width 283 height 44
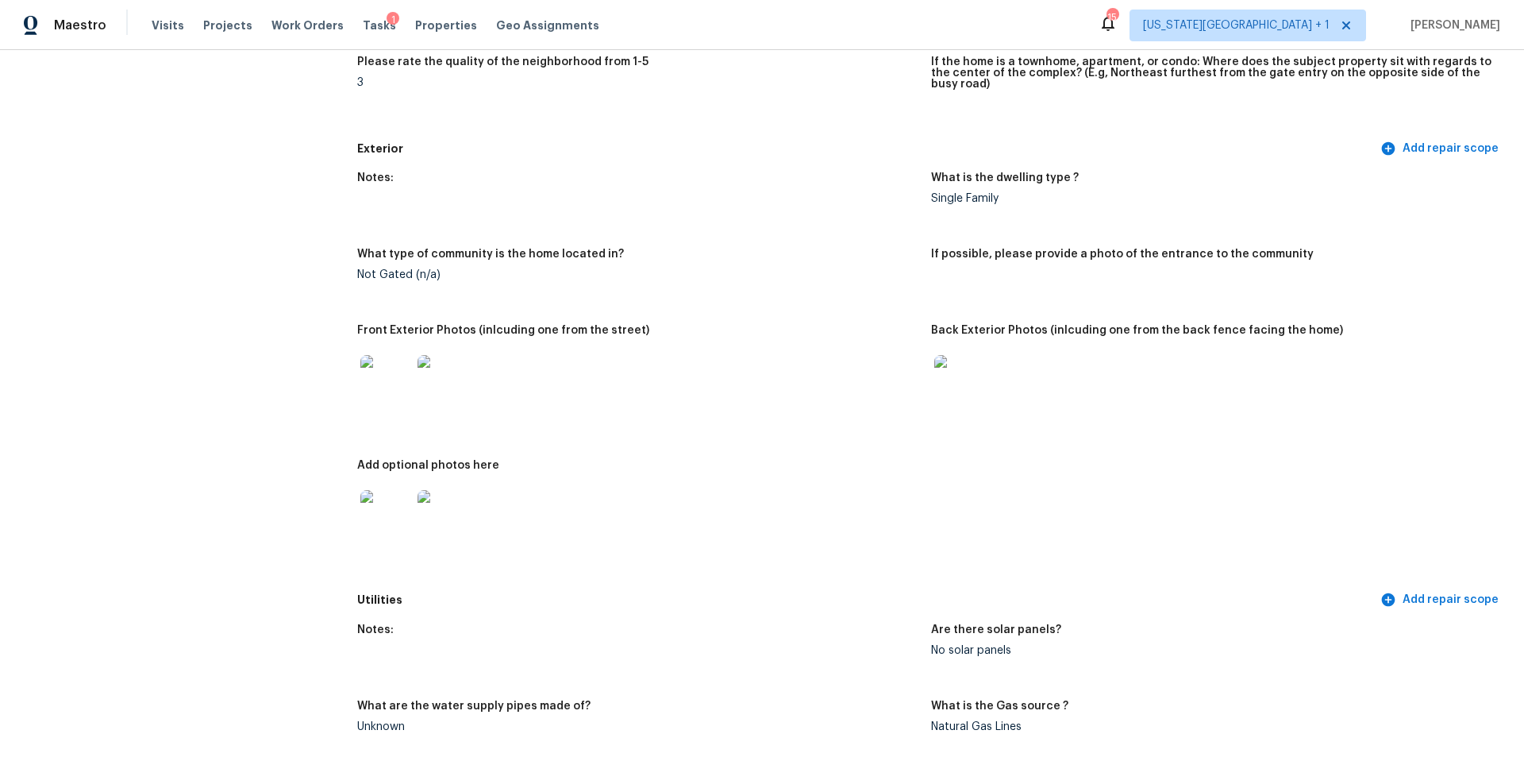
scroll to position [493, 0]
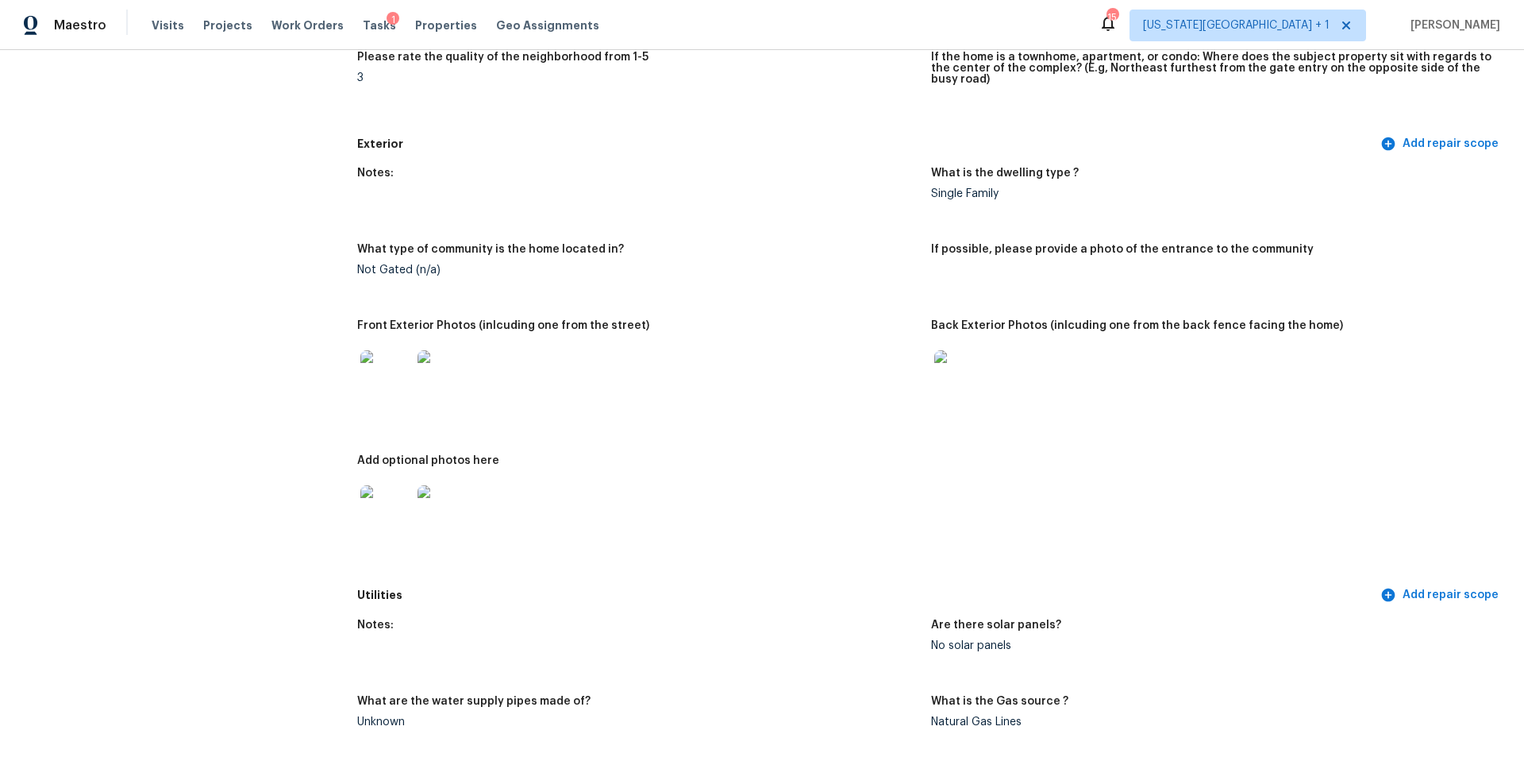
click at [395, 356] on img at bounding box center [385, 375] width 51 height 51
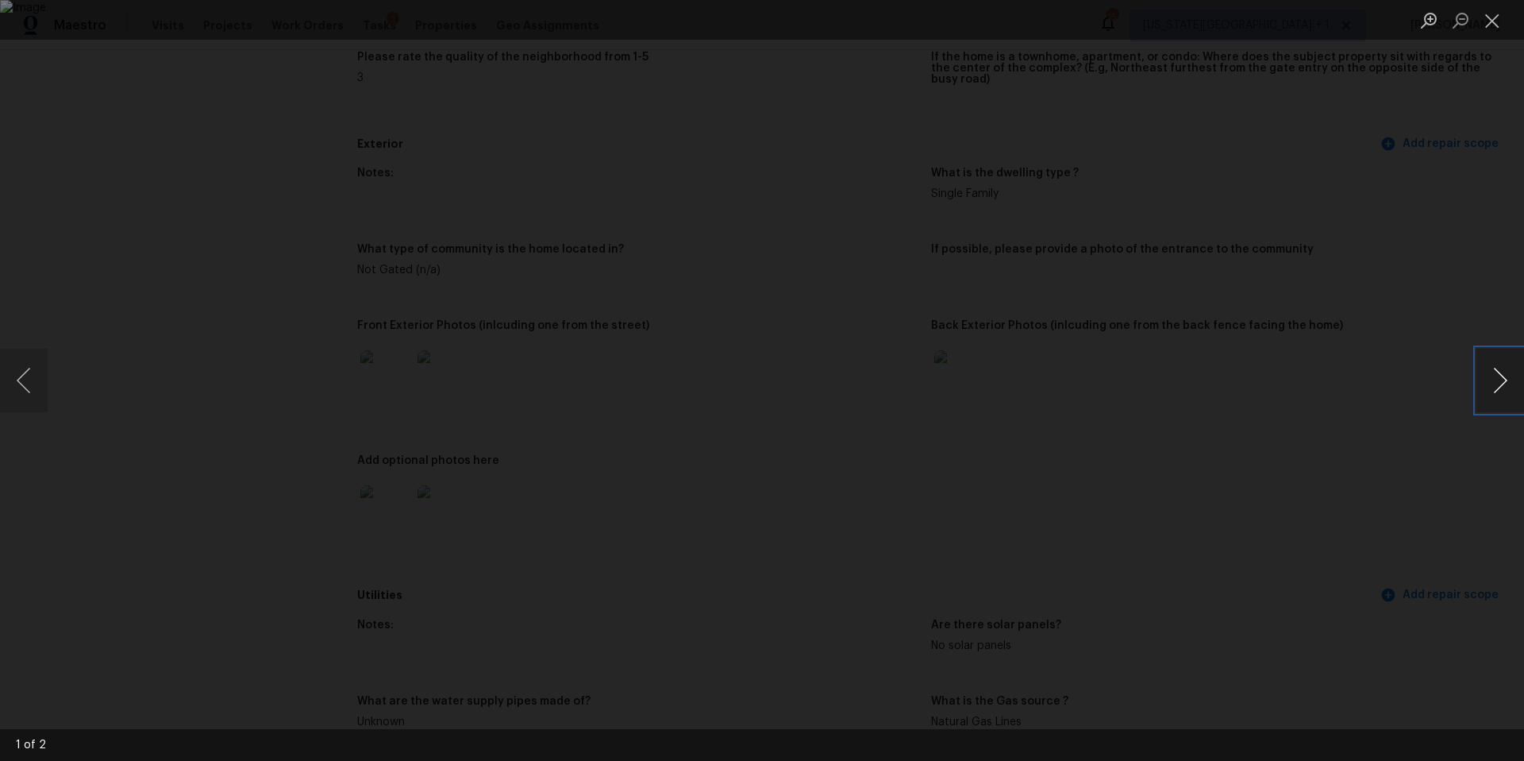
click at [1486, 398] on button "Next image" at bounding box center [1501, 381] width 48 height 64
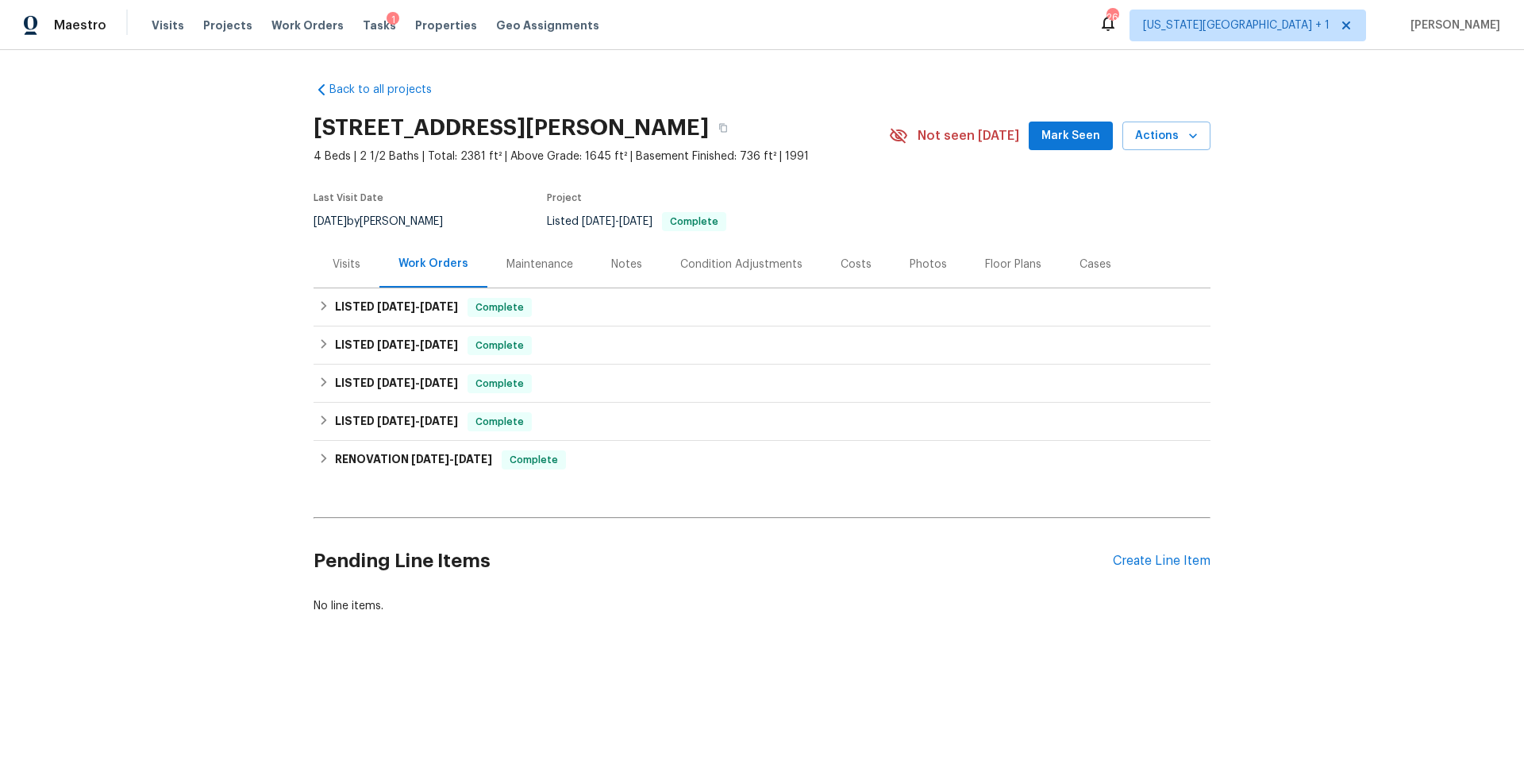
click at [910, 264] on div "Photos" at bounding box center [928, 264] width 37 height 16
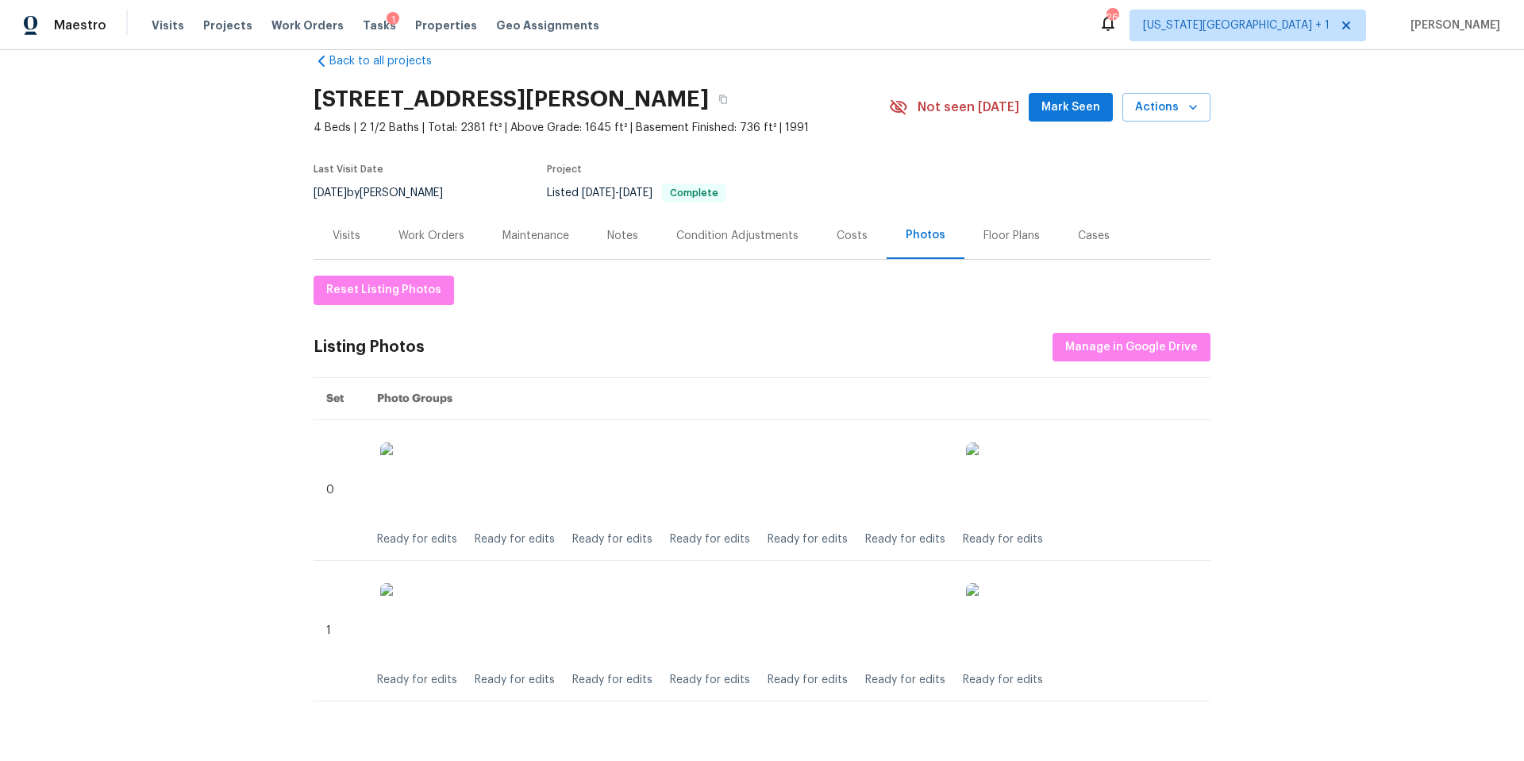
scroll to position [64, 0]
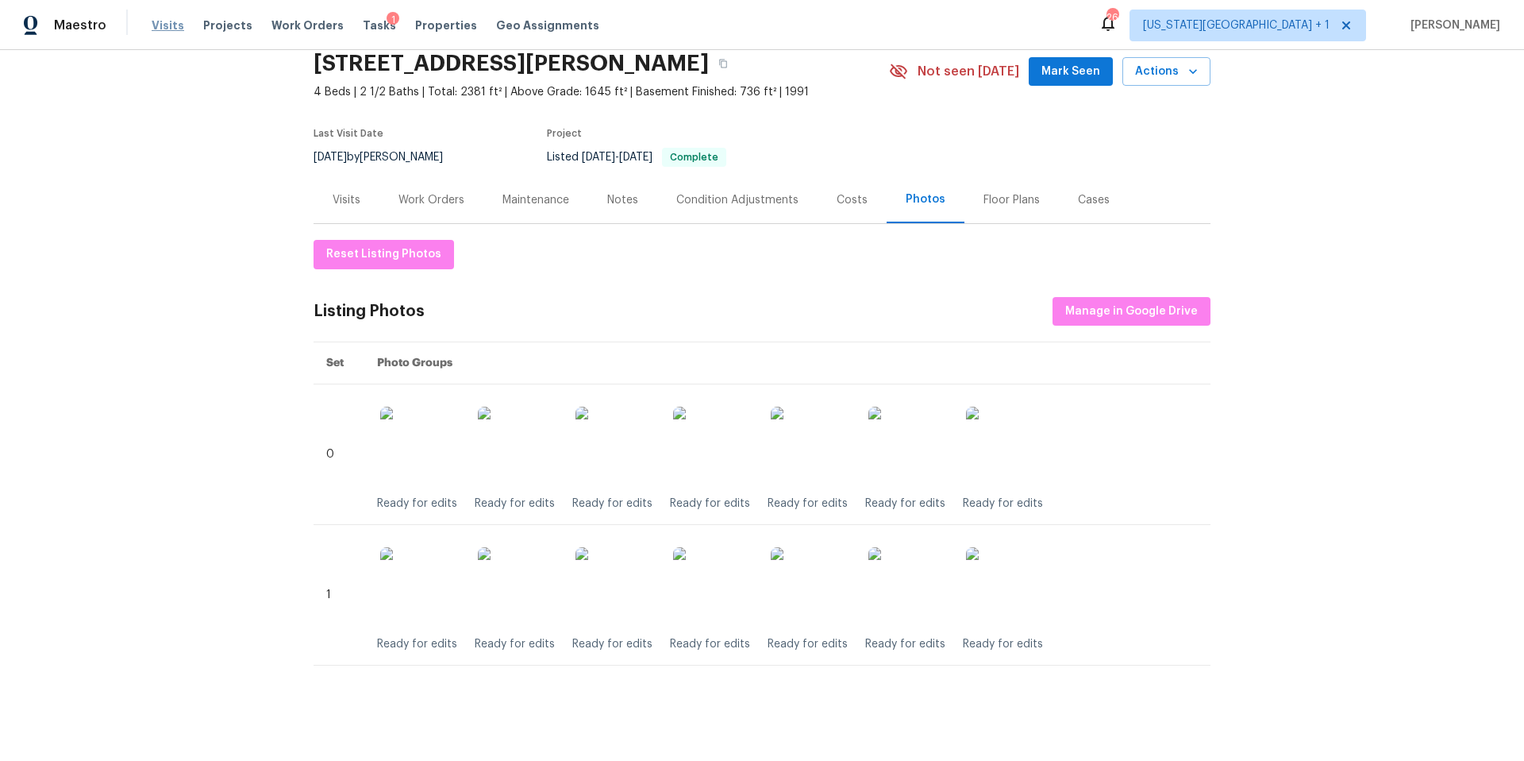
click at [165, 25] on span "Visits" at bounding box center [168, 25] width 33 height 16
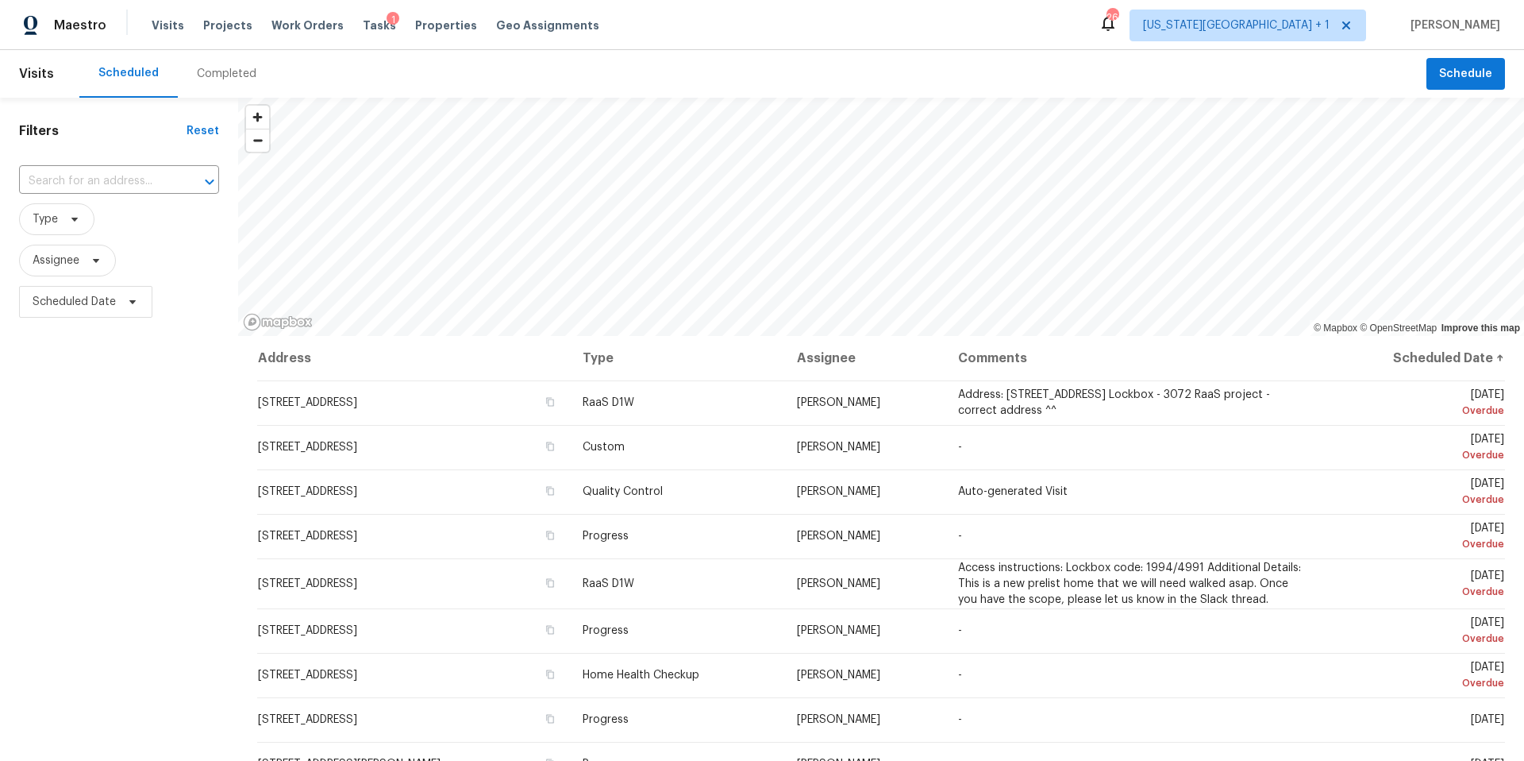
click at [221, 71] on div "Completed" at bounding box center [227, 74] width 60 height 16
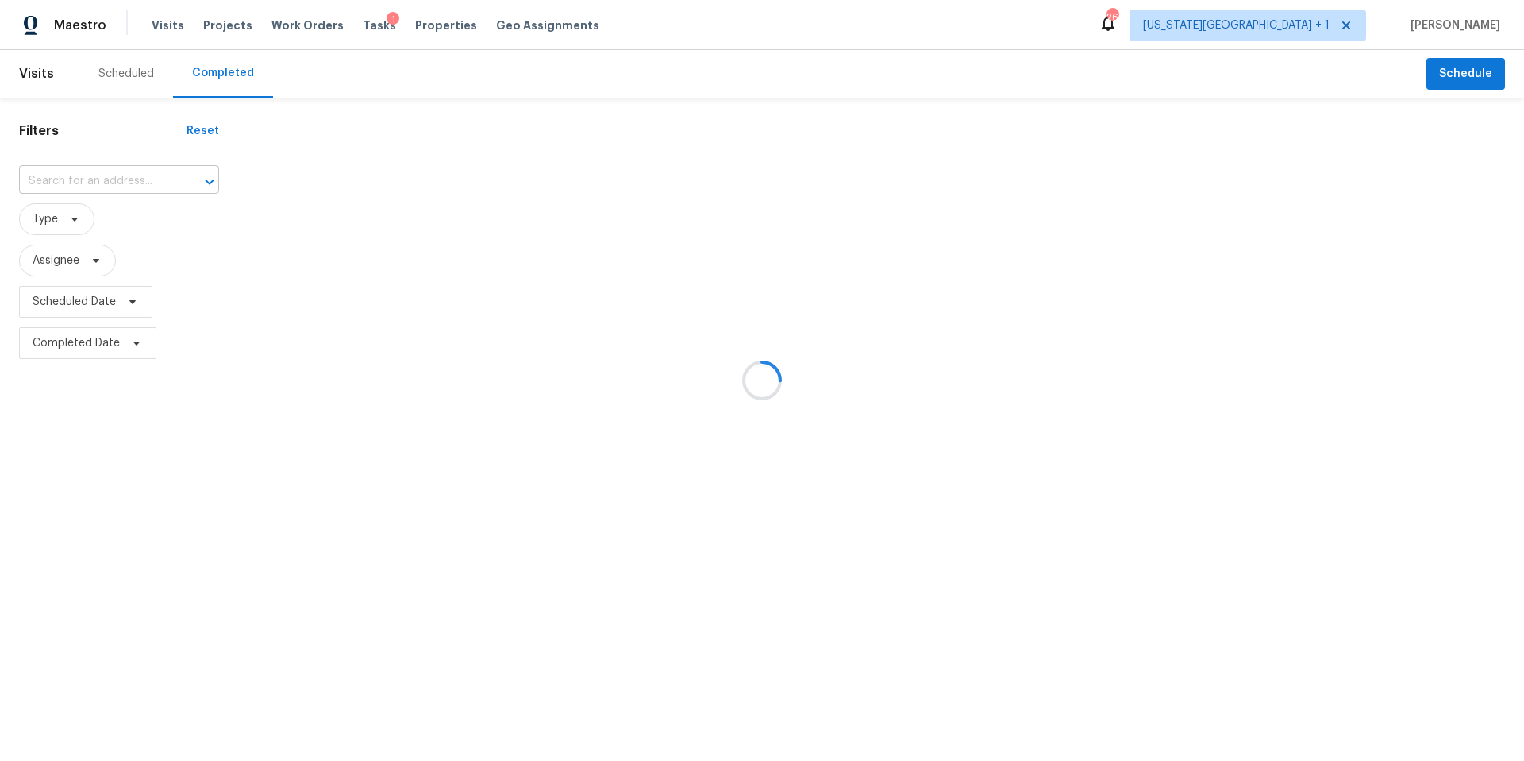
click at [89, 191] on input "text" at bounding box center [97, 181] width 156 height 25
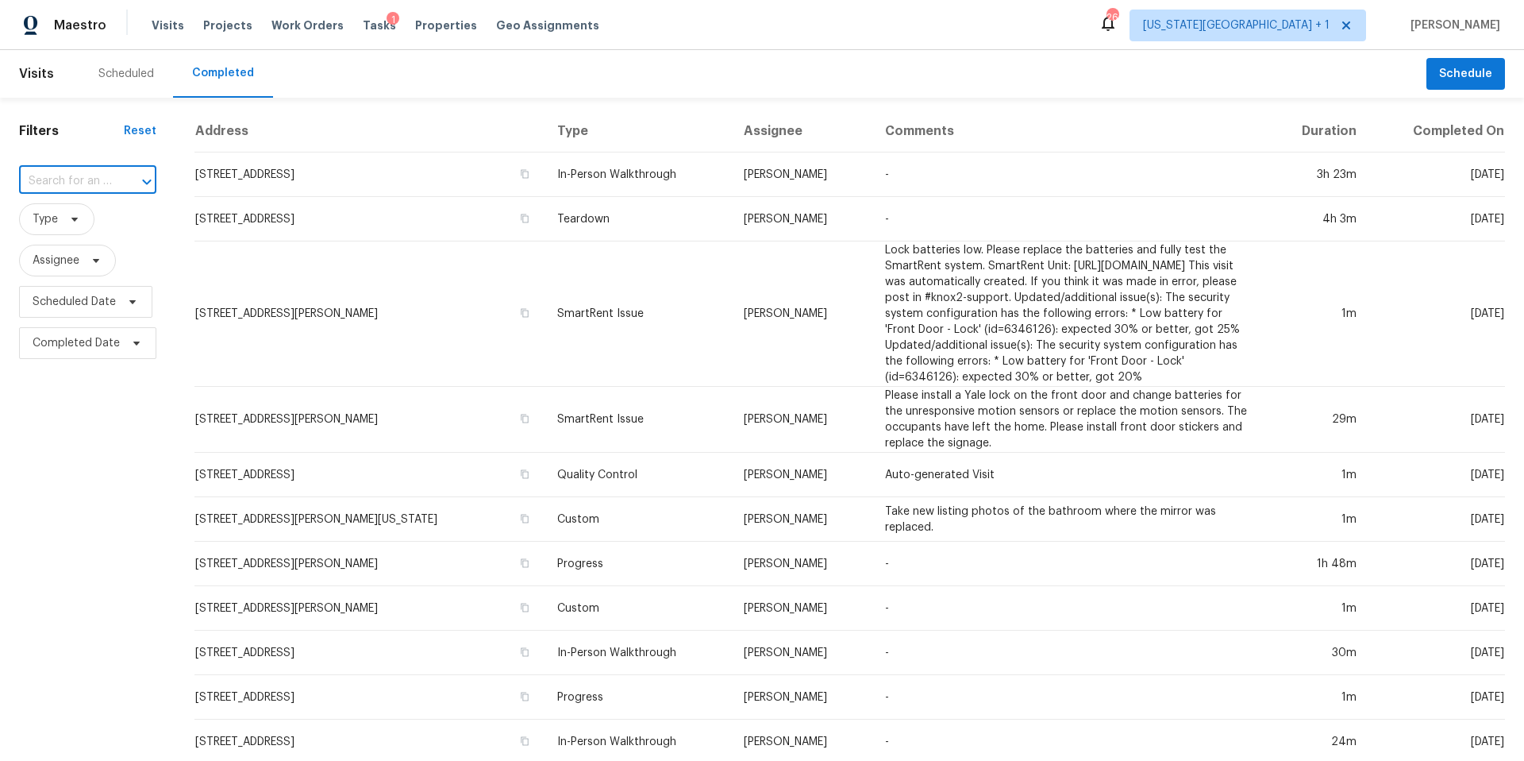
paste input "[STREET_ADDRESS][PERSON_NAME][US_STATE]"
type input "[STREET_ADDRESS][PERSON_NAME][US_STATE]"
click at [75, 219] on li "[STREET_ADDRESS][PERSON_NAME][US_STATE]" at bounding box center [86, 234] width 135 height 60
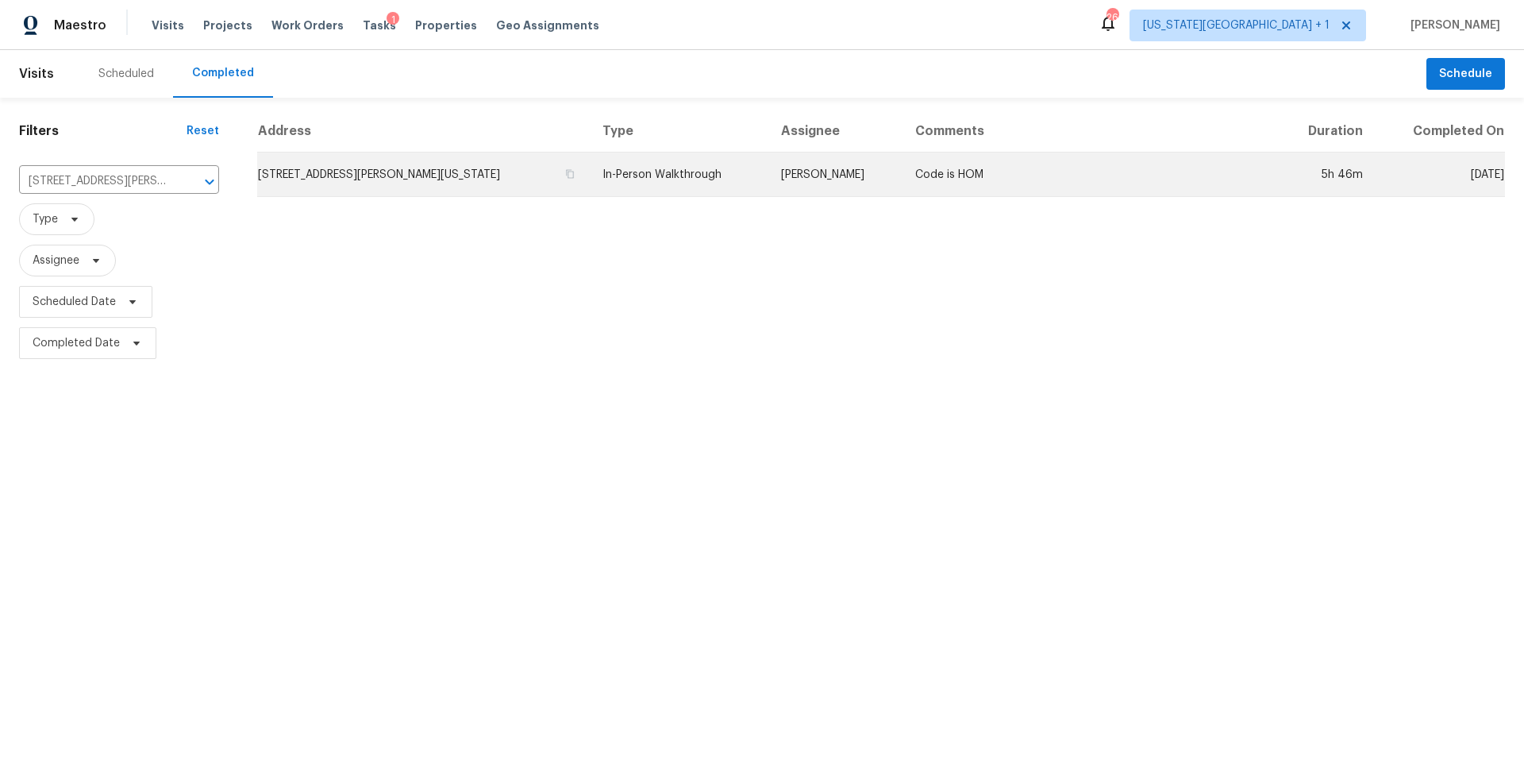
click at [324, 178] on td "[STREET_ADDRESS][PERSON_NAME][US_STATE]" at bounding box center [423, 174] width 333 height 44
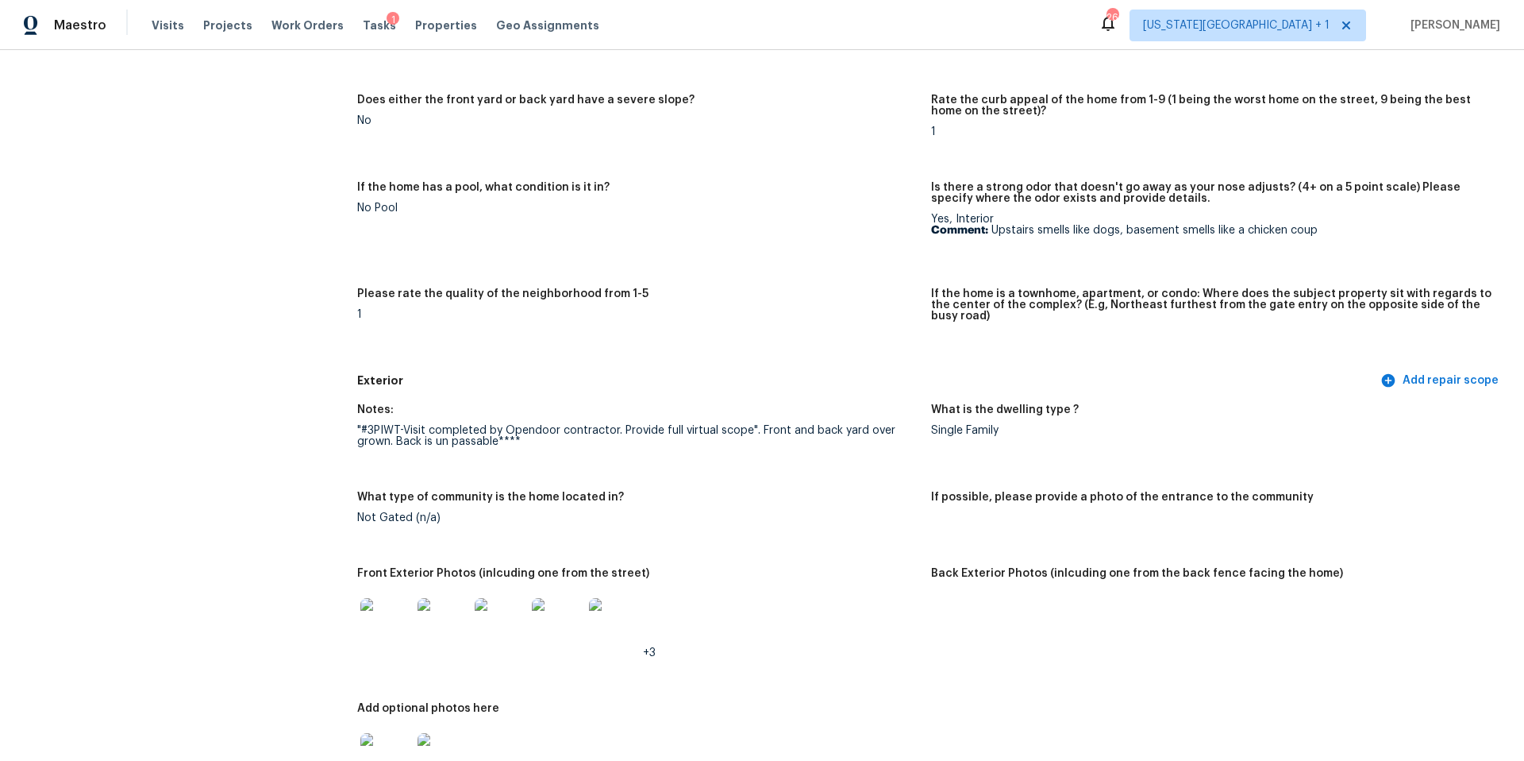
scroll to position [297, 0]
click at [379, 607] on img at bounding box center [385, 620] width 51 height 51
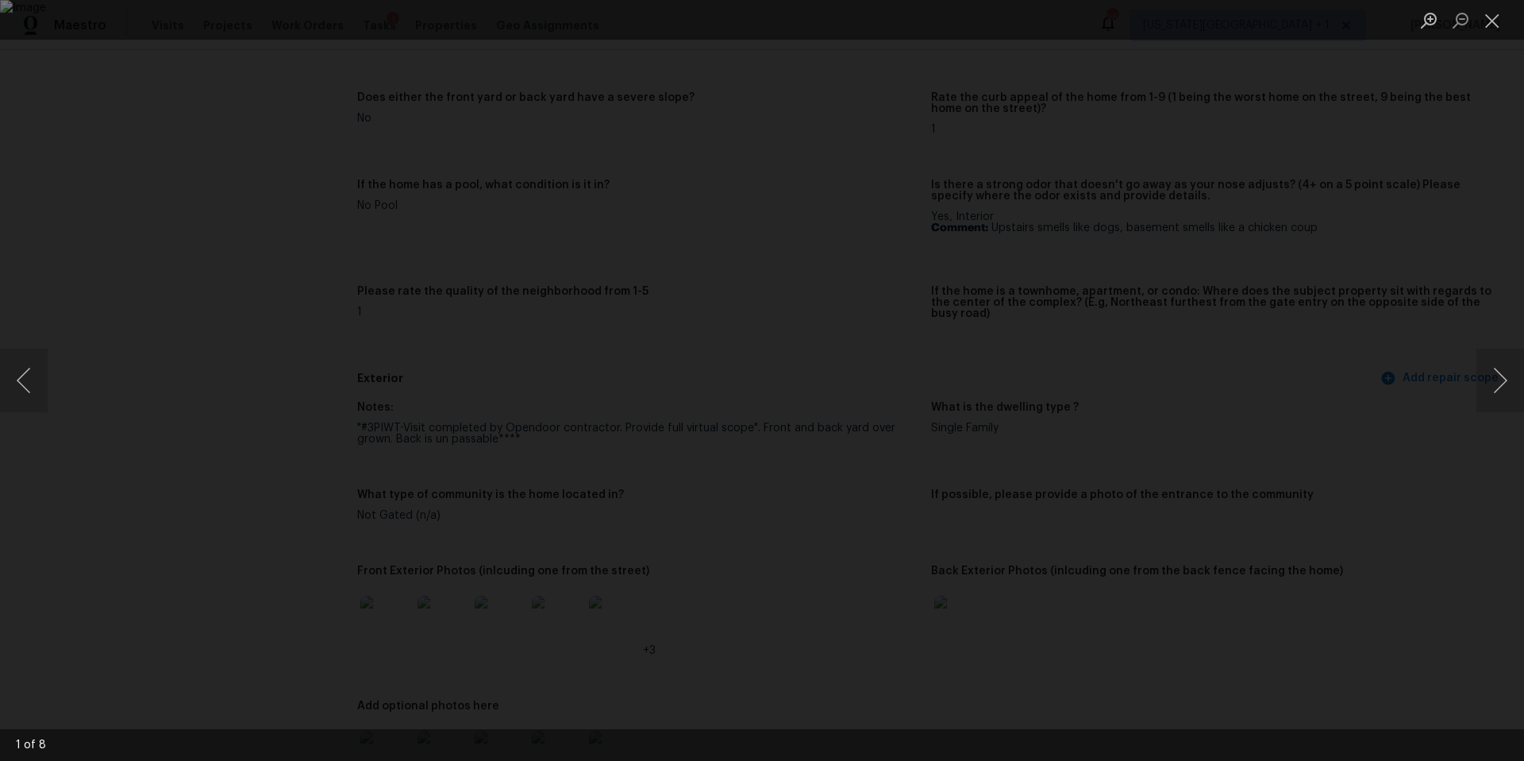
click at [1304, 337] on div "Lightbox" at bounding box center [762, 380] width 1524 height 761
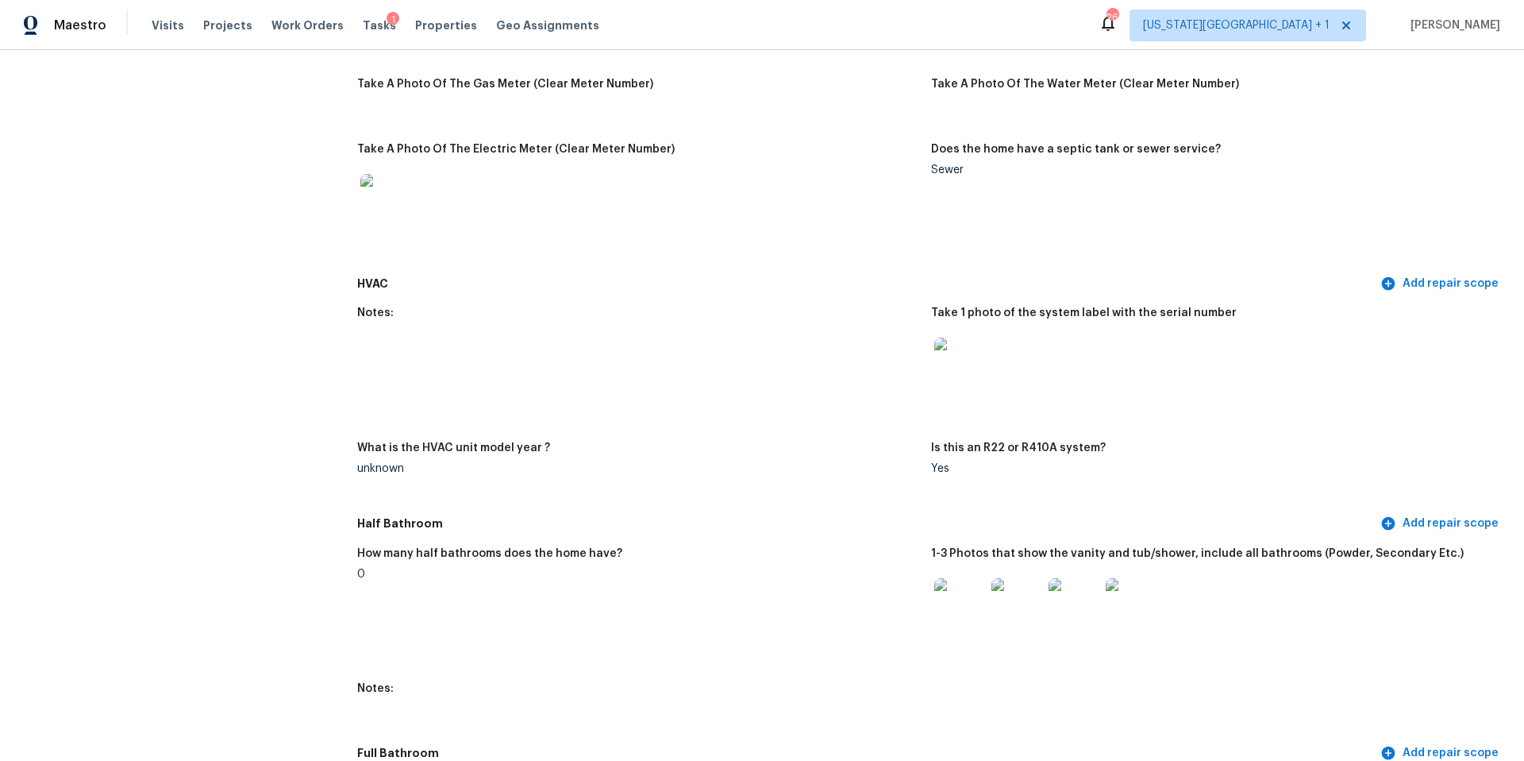
scroll to position [1311, 0]
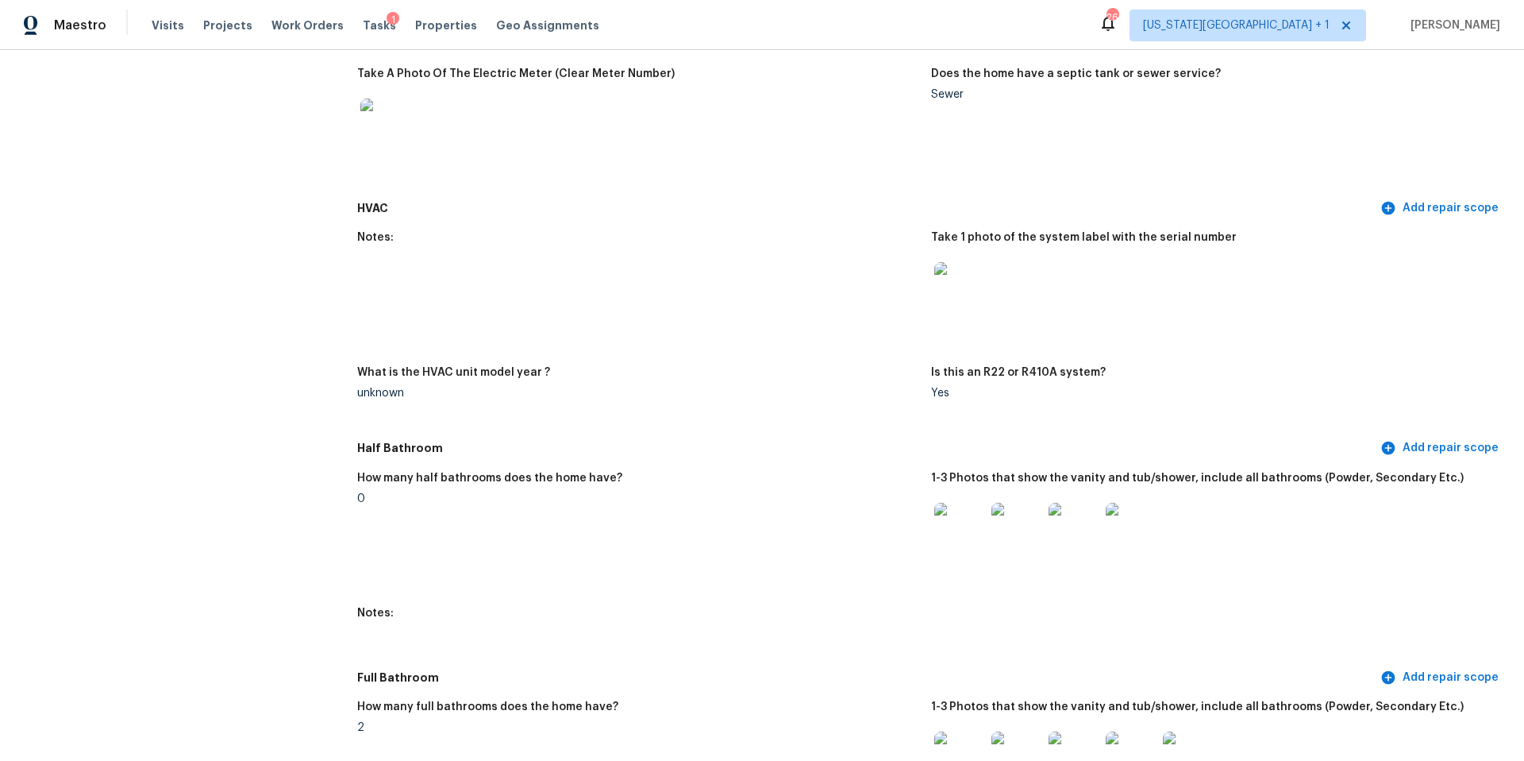
click at [953, 518] on img at bounding box center [959, 528] width 51 height 51
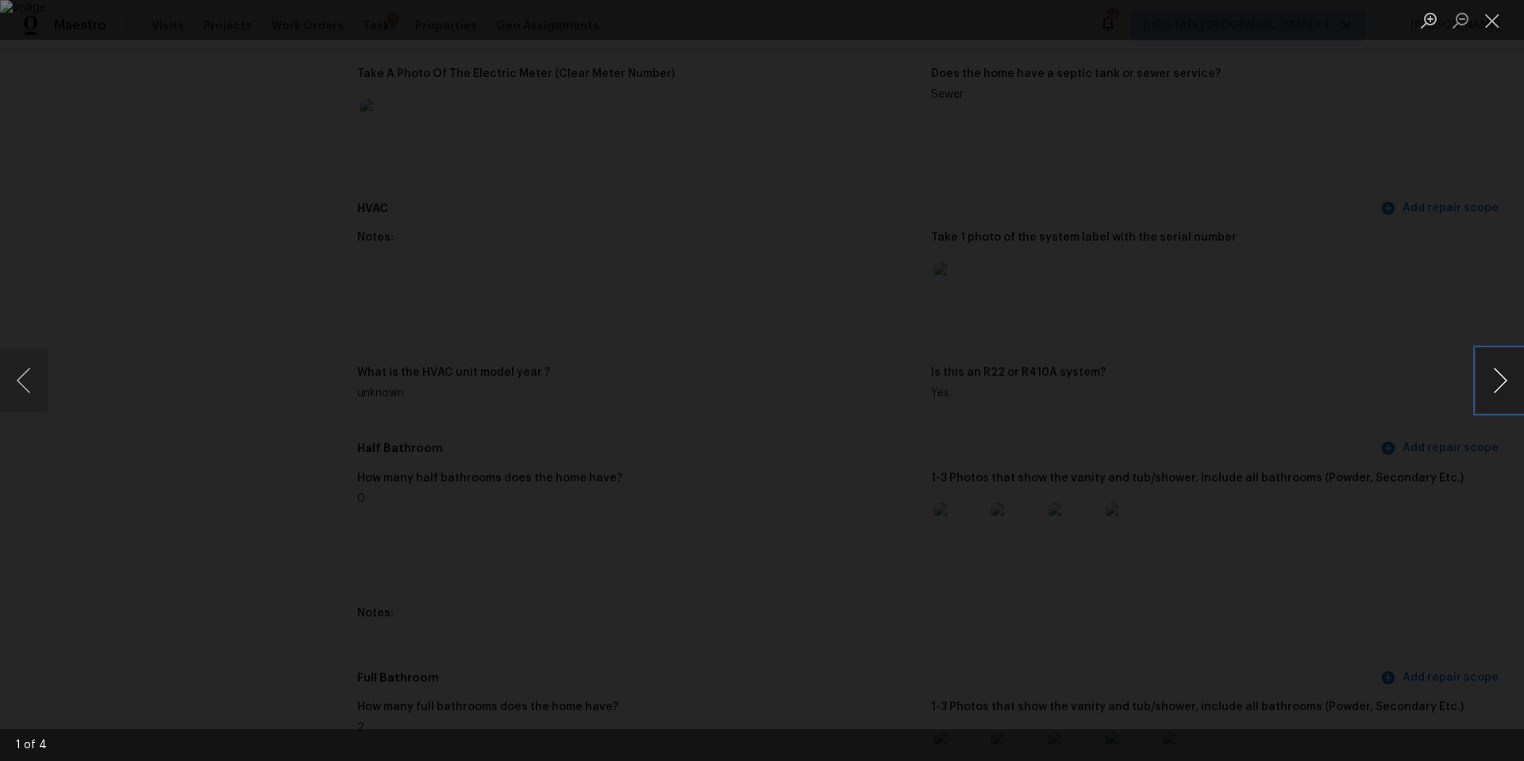
click at [1489, 382] on button "Next image" at bounding box center [1501, 381] width 48 height 64
click at [1343, 468] on div "Lightbox" at bounding box center [762, 380] width 1524 height 761
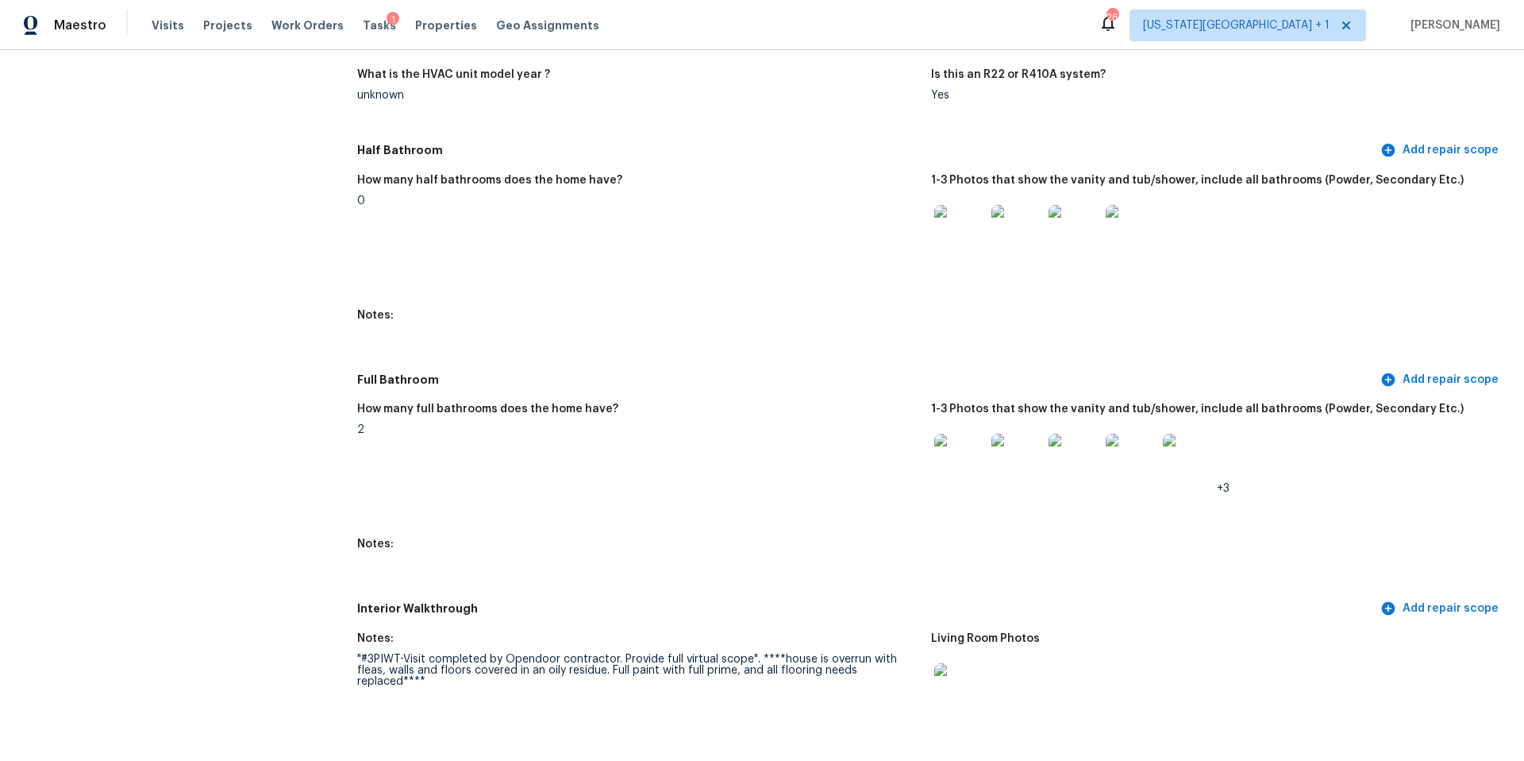
scroll to position [1617, 0]
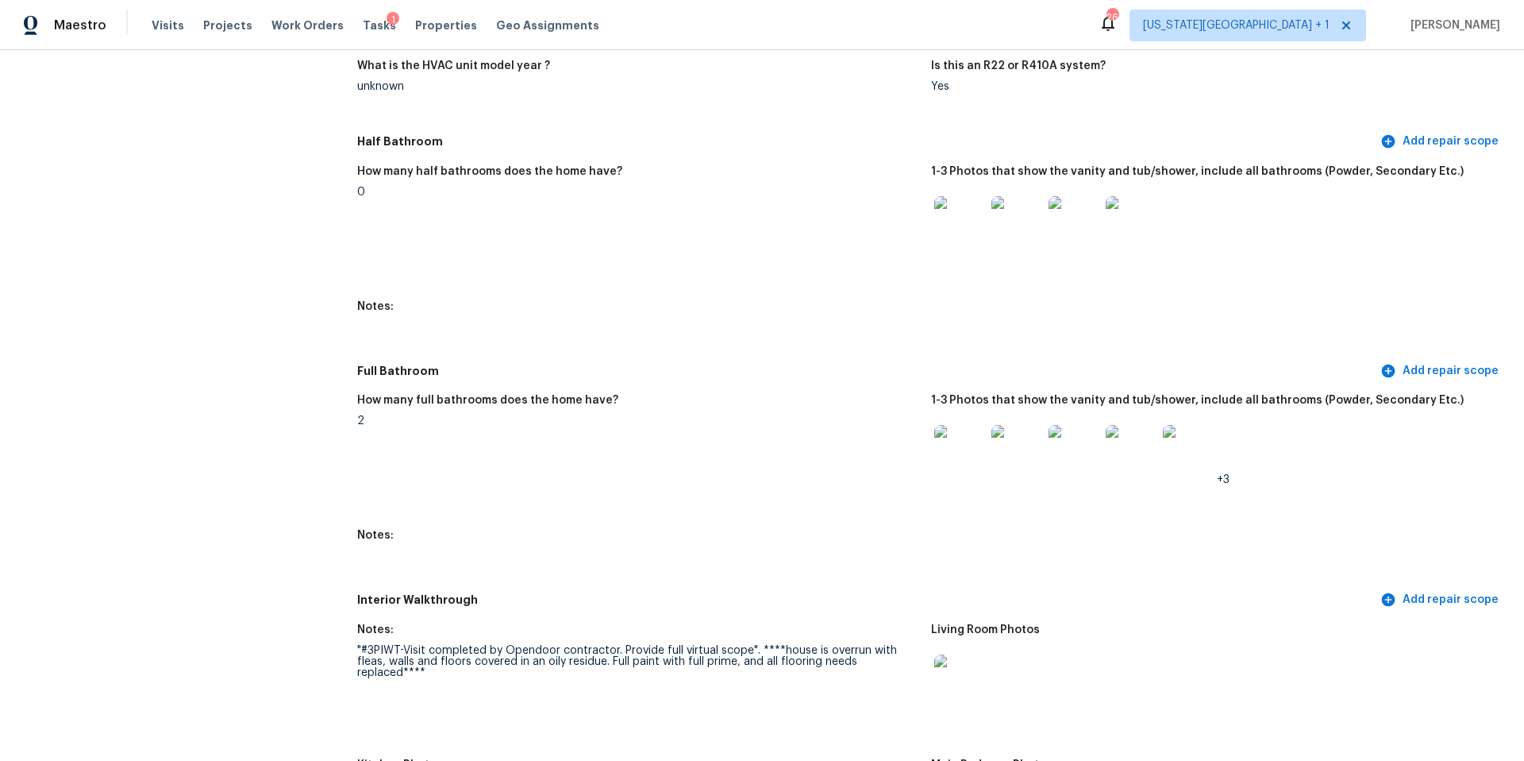
click at [967, 455] on img at bounding box center [959, 450] width 51 height 51
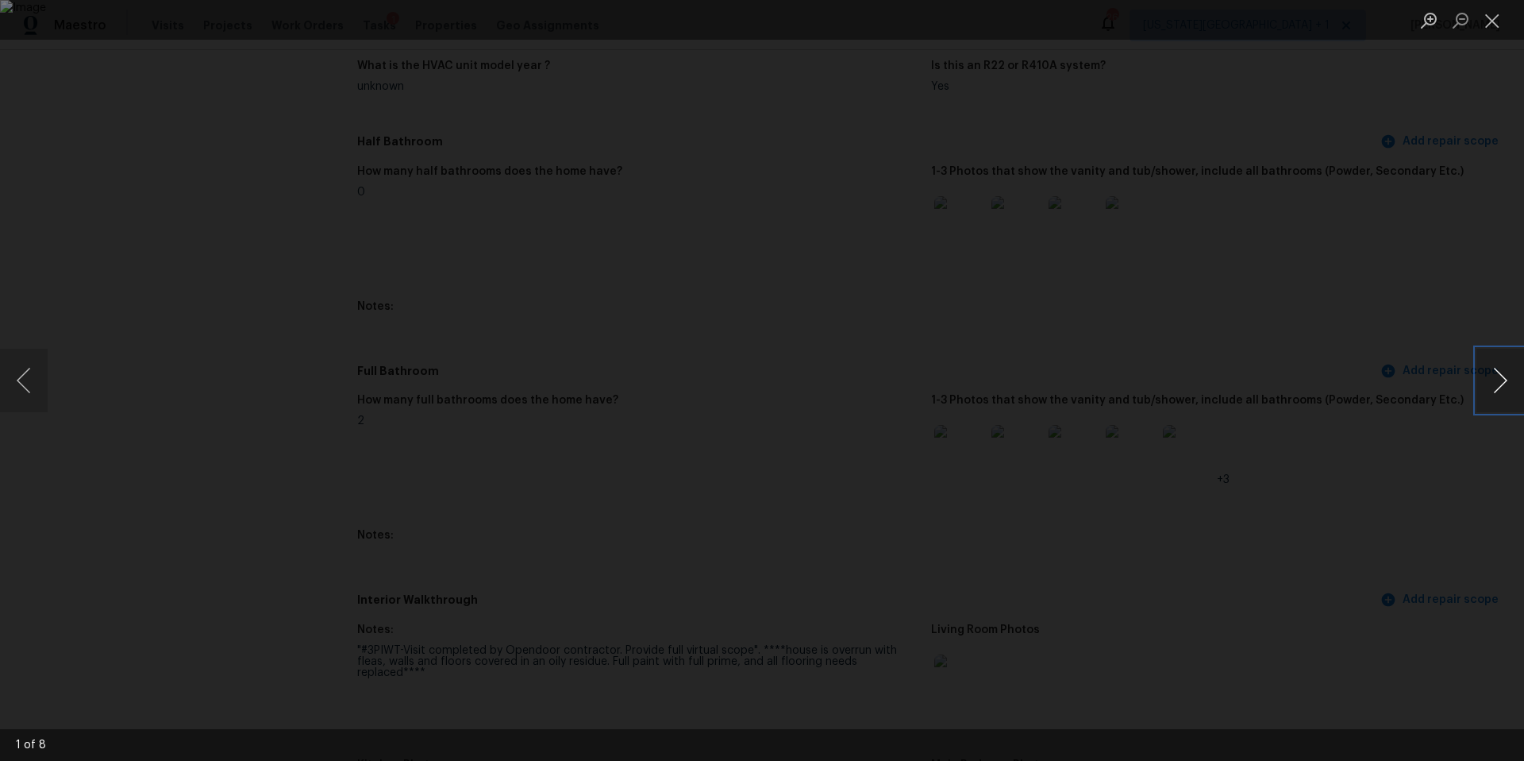
click at [1500, 389] on button "Next image" at bounding box center [1501, 381] width 48 height 64
click at [1428, 480] on div "Lightbox" at bounding box center [762, 380] width 1524 height 761
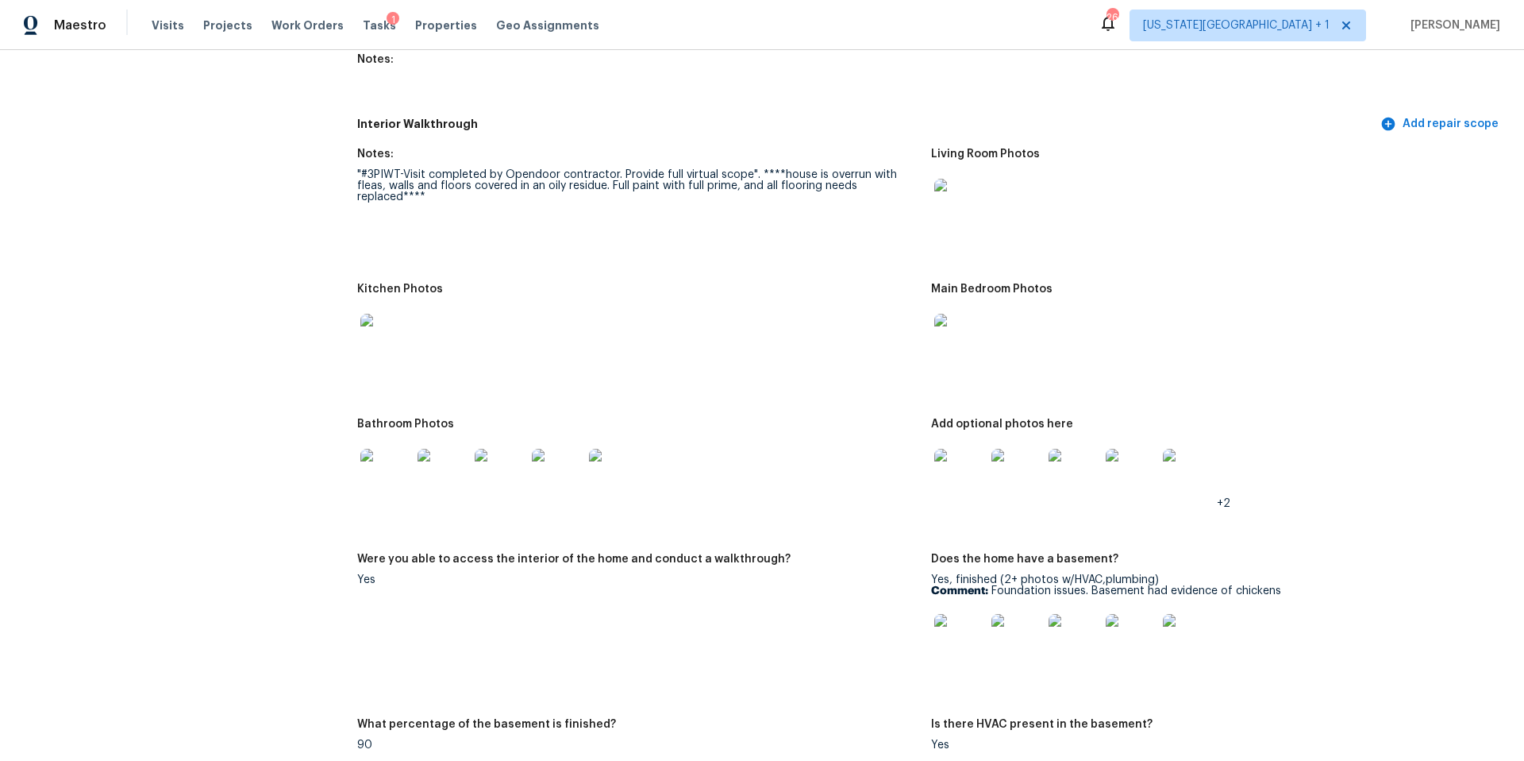
scroll to position [2149, 0]
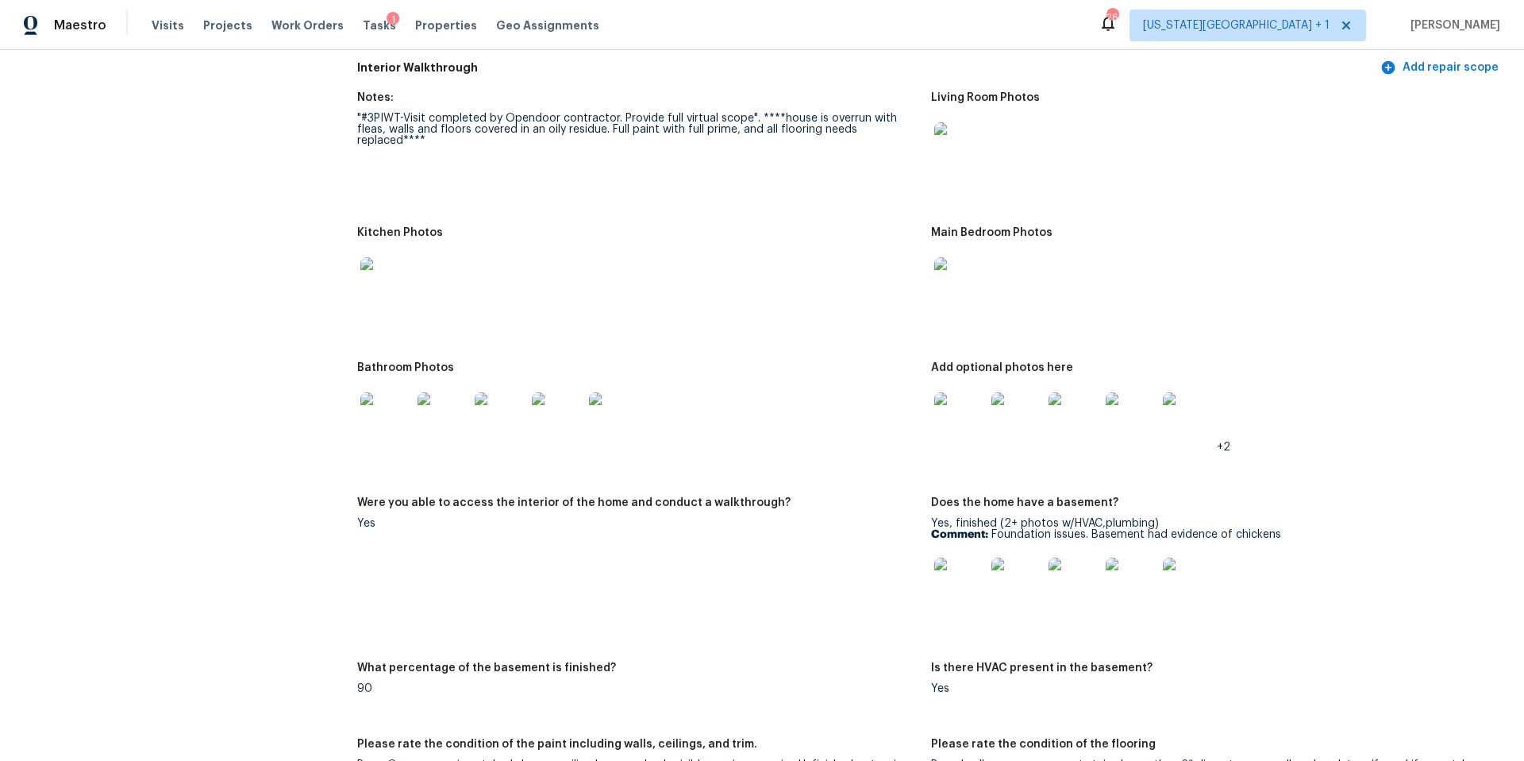
click at [961, 410] on img at bounding box center [959, 417] width 51 height 51
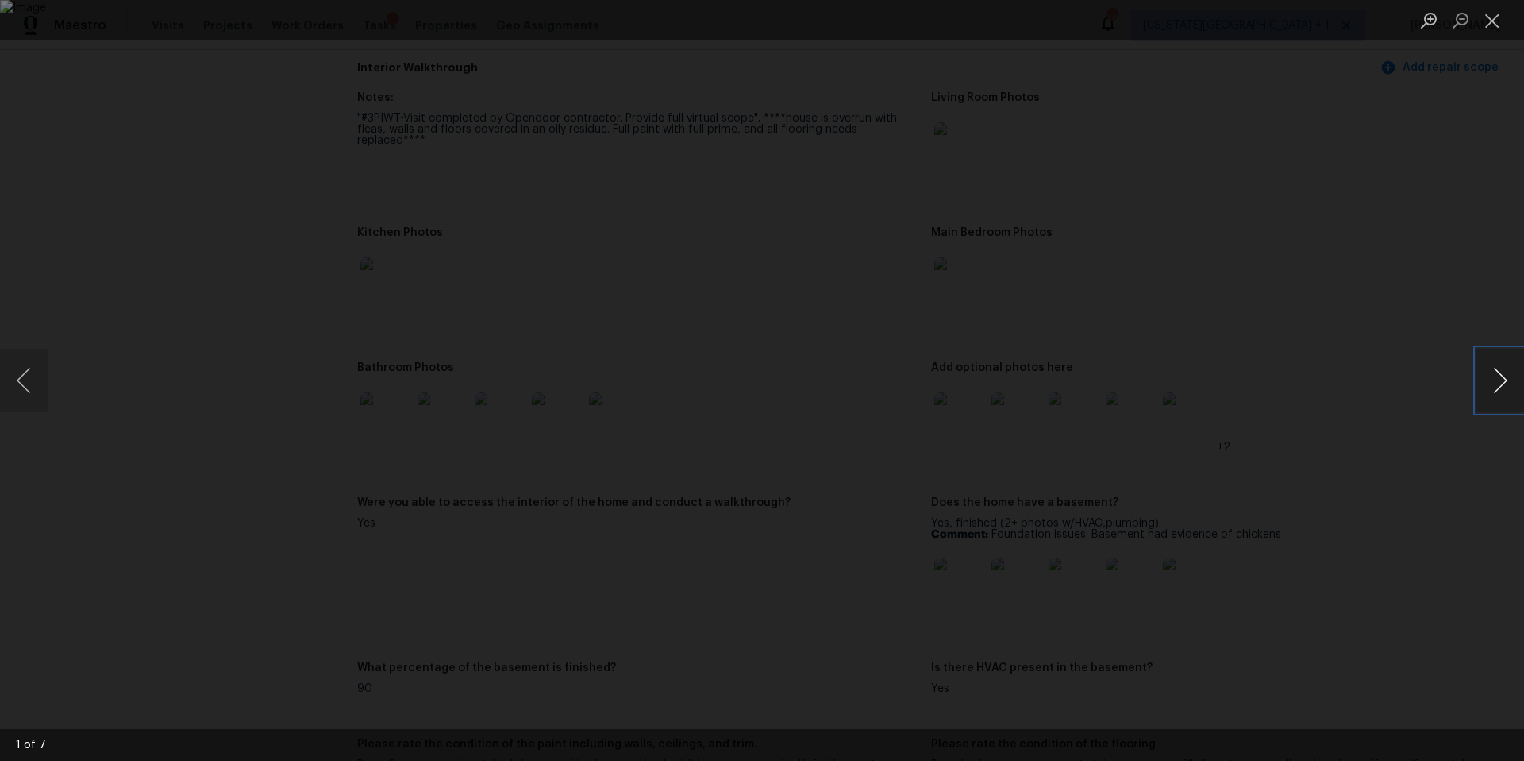
click at [1486, 387] on button "Next image" at bounding box center [1501, 381] width 48 height 64
click at [1378, 341] on div "Lightbox" at bounding box center [762, 380] width 1524 height 761
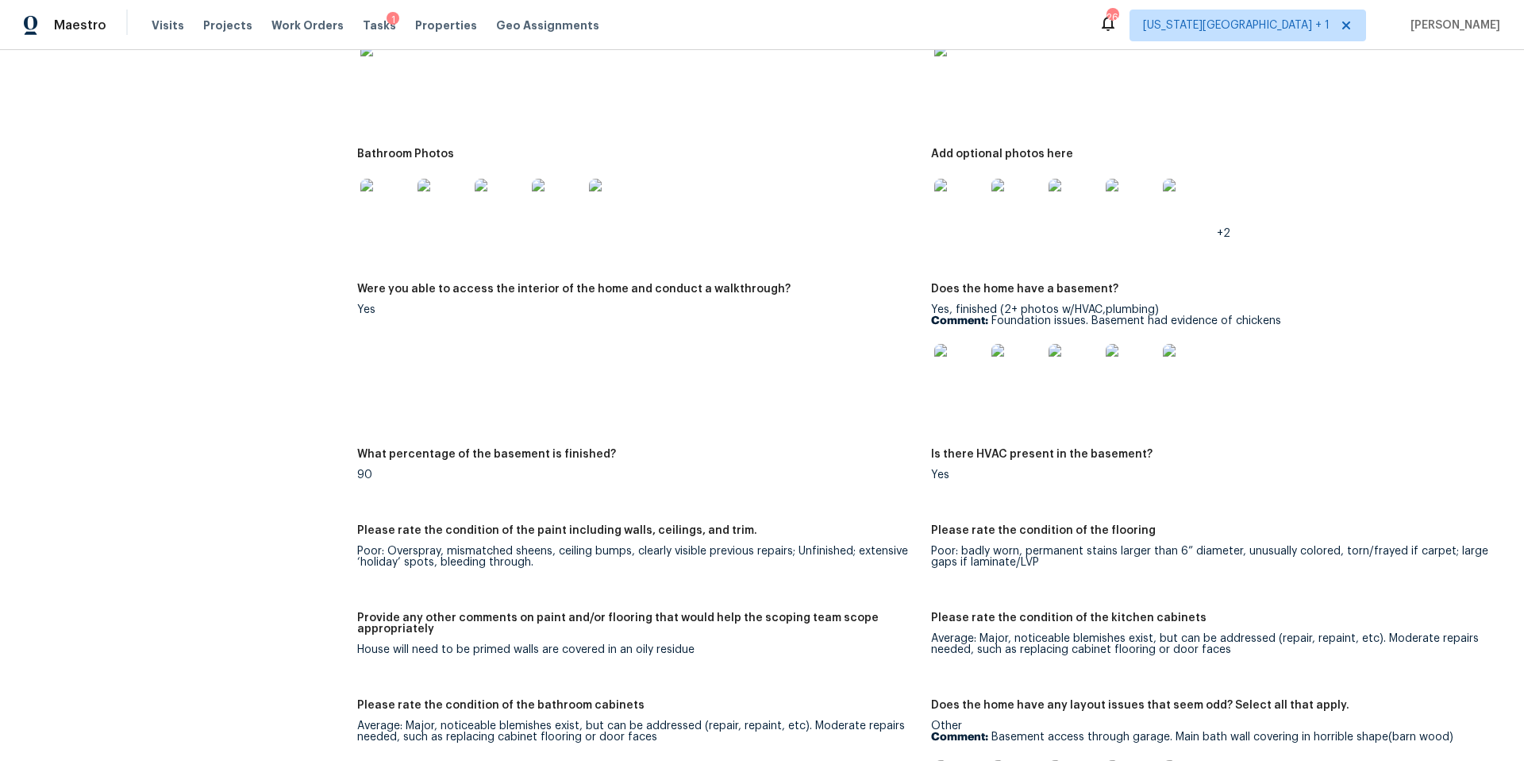
scroll to position [2463, 0]
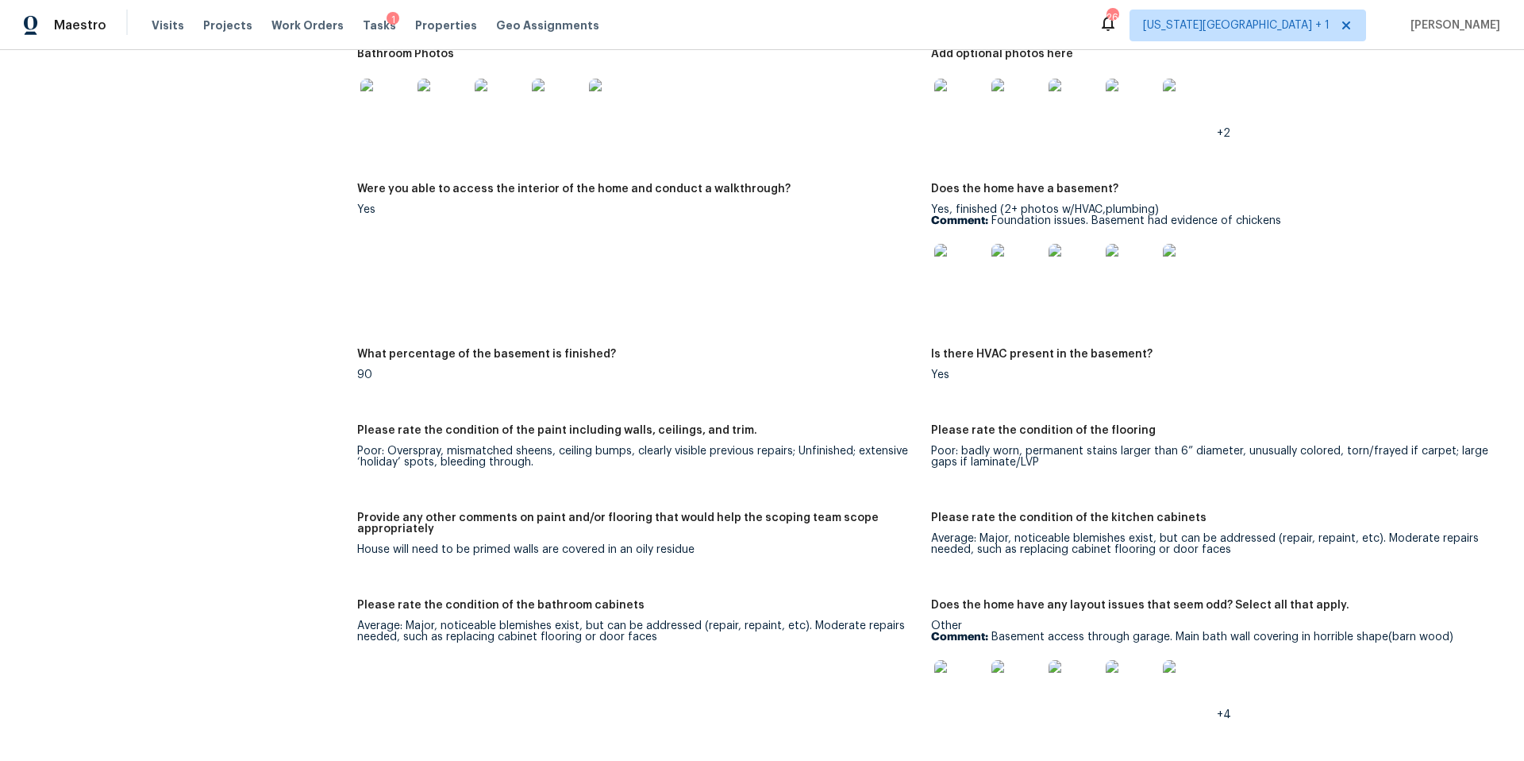
click at [956, 263] on img at bounding box center [959, 269] width 51 height 51
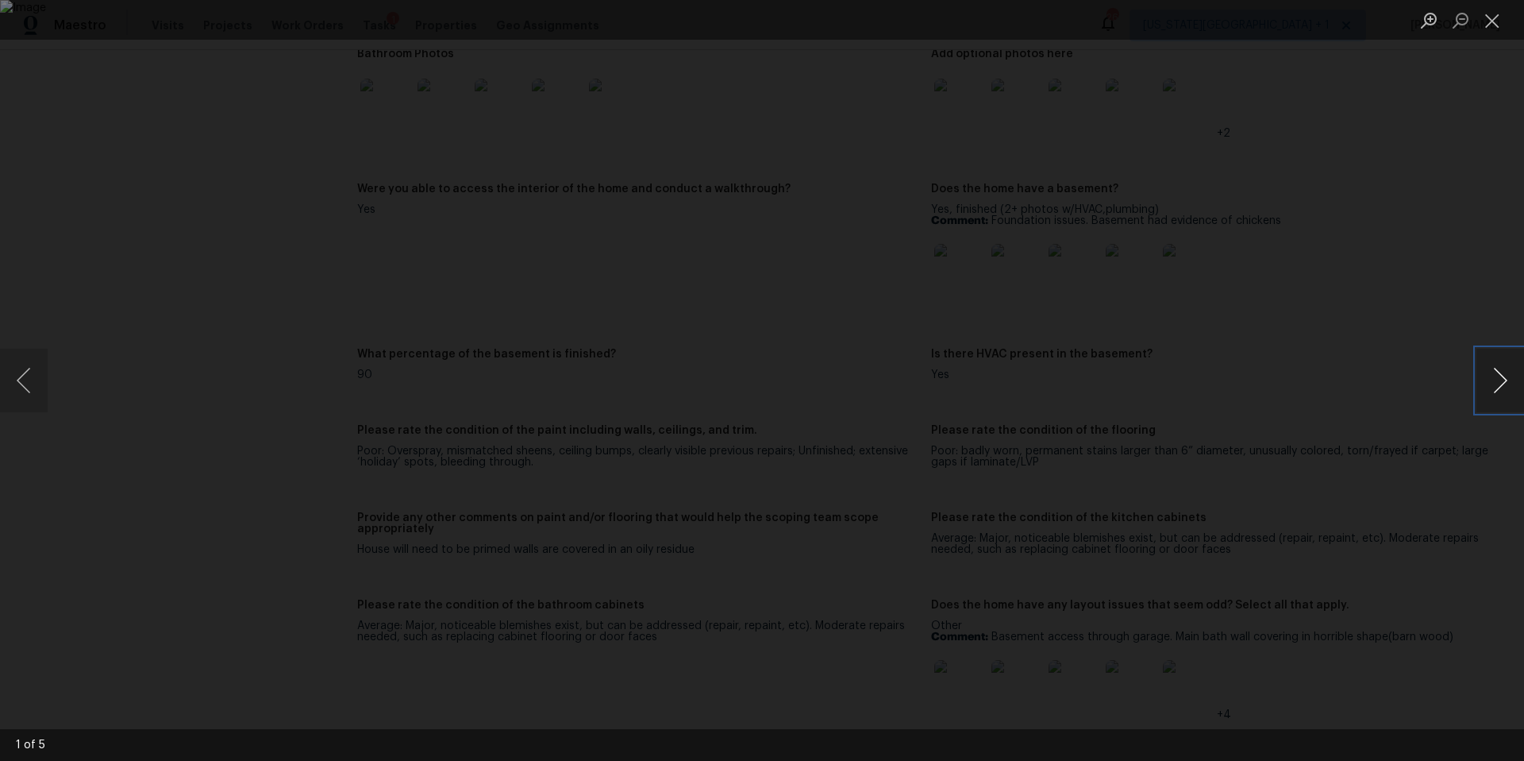
click at [1497, 386] on button "Next image" at bounding box center [1501, 381] width 48 height 64
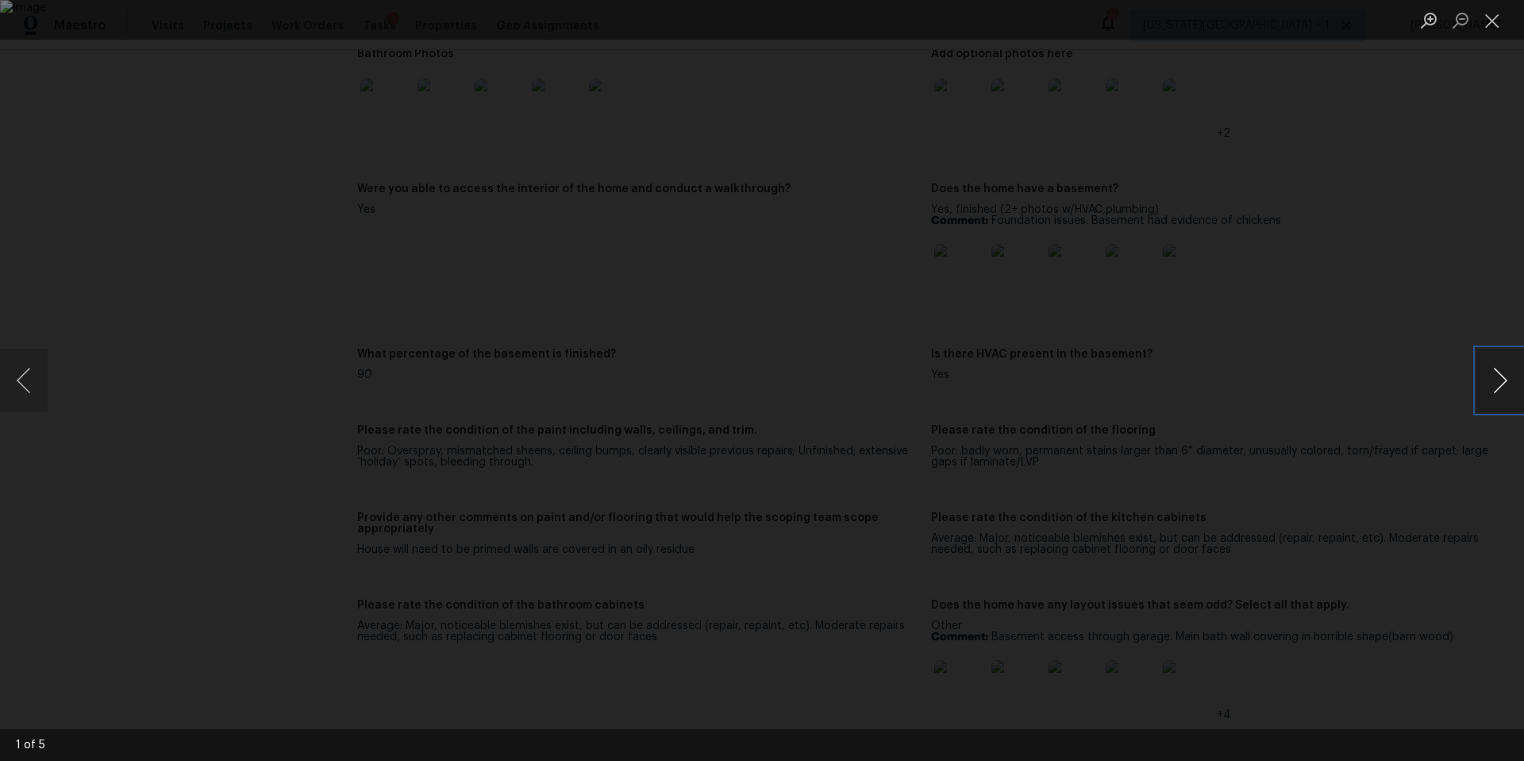
click at [1497, 386] on button "Next image" at bounding box center [1501, 381] width 48 height 64
click at [1487, 16] on button "Close lightbox" at bounding box center [1493, 20] width 32 height 28
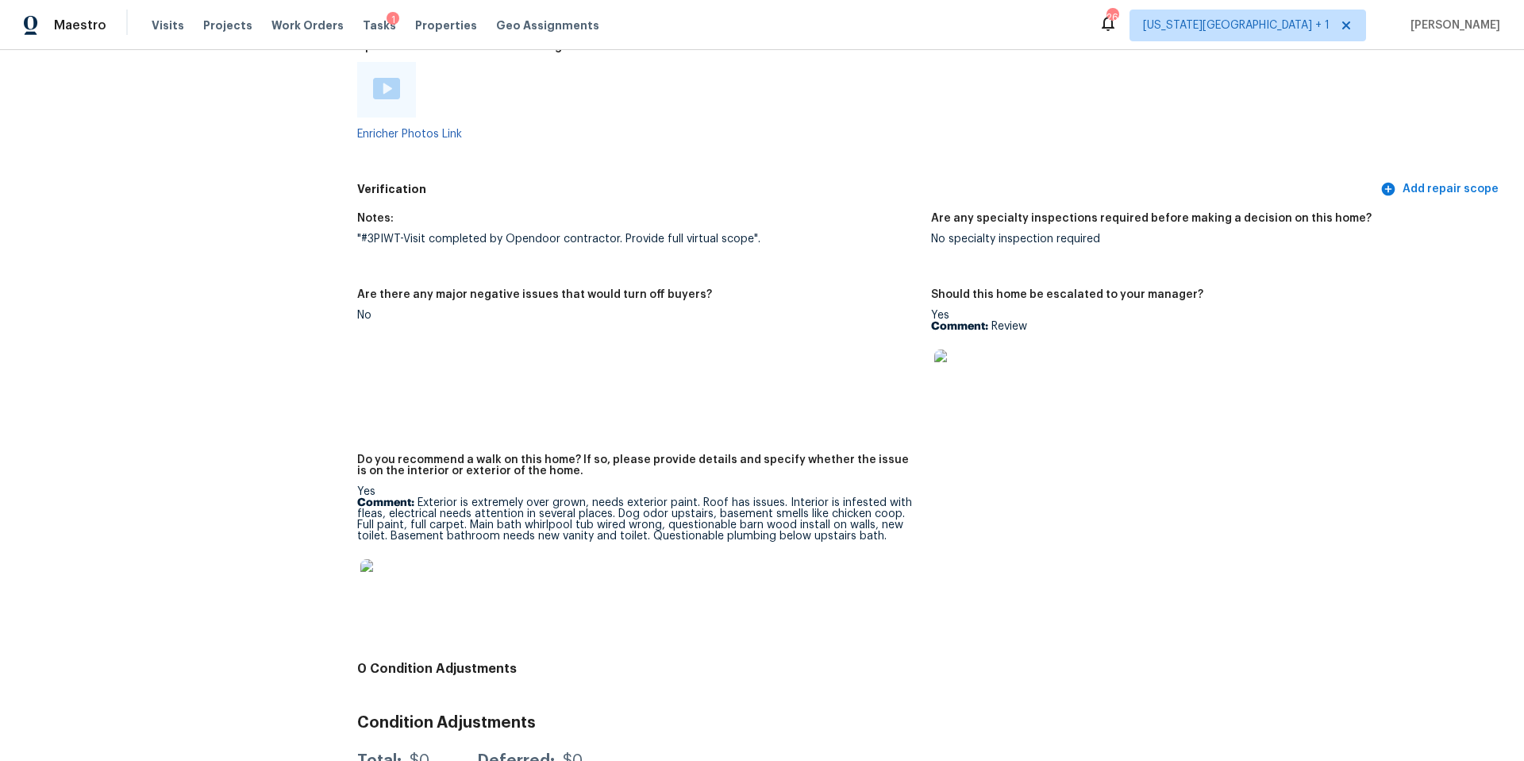
scroll to position [3717, 0]
click at [383, 569] on img at bounding box center [385, 582] width 51 height 51
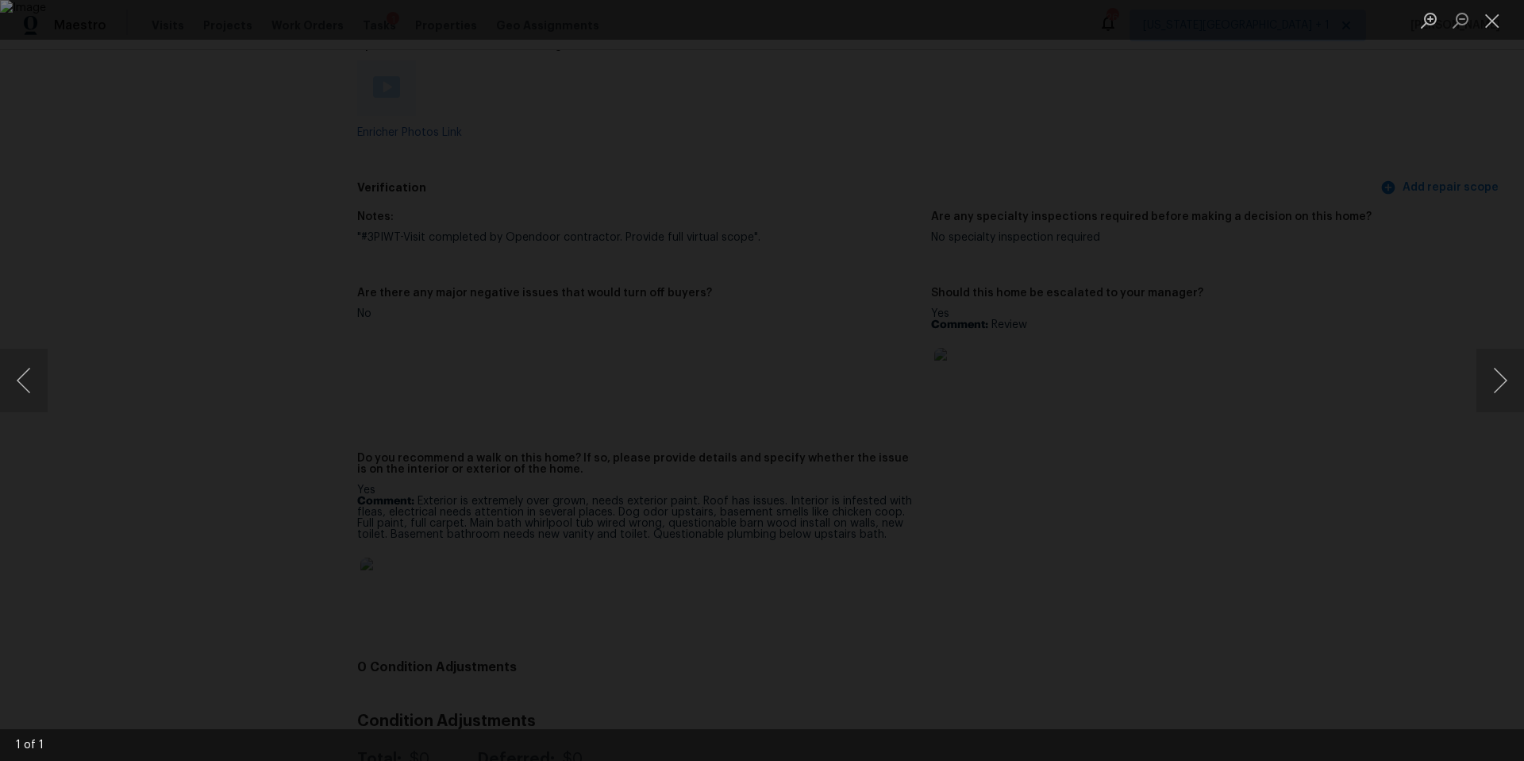
click at [1284, 460] on div "Lightbox" at bounding box center [762, 380] width 1524 height 761
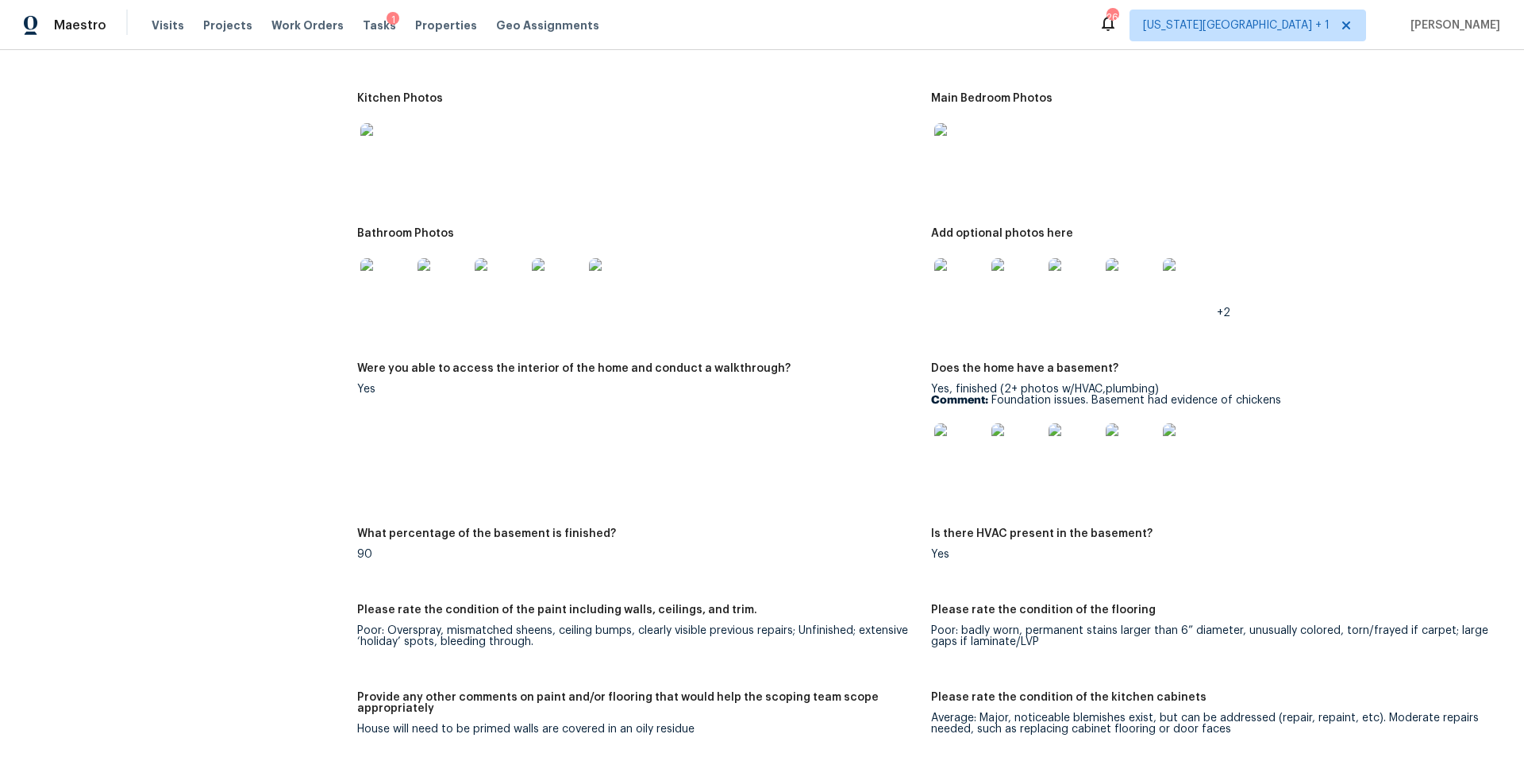
scroll to position [1933, 0]
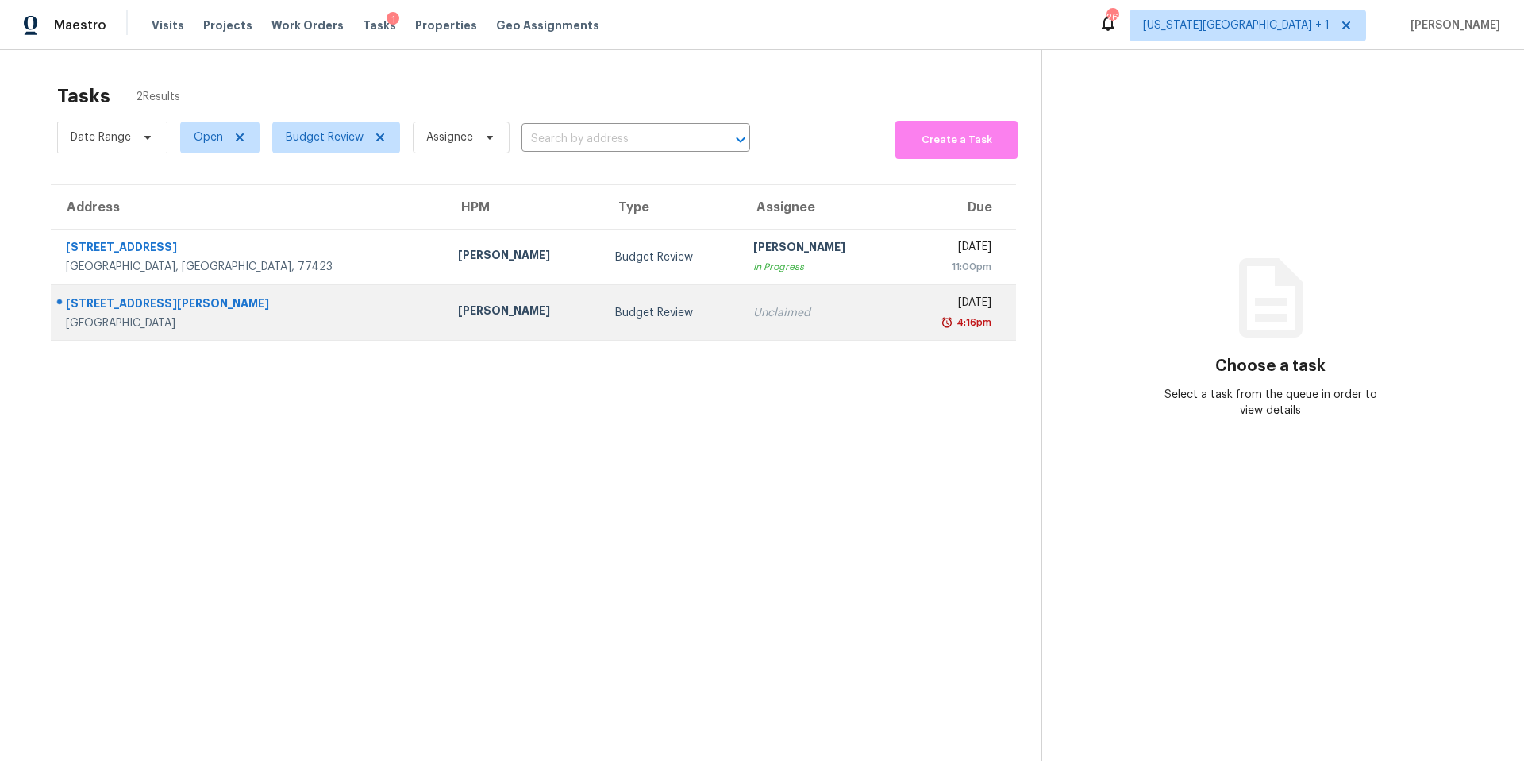
click at [445, 298] on td "[PERSON_NAME]" at bounding box center [523, 313] width 157 height 56
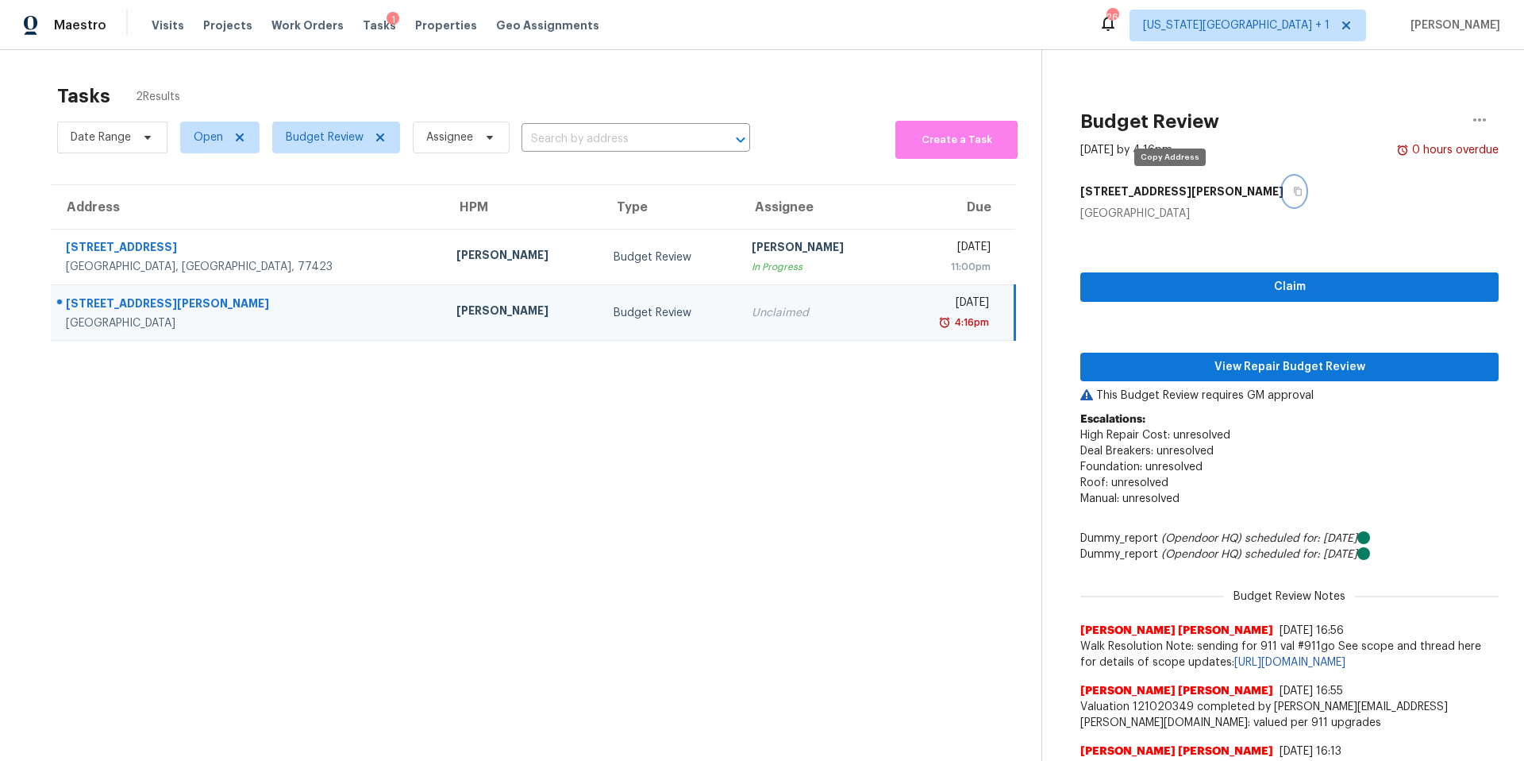
click at [1293, 191] on icon "button" at bounding box center [1298, 192] width 10 height 10
click at [1130, 369] on span "View Repair Budget Review" at bounding box center [1289, 367] width 393 height 20
